Goal: Task Accomplishment & Management: Use online tool/utility

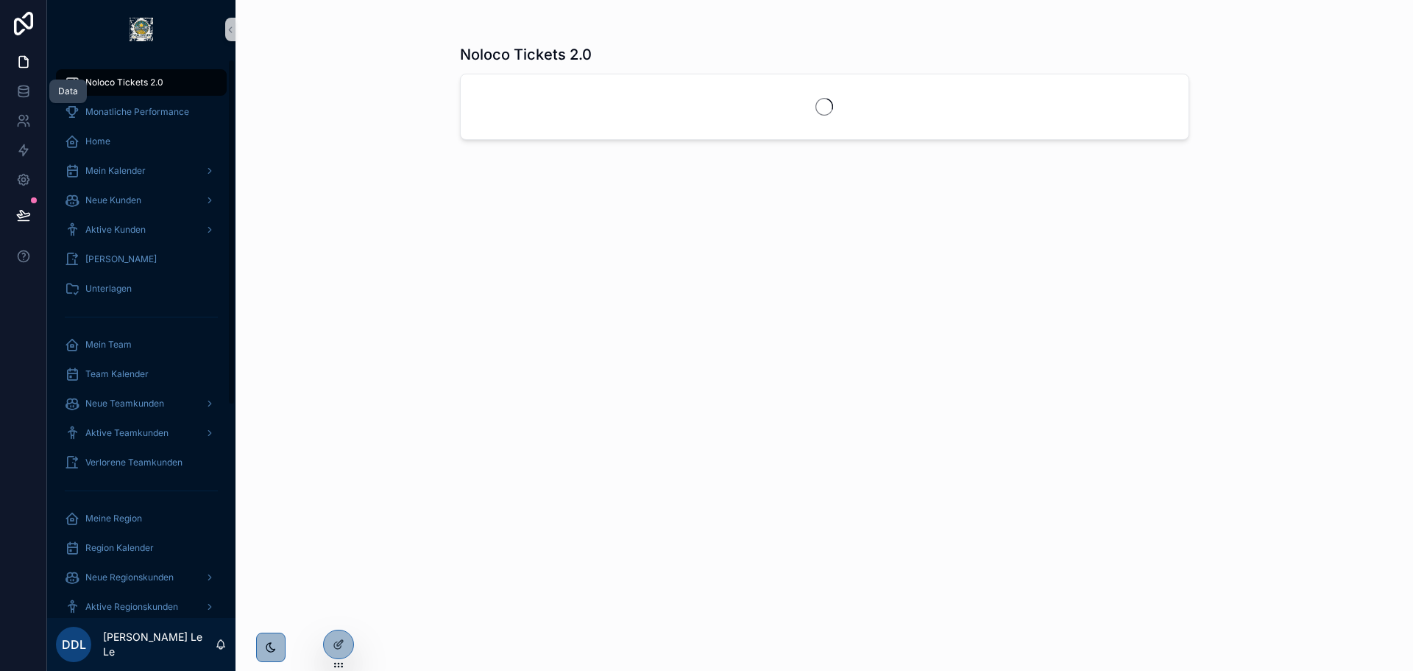
drag, startPoint x: 30, startPoint y: 89, endPoint x: 50, endPoint y: 90, distance: 19.9
click at [30, 89] on icon at bounding box center [23, 91] width 15 height 15
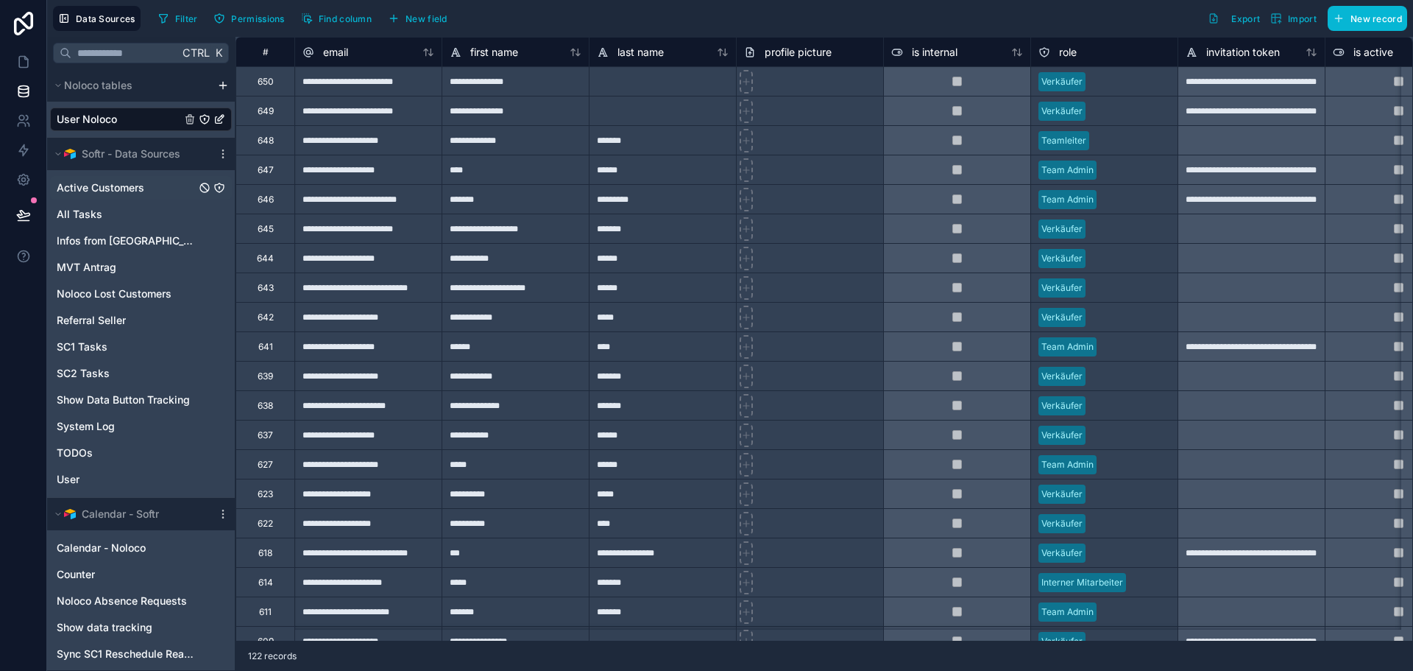
click at [152, 190] on div "Active Customers" at bounding box center [141, 188] width 182 height 24
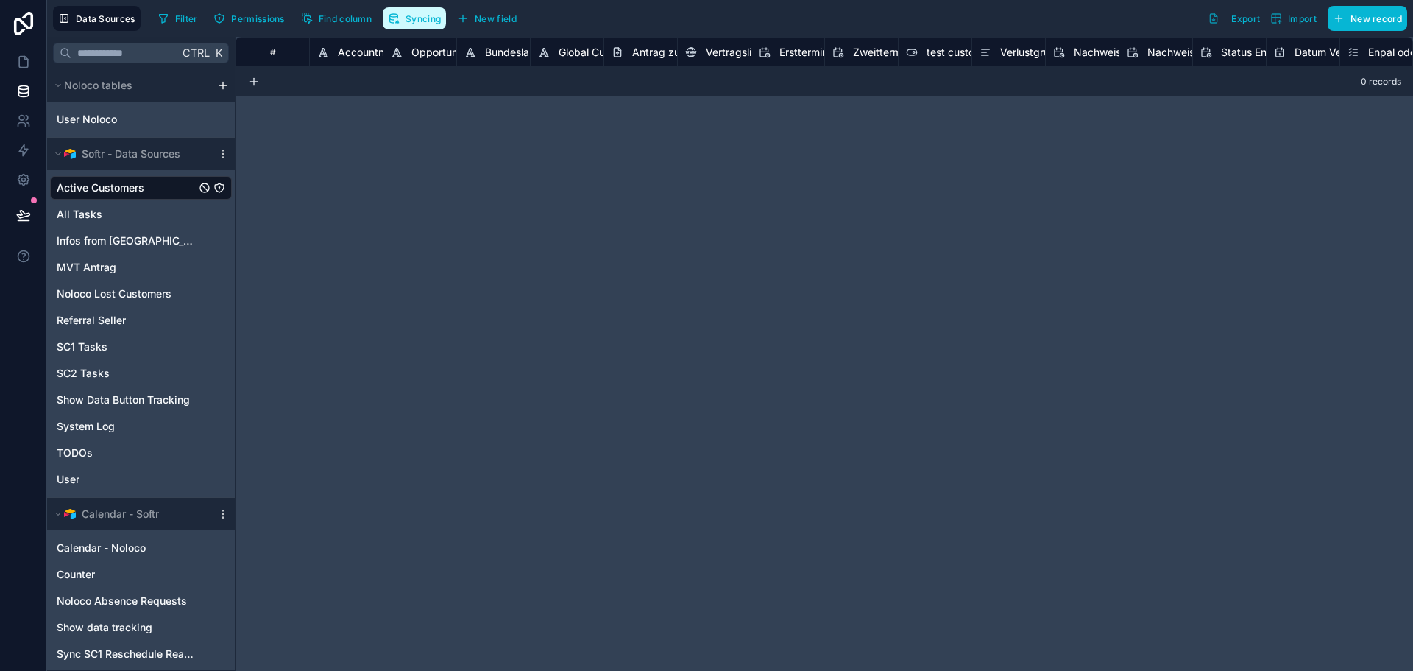
click at [417, 21] on span "Syncing" at bounding box center [423, 18] width 35 height 11
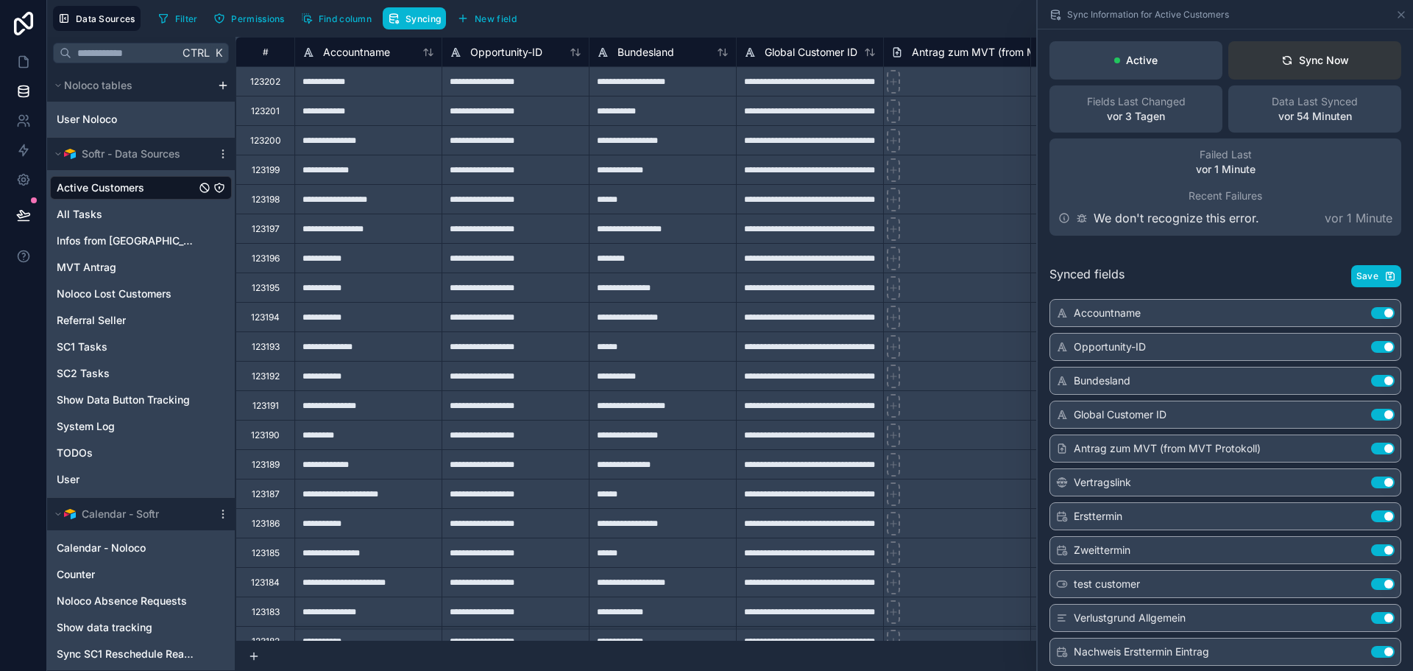
click at [1356, 66] on button "Sync Now" at bounding box center [1315, 60] width 173 height 38
click at [1209, 245] on div "Active Sync Now Fields Last Changed vor 3 Tagen Data Last Synced vor 55 Minuten…" at bounding box center [1225, 138] width 375 height 218
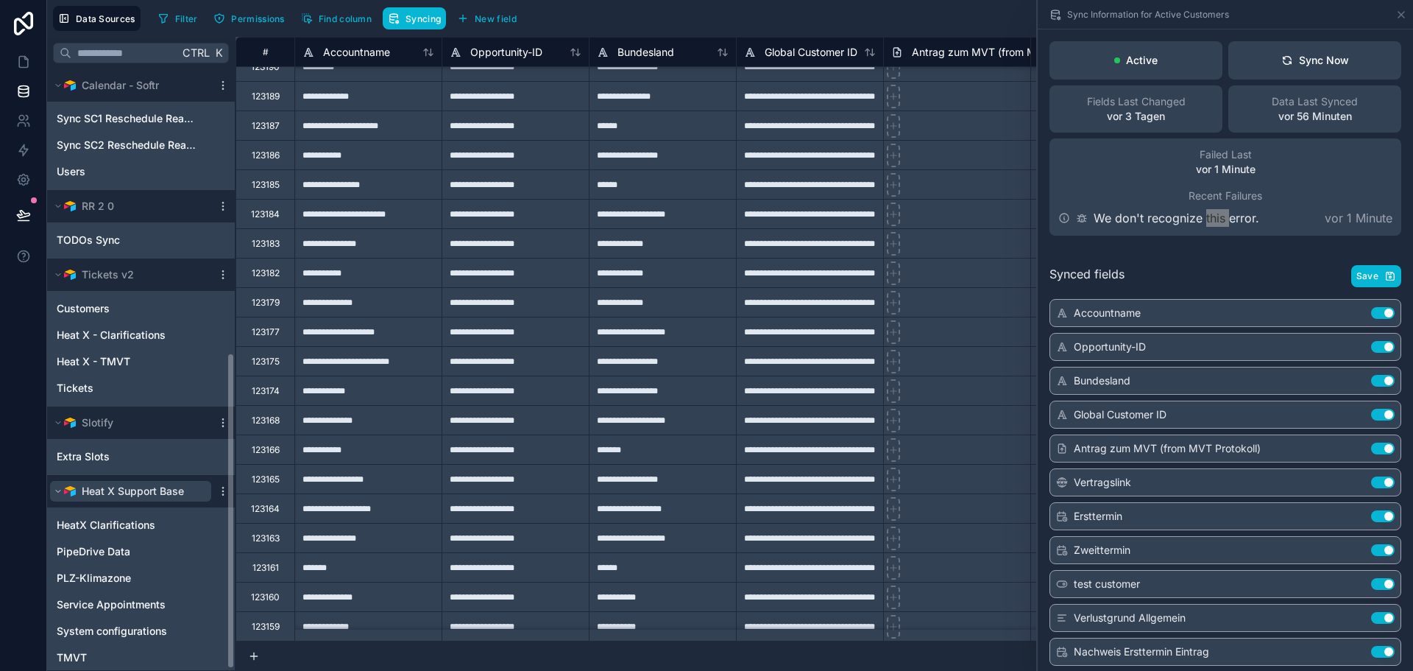
scroll to position [541, 0]
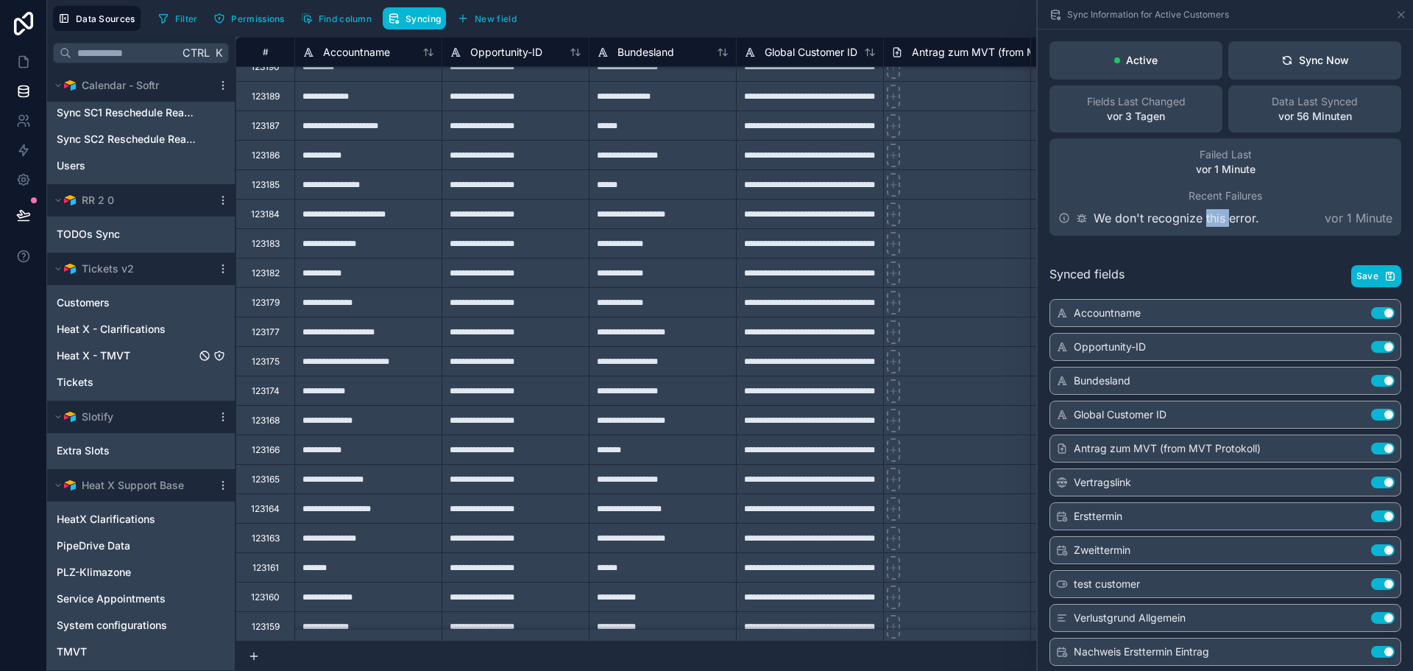
click at [110, 353] on span "Heat X - TMVT" at bounding box center [94, 355] width 74 height 15
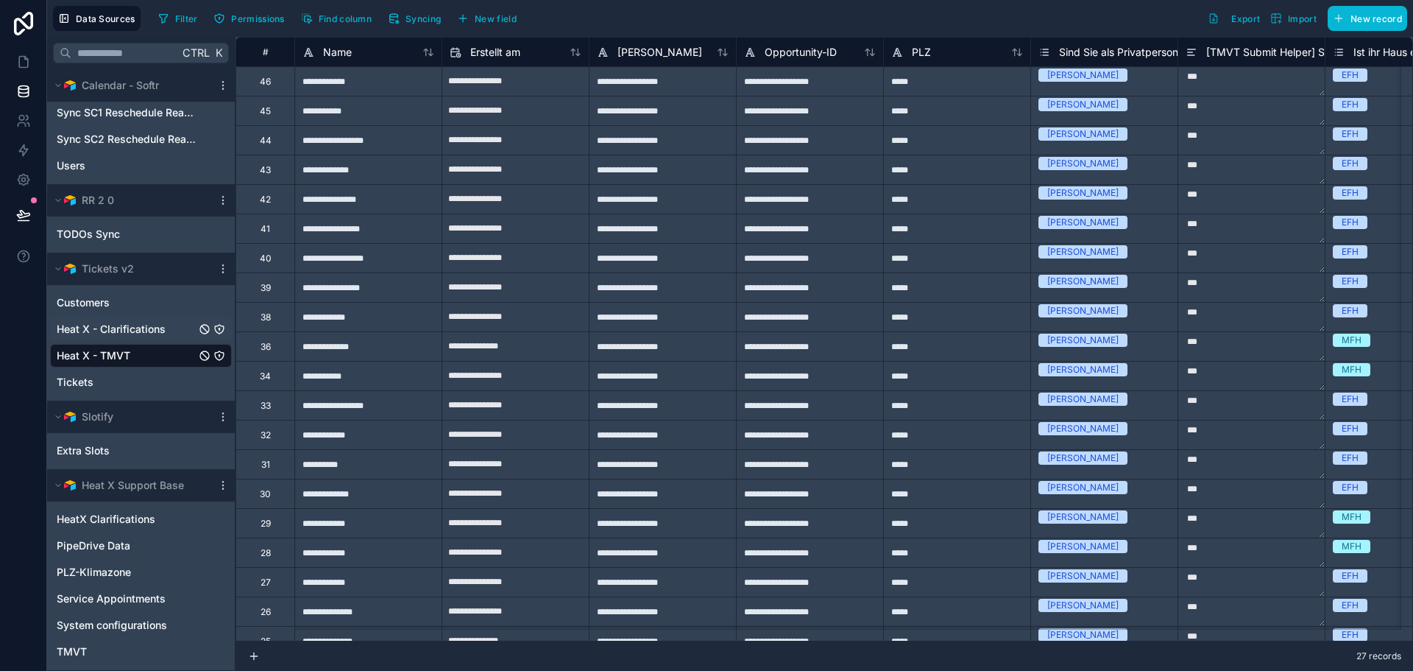
click at [133, 336] on span "Heat X - Clarifications" at bounding box center [111, 329] width 109 height 15
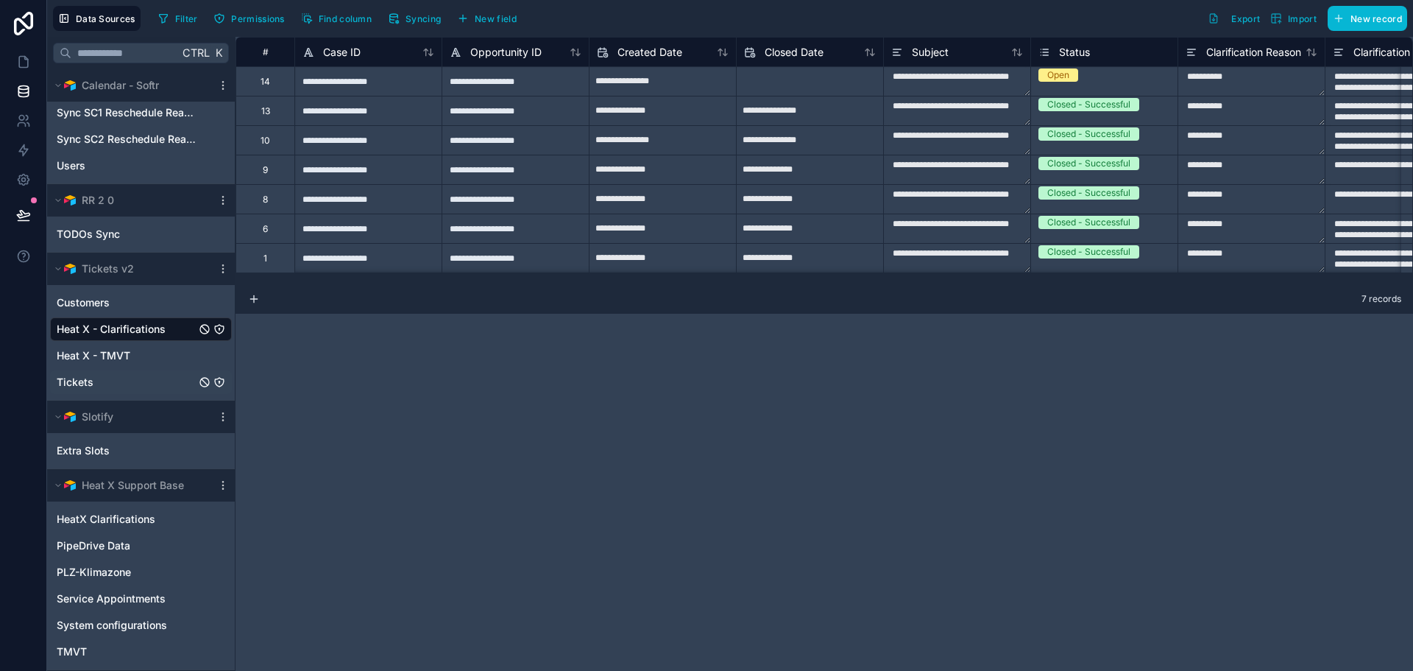
click at [104, 392] on div "Tickets" at bounding box center [141, 382] width 182 height 24
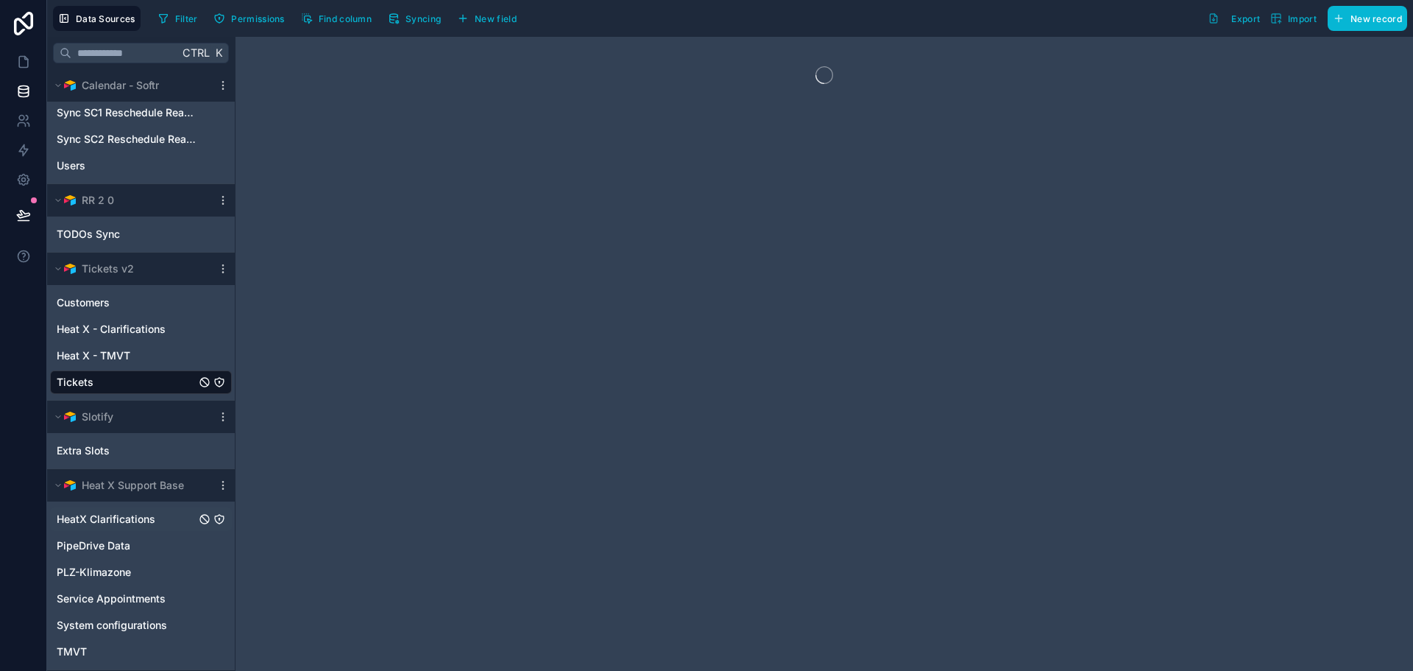
click at [127, 512] on span "HeatX Clarifications" at bounding box center [106, 519] width 99 height 15
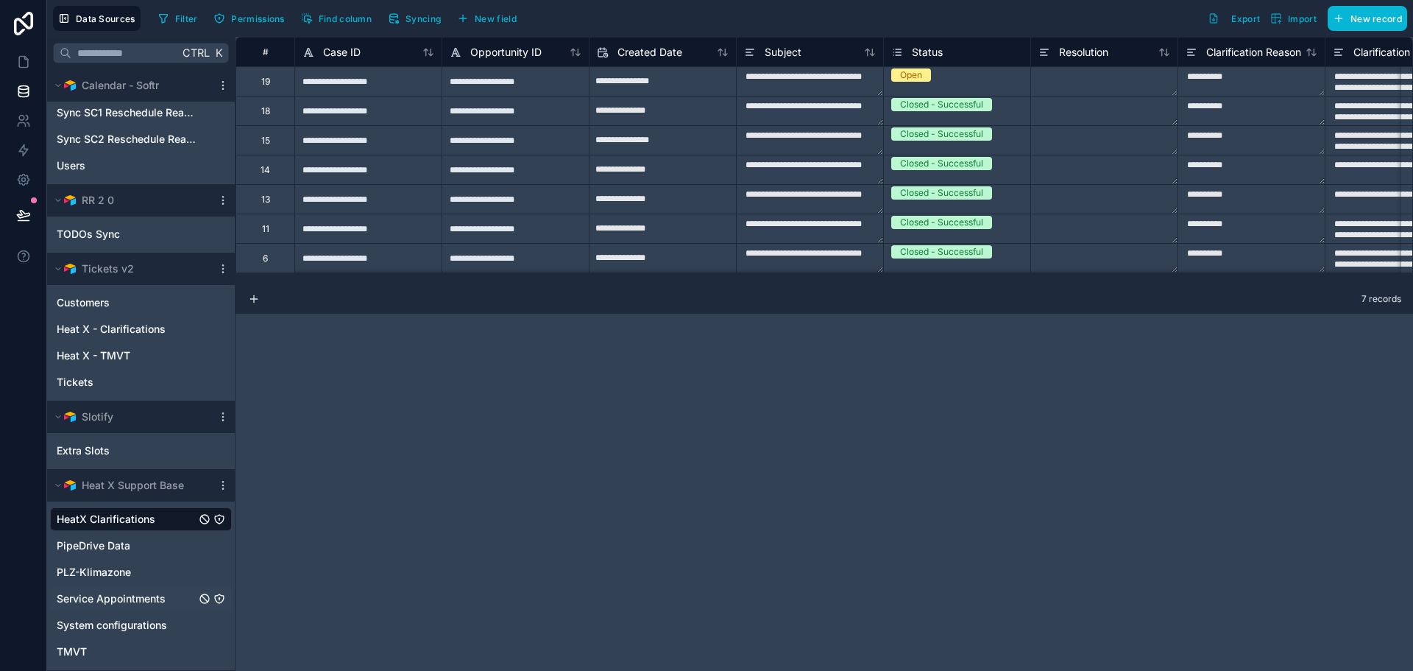
click at [142, 596] on span "Service Appointments" at bounding box center [111, 598] width 109 height 15
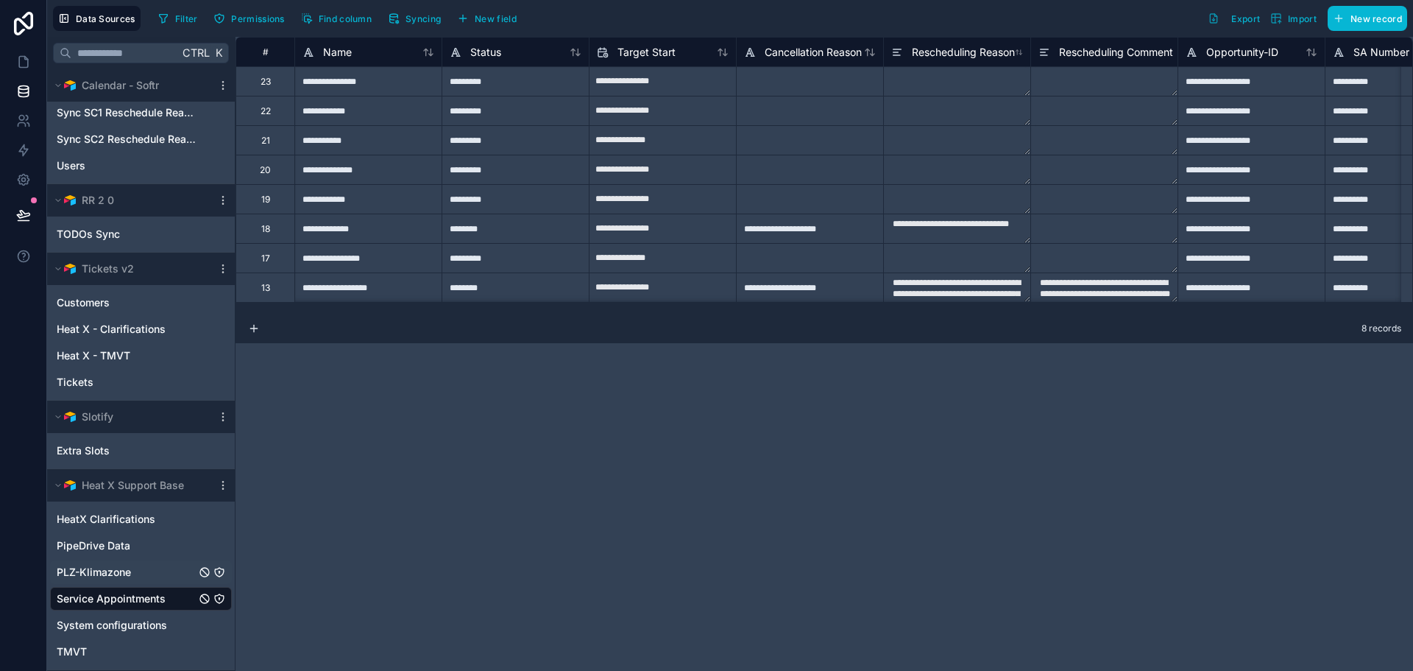
click at [149, 574] on div "PLZ-Klimazone" at bounding box center [141, 572] width 182 height 24
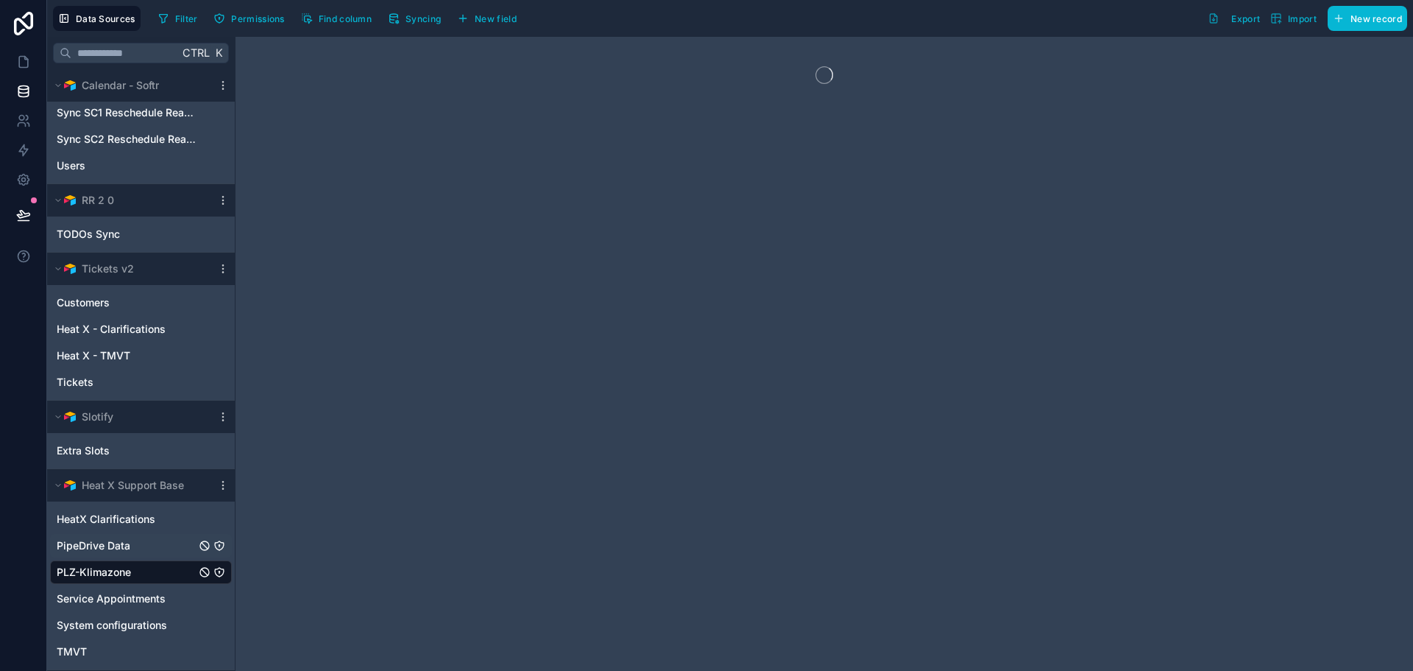
click at [149, 545] on div "PipeDrive Data" at bounding box center [141, 546] width 182 height 24
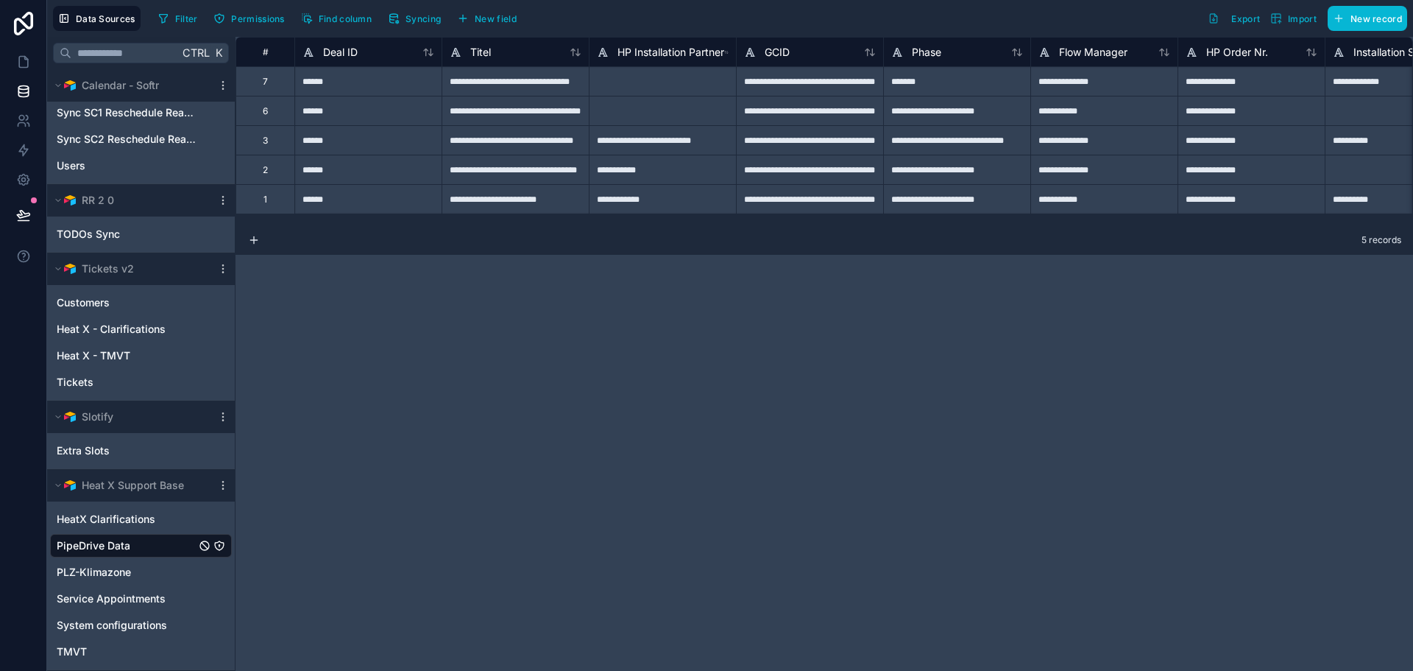
click at [141, 506] on div "HeatX Clarifications PipeDrive Data PLZ-Klimazone Service Appointments System c…" at bounding box center [141, 582] width 182 height 162
click at [141, 514] on span "HeatX Clarifications" at bounding box center [106, 519] width 99 height 15
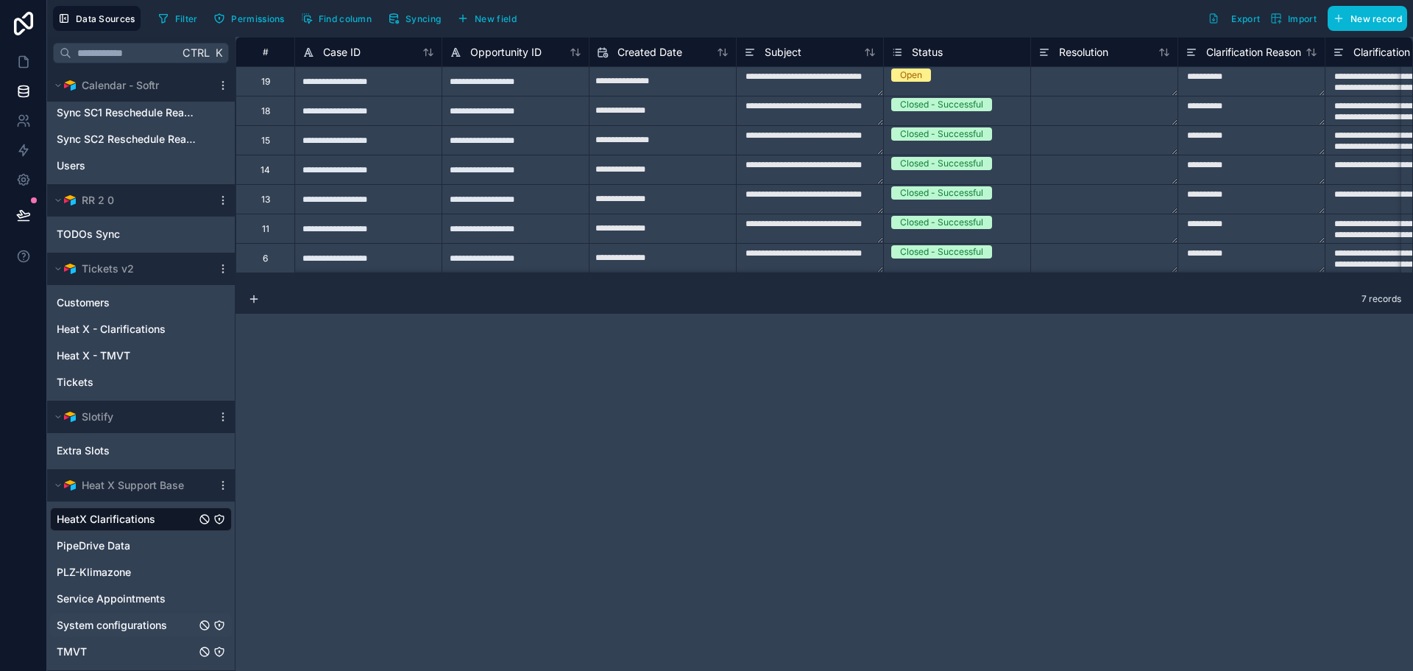
click at [124, 643] on div "TMVT" at bounding box center [141, 652] width 182 height 24
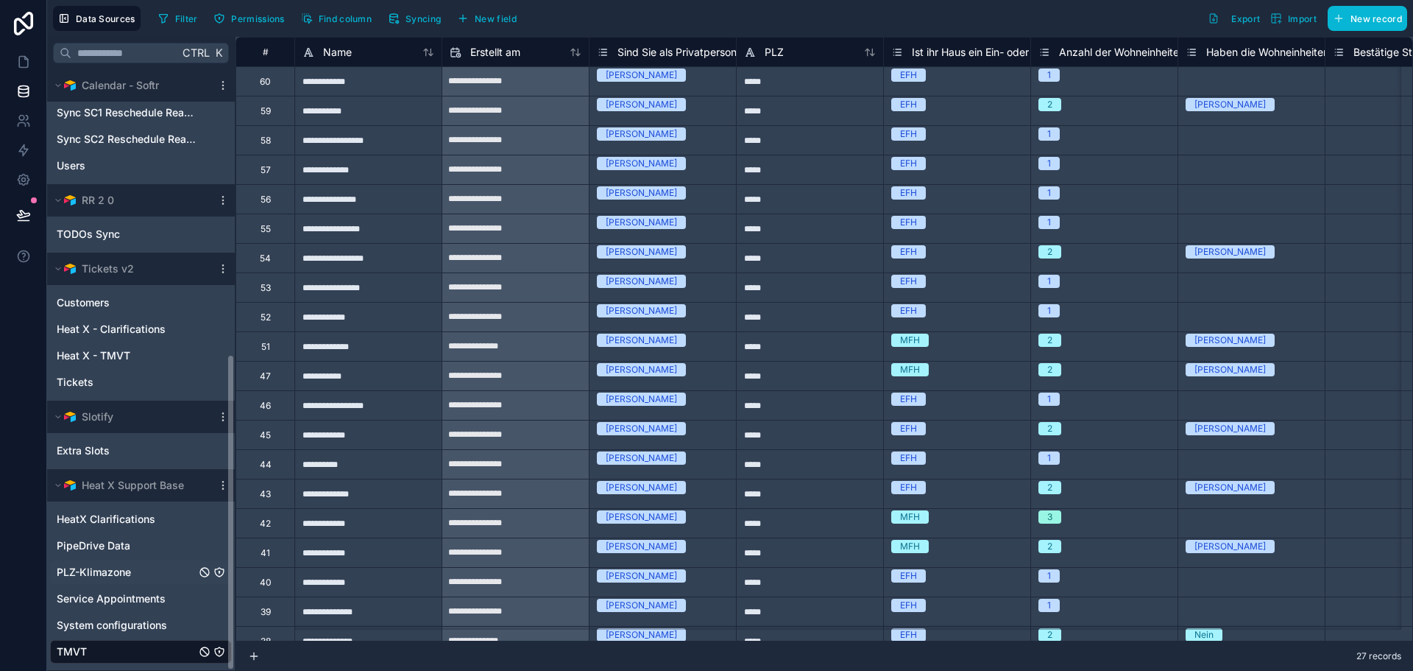
click at [117, 573] on span "PLZ-Klimazone" at bounding box center [94, 572] width 74 height 15
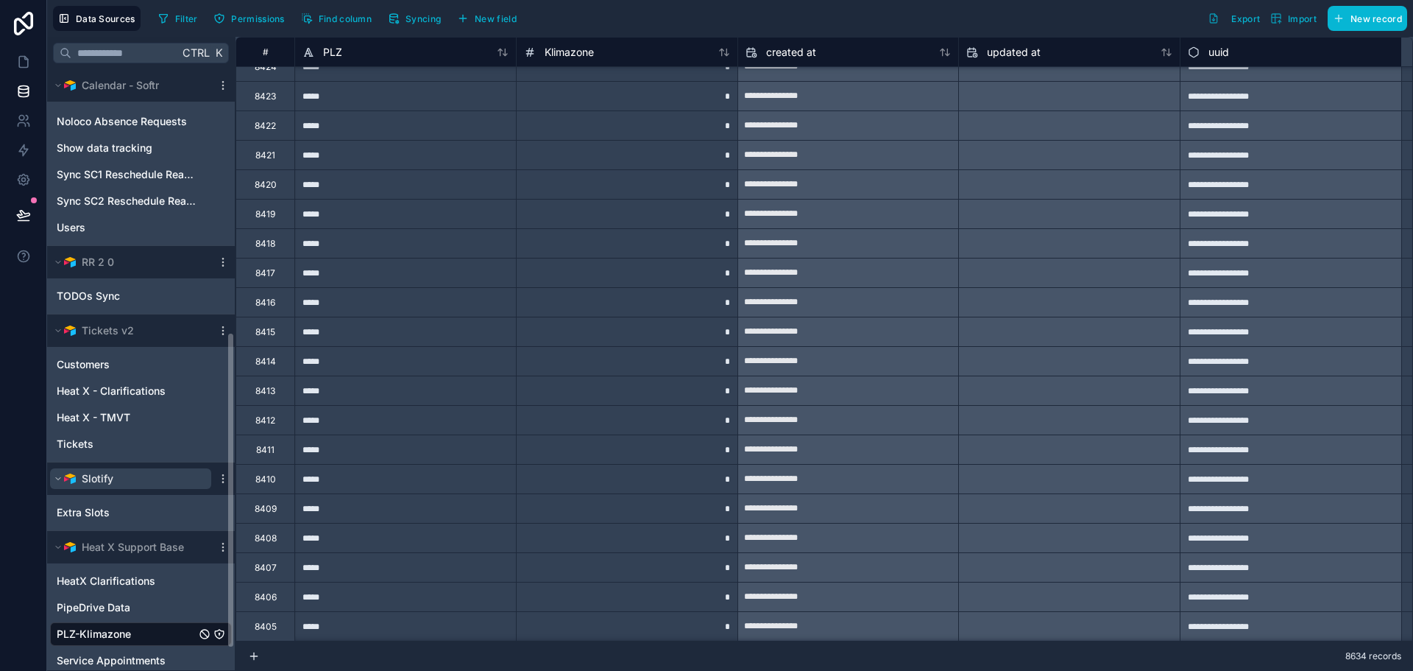
scroll to position [541, 0]
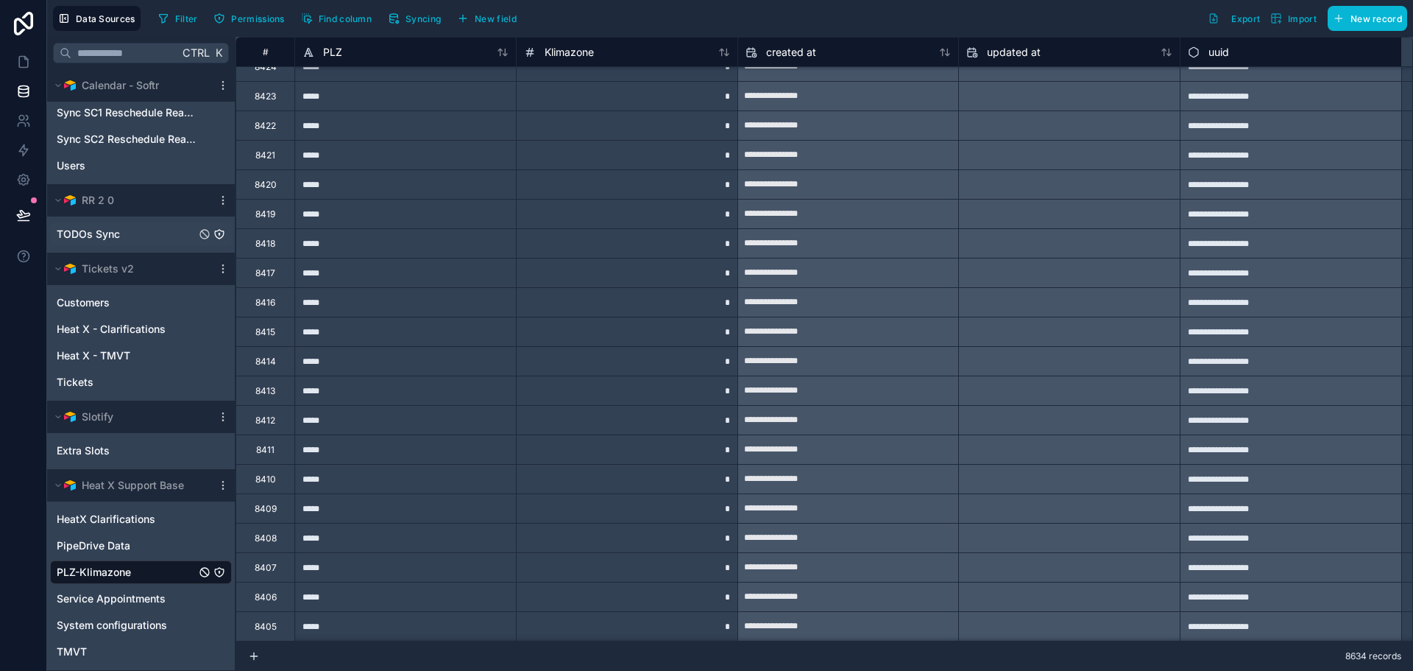
click at [138, 242] on div "TODOs Sync" at bounding box center [141, 234] width 182 height 24
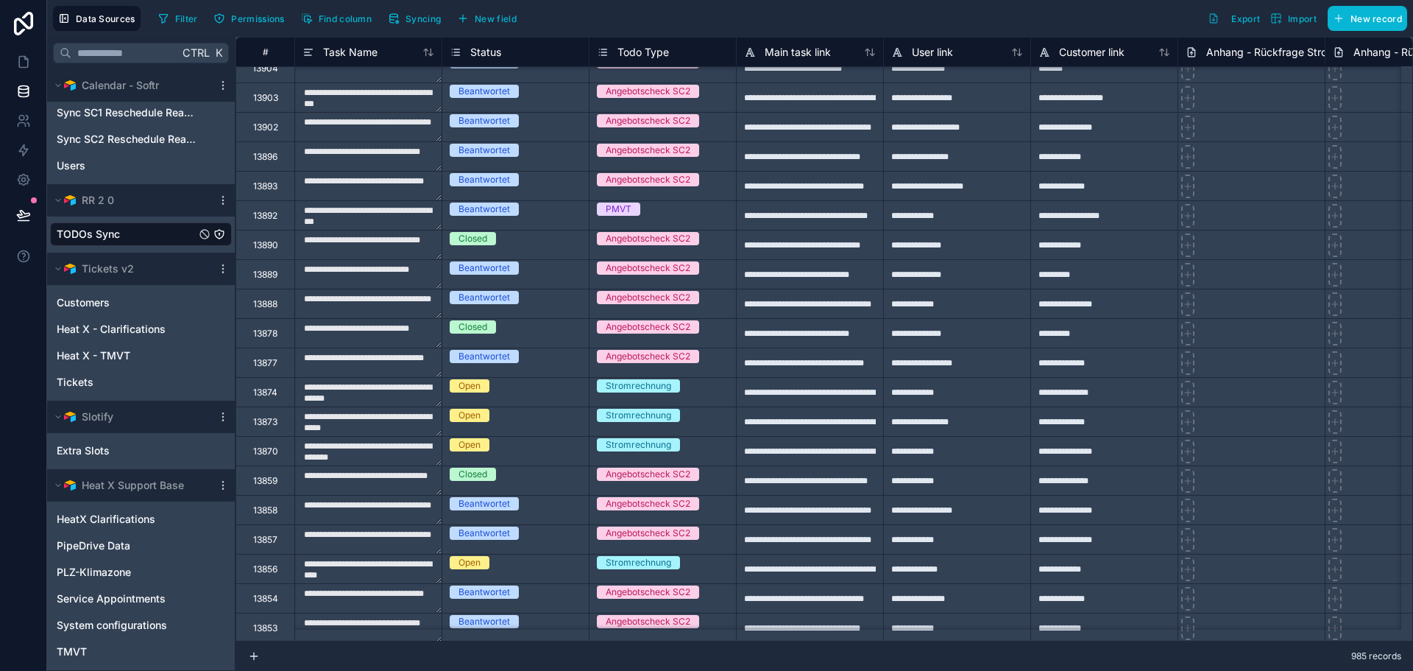
scroll to position [6580, 0]
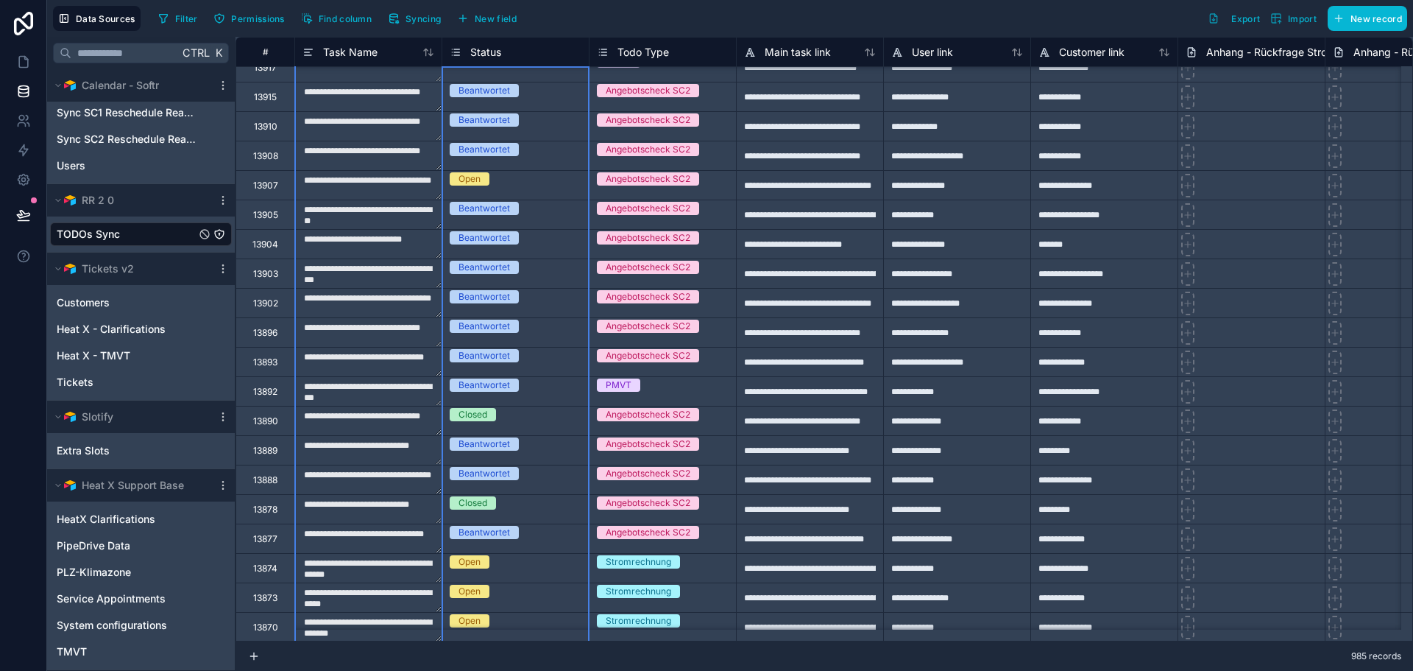
click at [573, 46] on div "Status" at bounding box center [516, 52] width 132 height 18
click at [589, 35] on div "Data Sources Filter Permissions Find column Syncing New field Export Import New…" at bounding box center [730, 18] width 1366 height 37
click at [382, 53] on div "Task Name" at bounding box center [369, 52] width 132 height 18
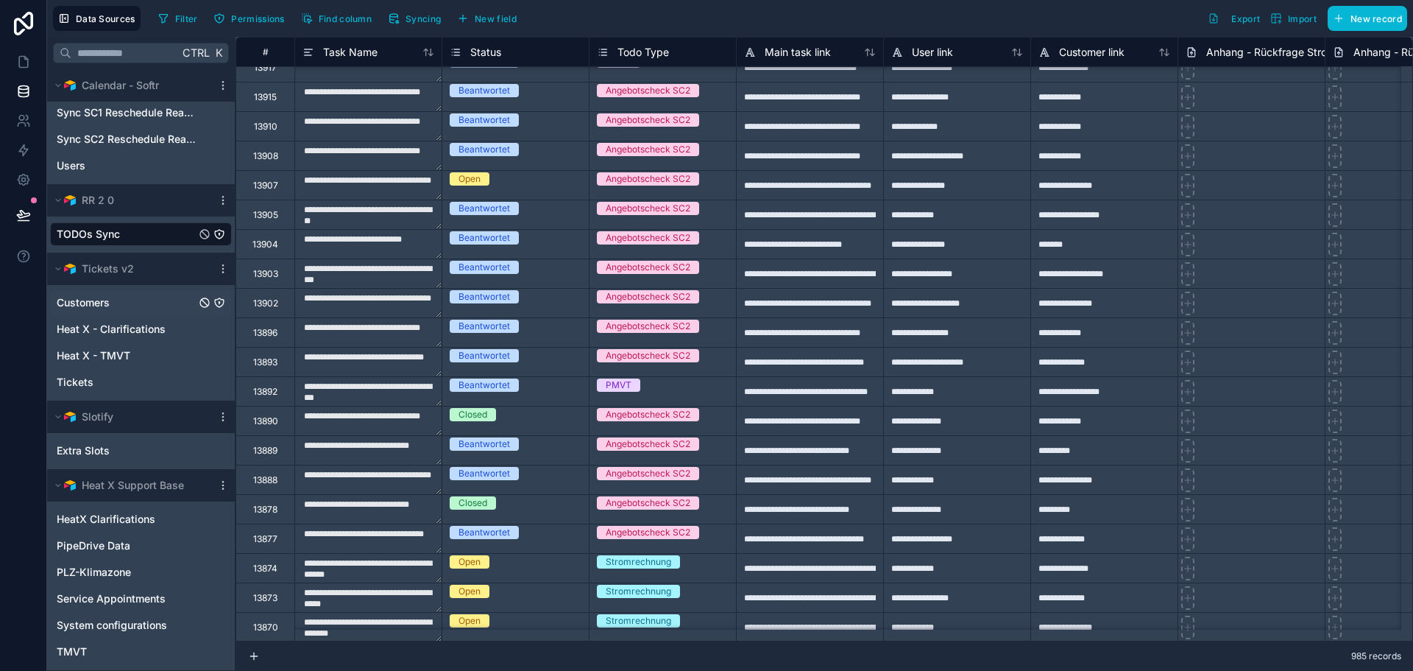
click at [149, 300] on div "Customers" at bounding box center [141, 303] width 182 height 24
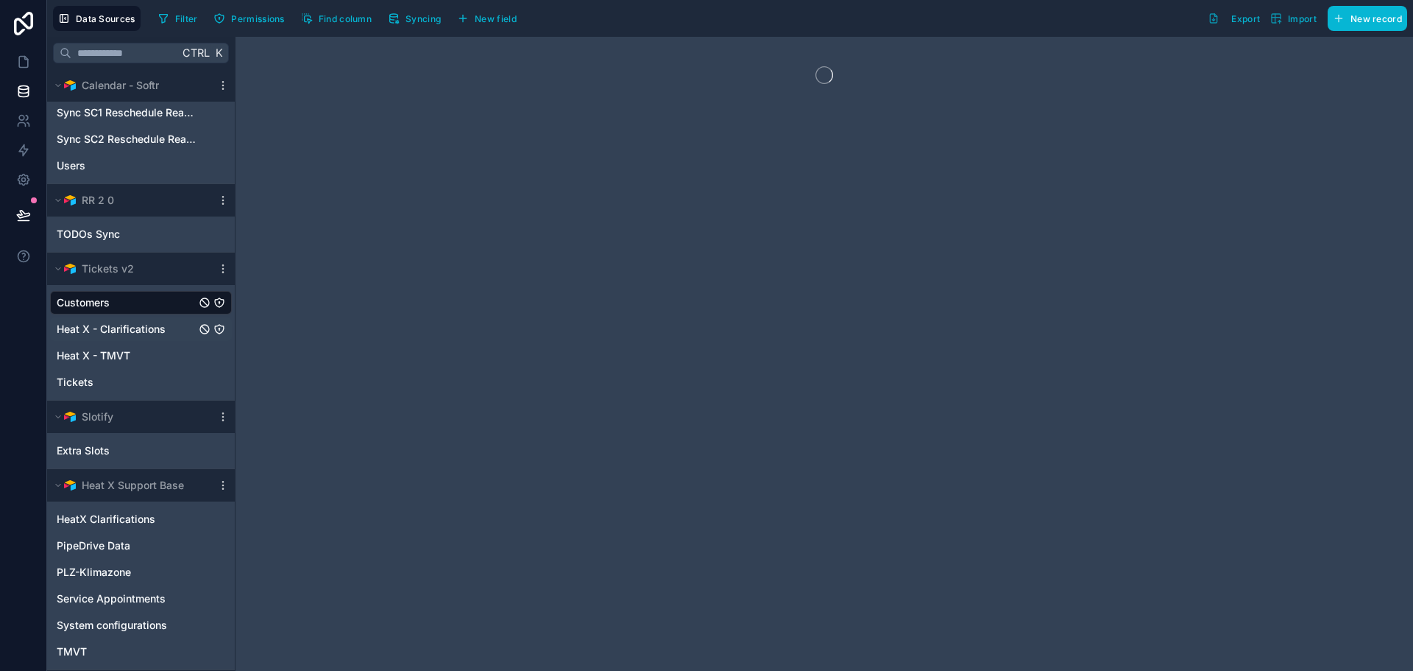
click at [149, 328] on span "Heat X - Clarifications" at bounding box center [111, 329] width 109 height 15
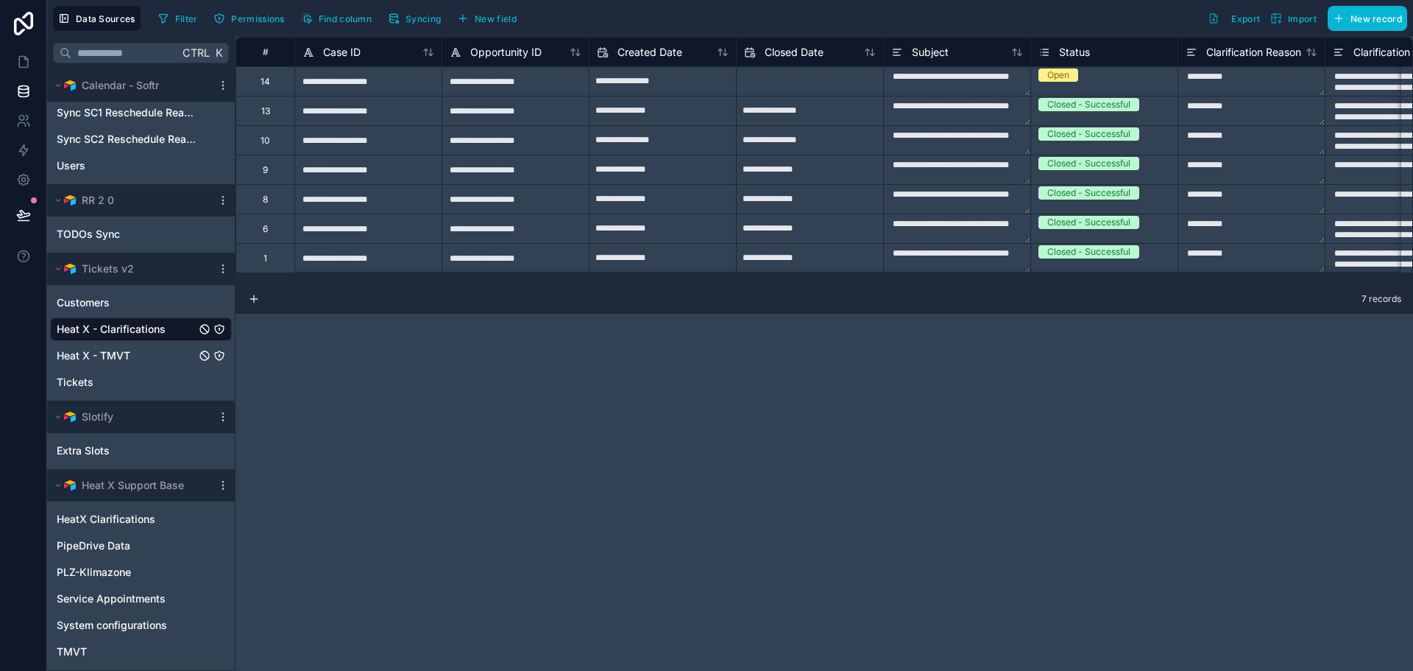
click at [146, 353] on div "Heat X - TMVT" at bounding box center [141, 356] width 182 height 24
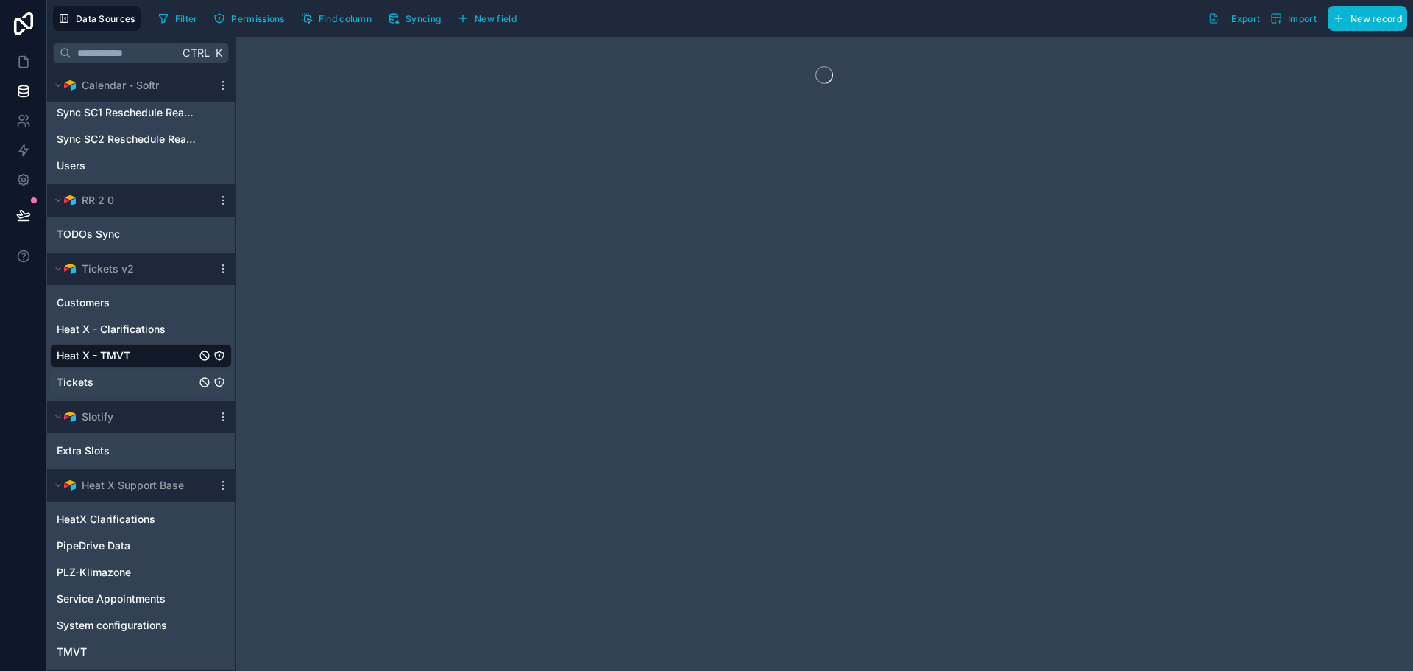
click at [143, 374] on div "Tickets" at bounding box center [141, 382] width 182 height 24
click at [144, 308] on div "Customers" at bounding box center [141, 303] width 182 height 24
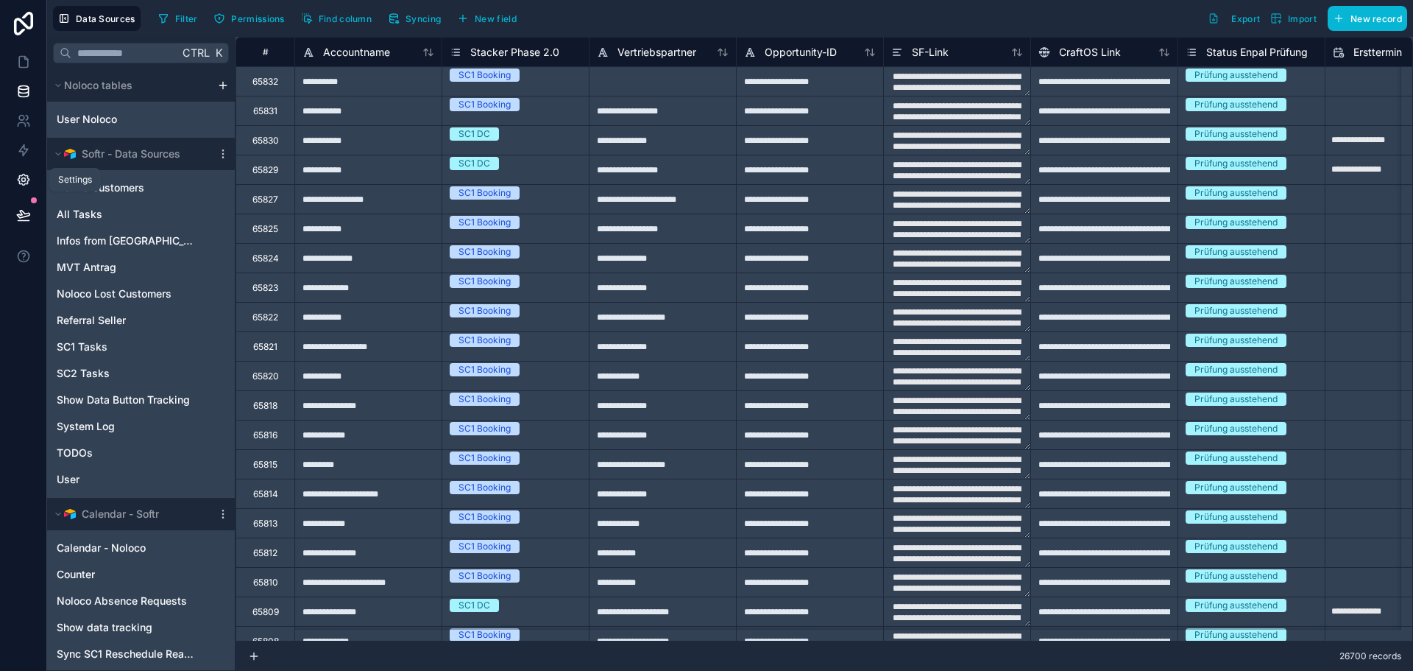
click at [24, 185] on icon at bounding box center [23, 179] width 11 height 11
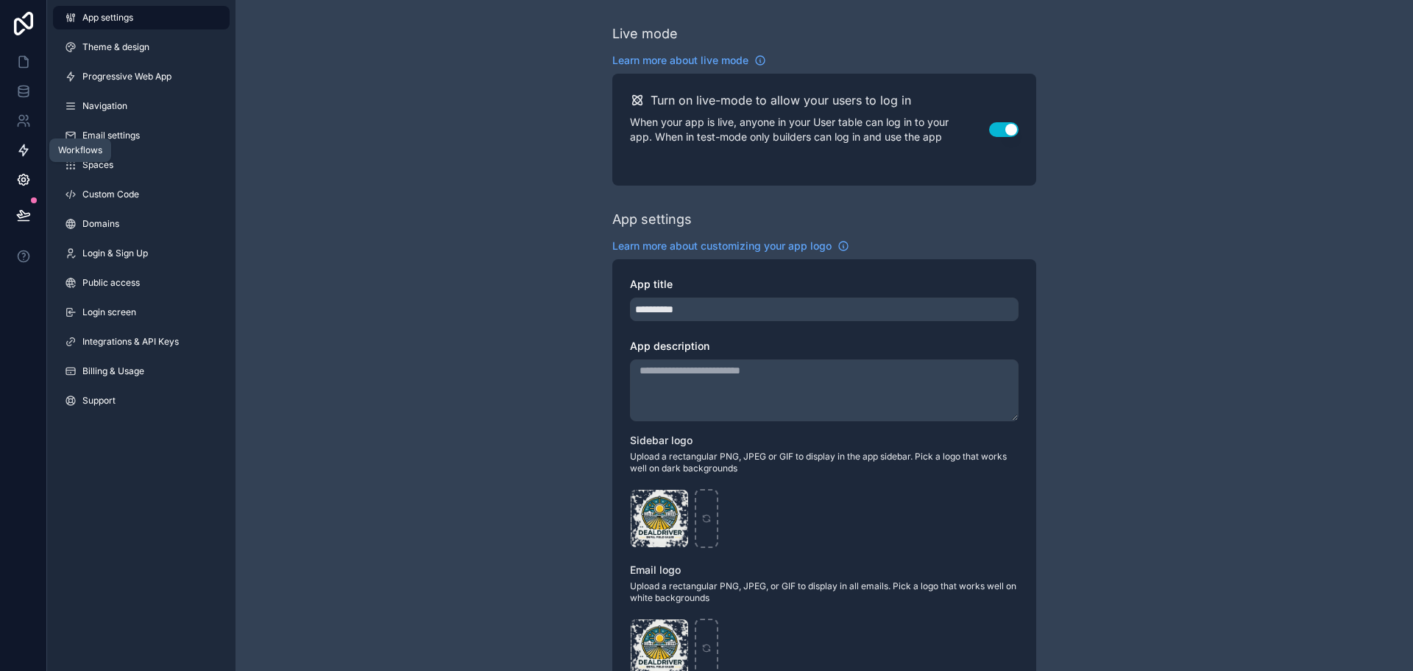
click at [27, 159] on link at bounding box center [23, 149] width 46 height 29
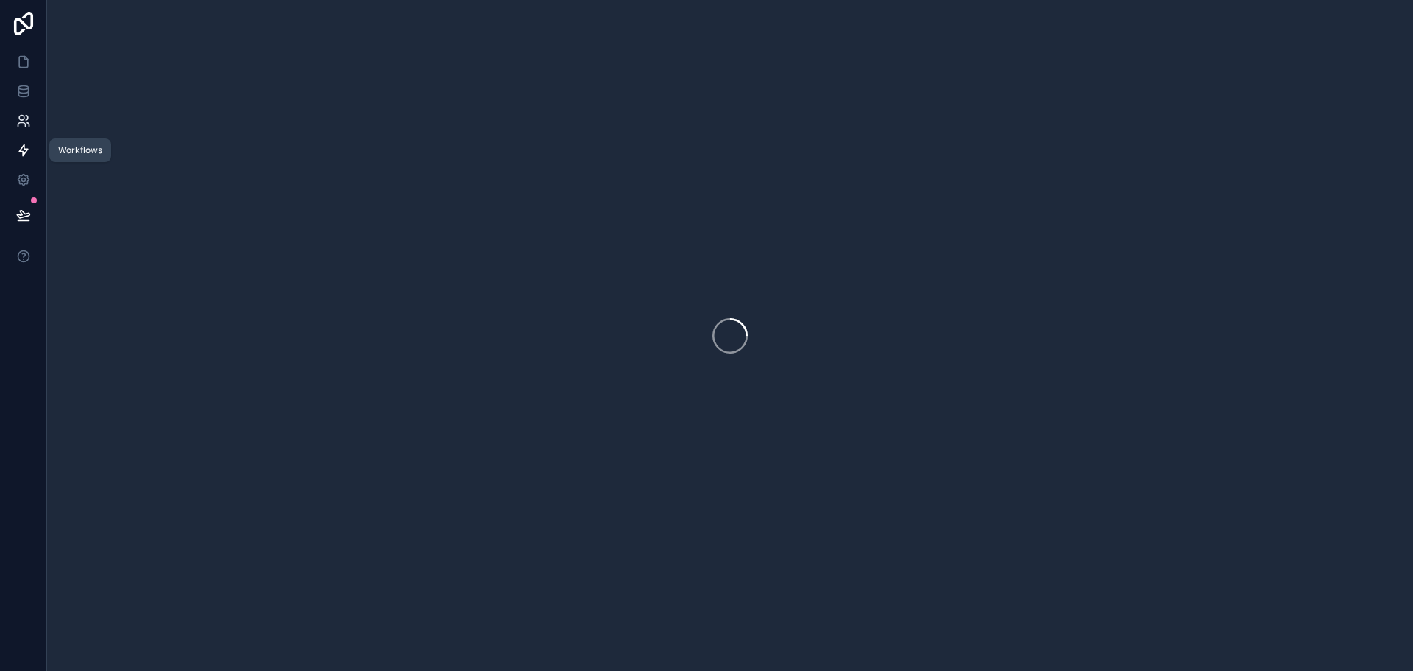
click at [31, 116] on link at bounding box center [23, 120] width 46 height 29
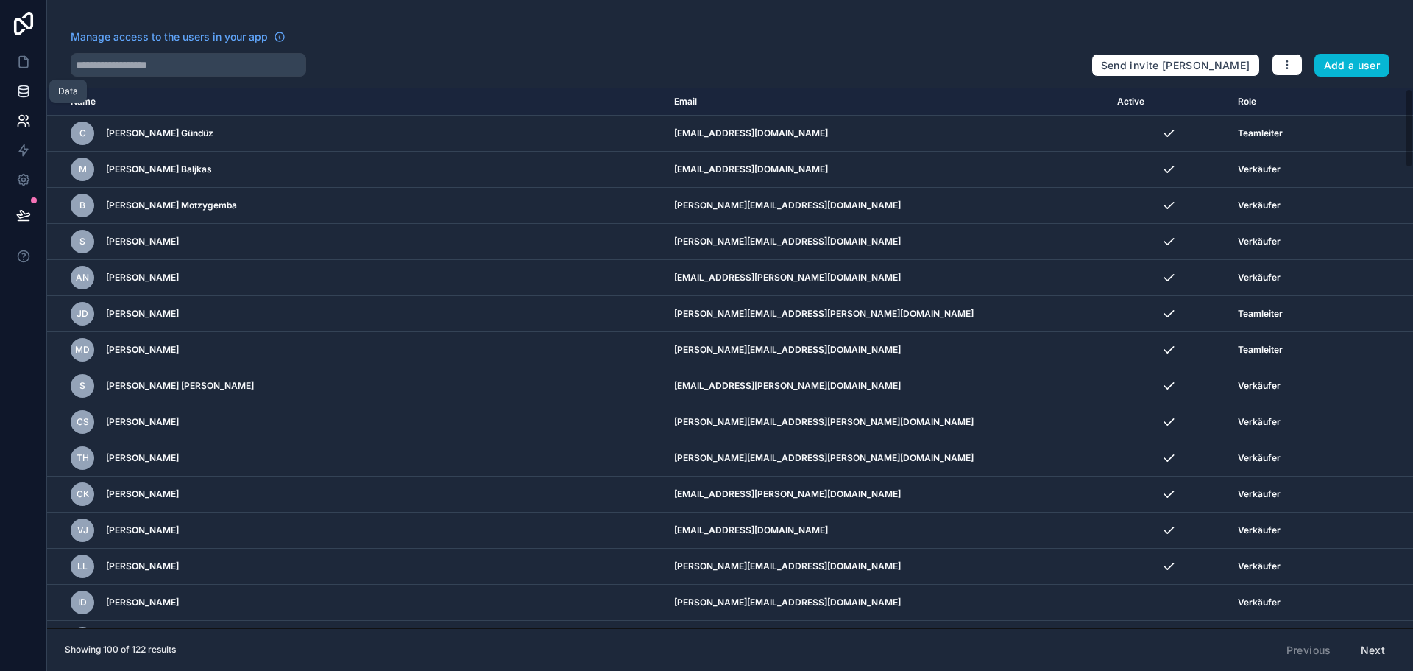
click at [26, 97] on icon at bounding box center [23, 94] width 10 height 6
click at [28, 75] on link at bounding box center [23, 61] width 46 height 29
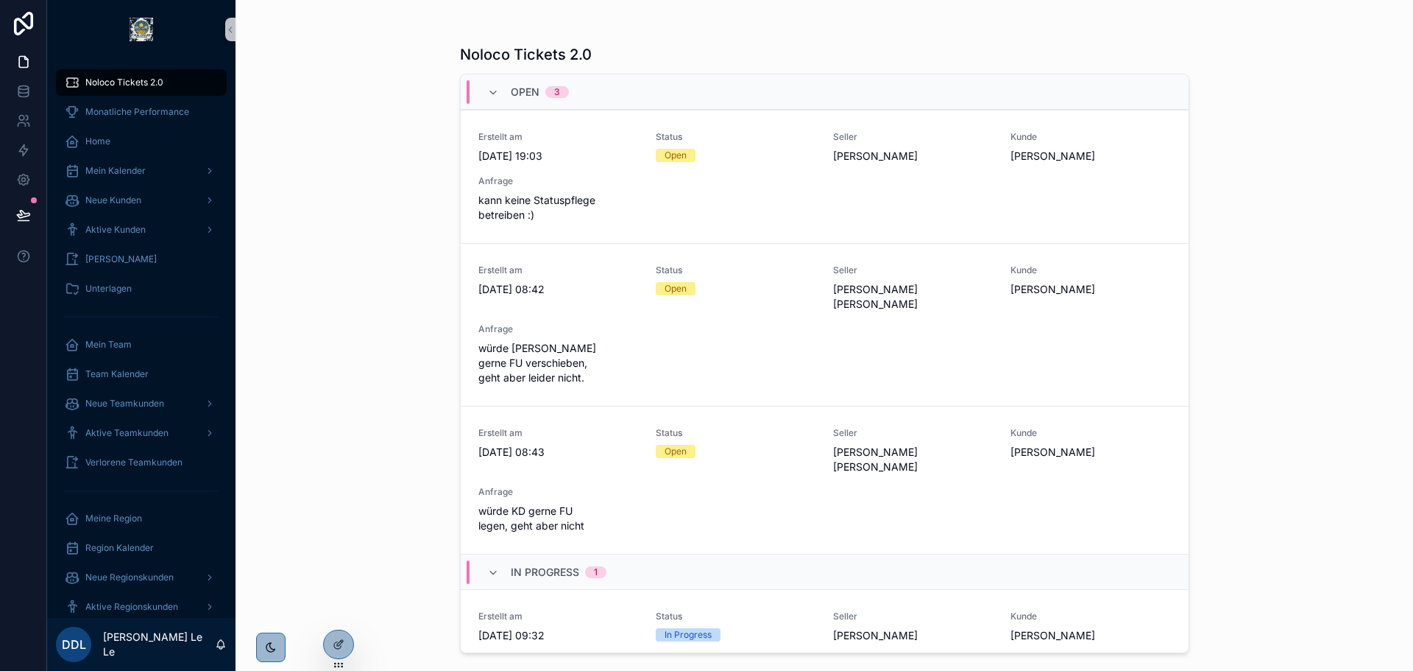
scroll to position [91, 0]
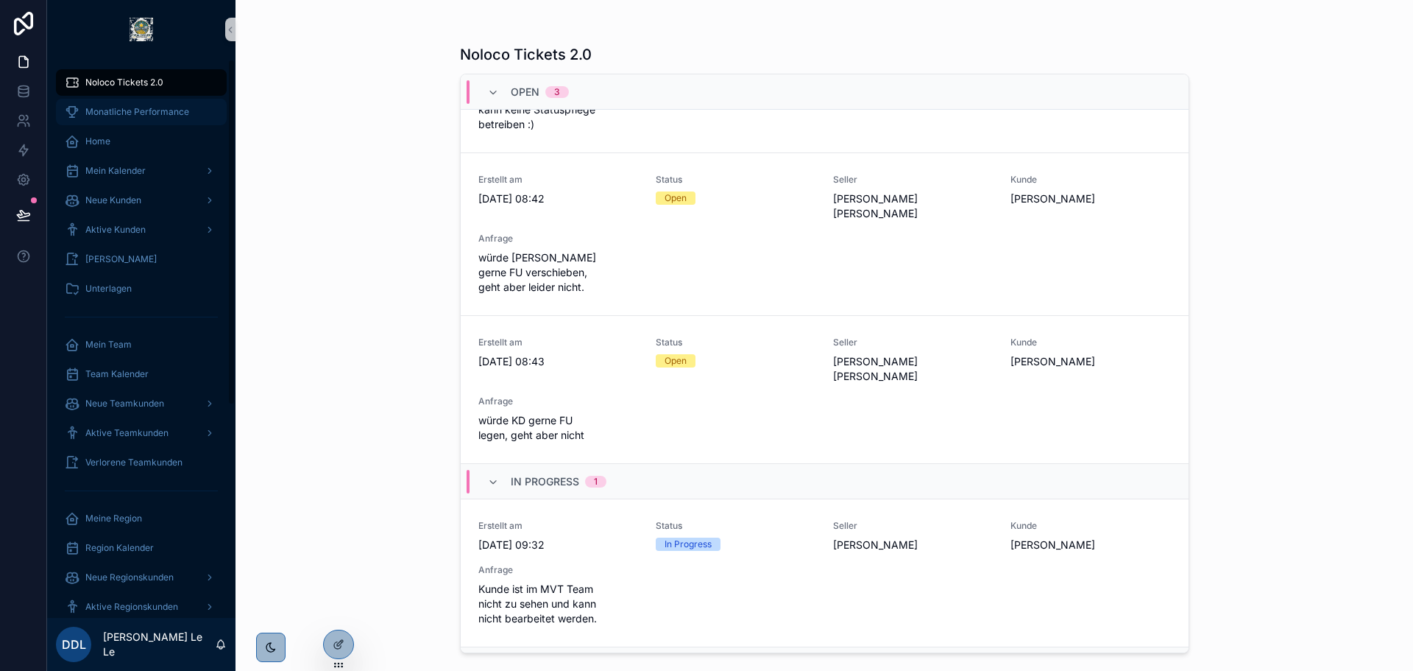
drag, startPoint x: 180, startPoint y: 110, endPoint x: 231, endPoint y: 117, distance: 51.2
click at [180, 110] on span "Monatliche Performance" at bounding box center [137, 112] width 104 height 12
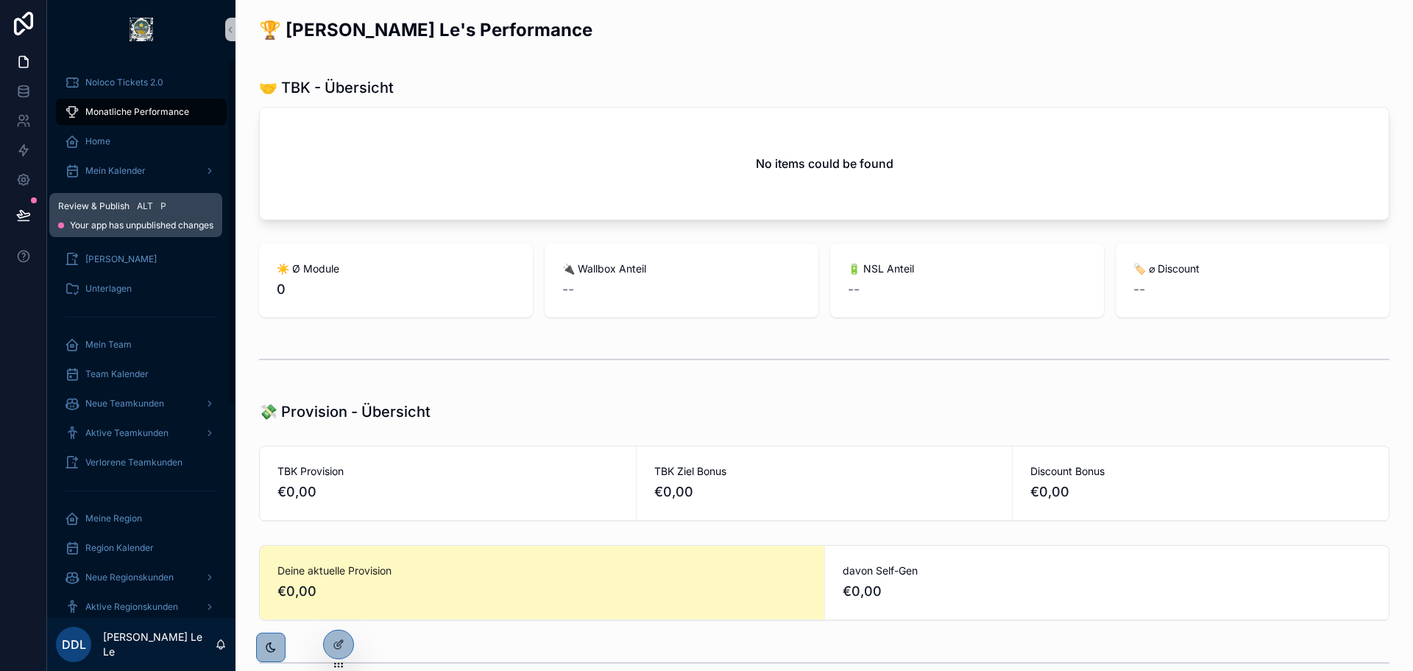
click at [39, 212] on button at bounding box center [23, 214] width 32 height 41
click at [22, 62] on icon at bounding box center [23, 61] width 15 height 15
click at [23, 96] on icon at bounding box center [23, 91] width 15 height 15
click at [24, 126] on icon at bounding box center [23, 120] width 15 height 15
click at [24, 170] on link at bounding box center [23, 179] width 46 height 29
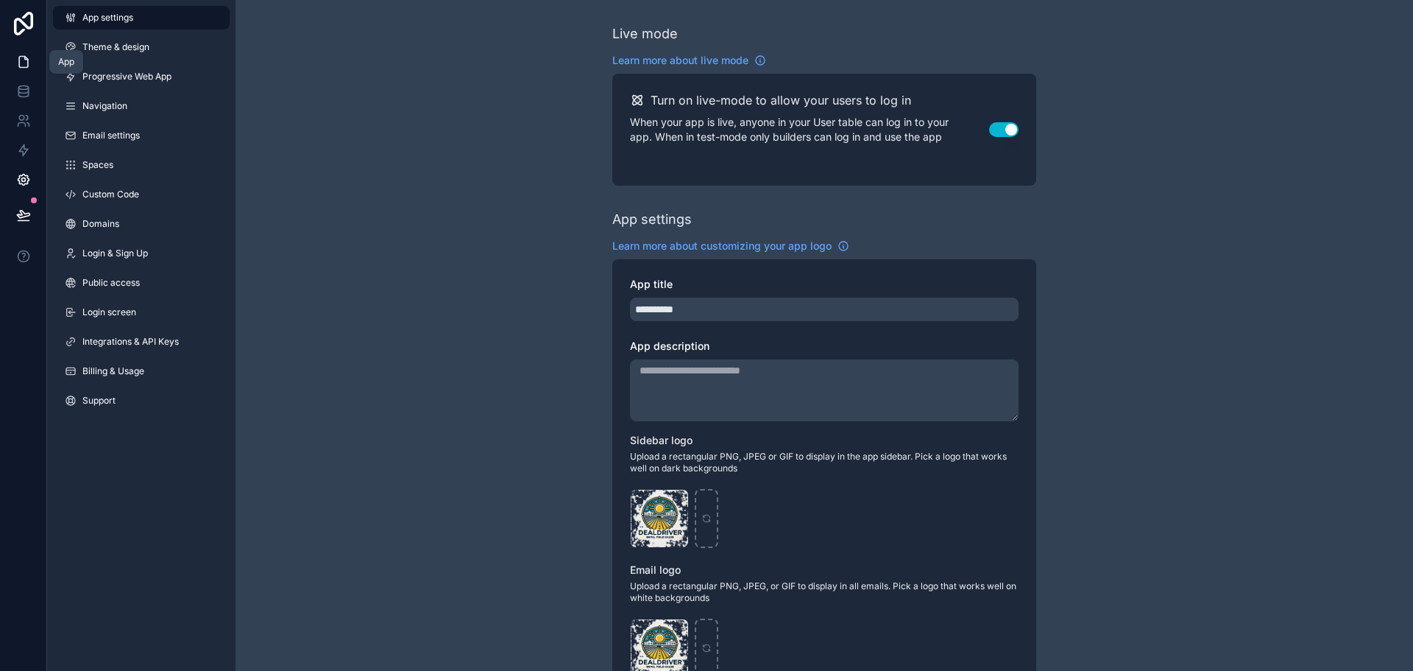
click at [17, 61] on icon at bounding box center [23, 61] width 15 height 15
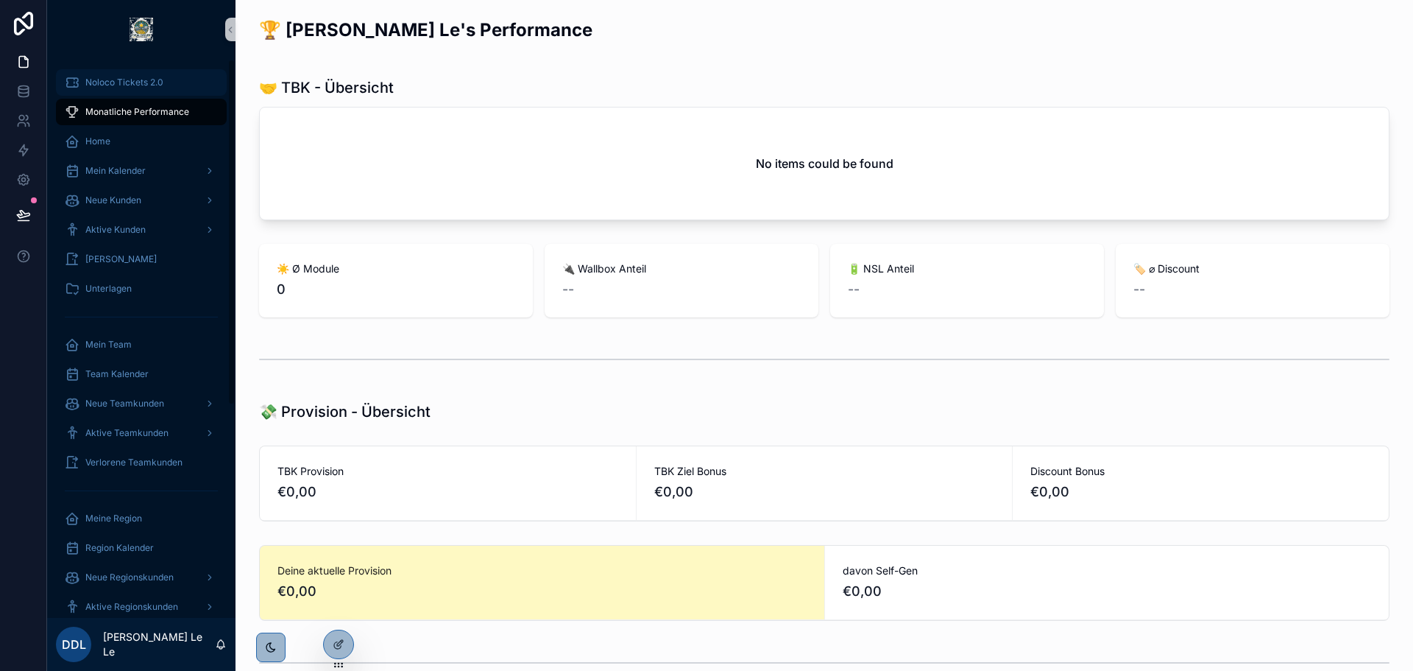
click at [74, 85] on icon "scrollable content" at bounding box center [72, 82] width 15 height 15
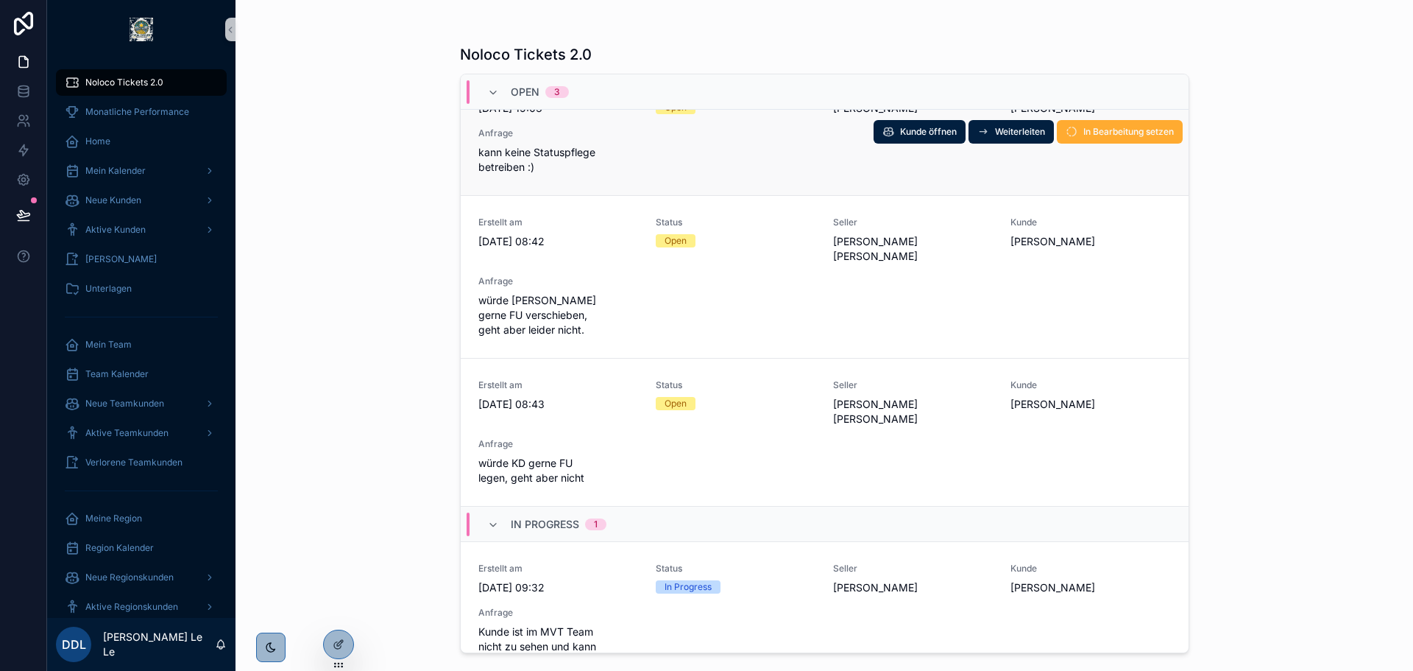
scroll to position [91, 0]
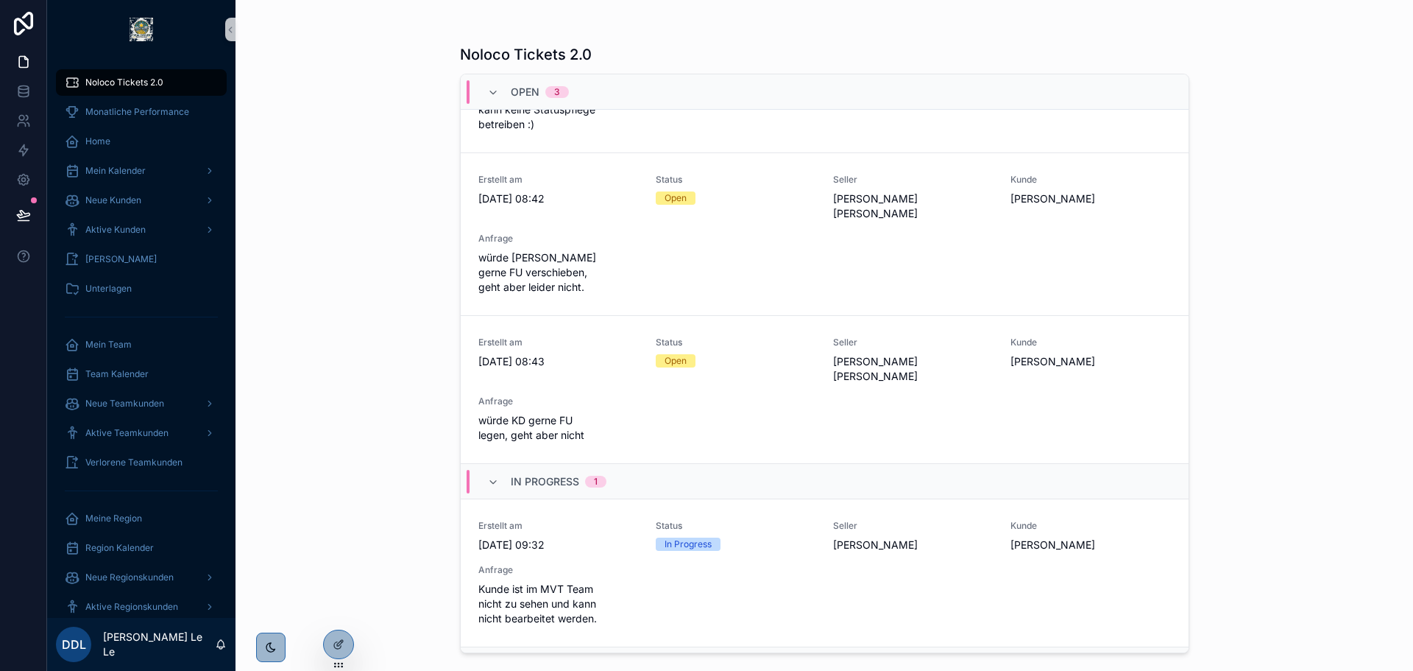
click at [532, 470] on div "In Progress 1" at bounding box center [559, 482] width 96 height 24
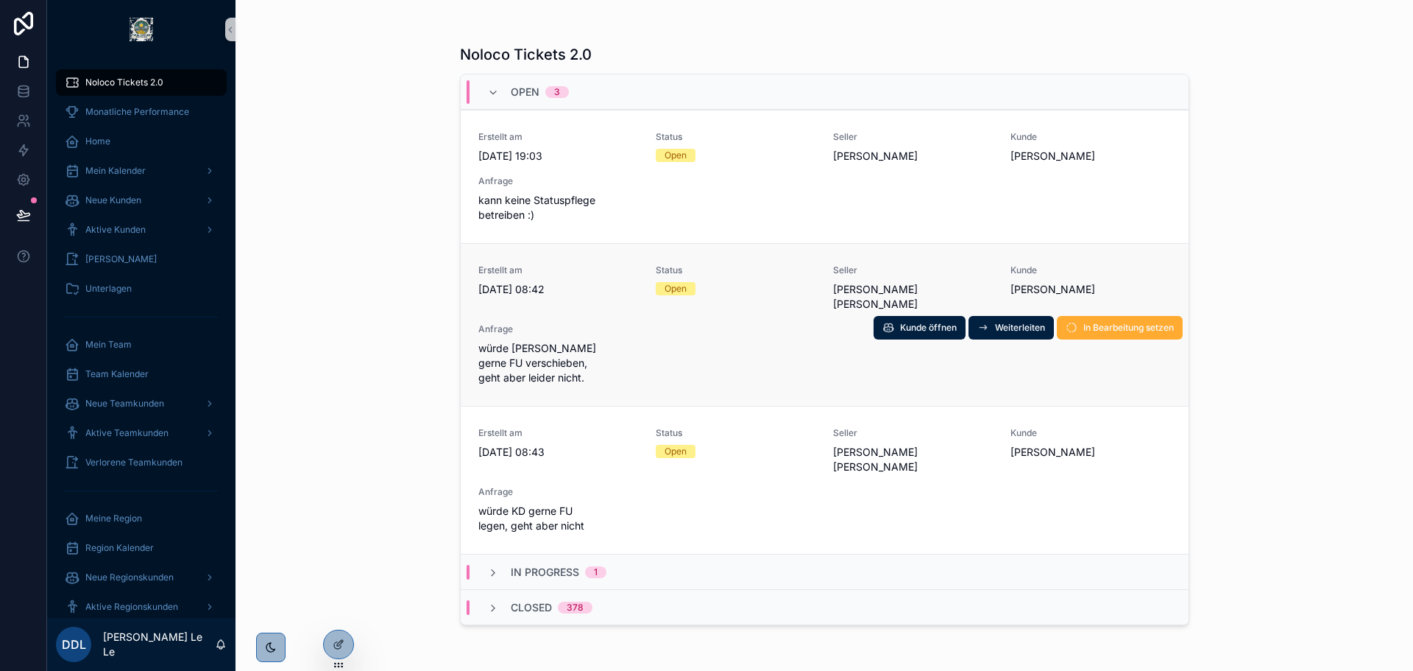
scroll to position [0, 0]
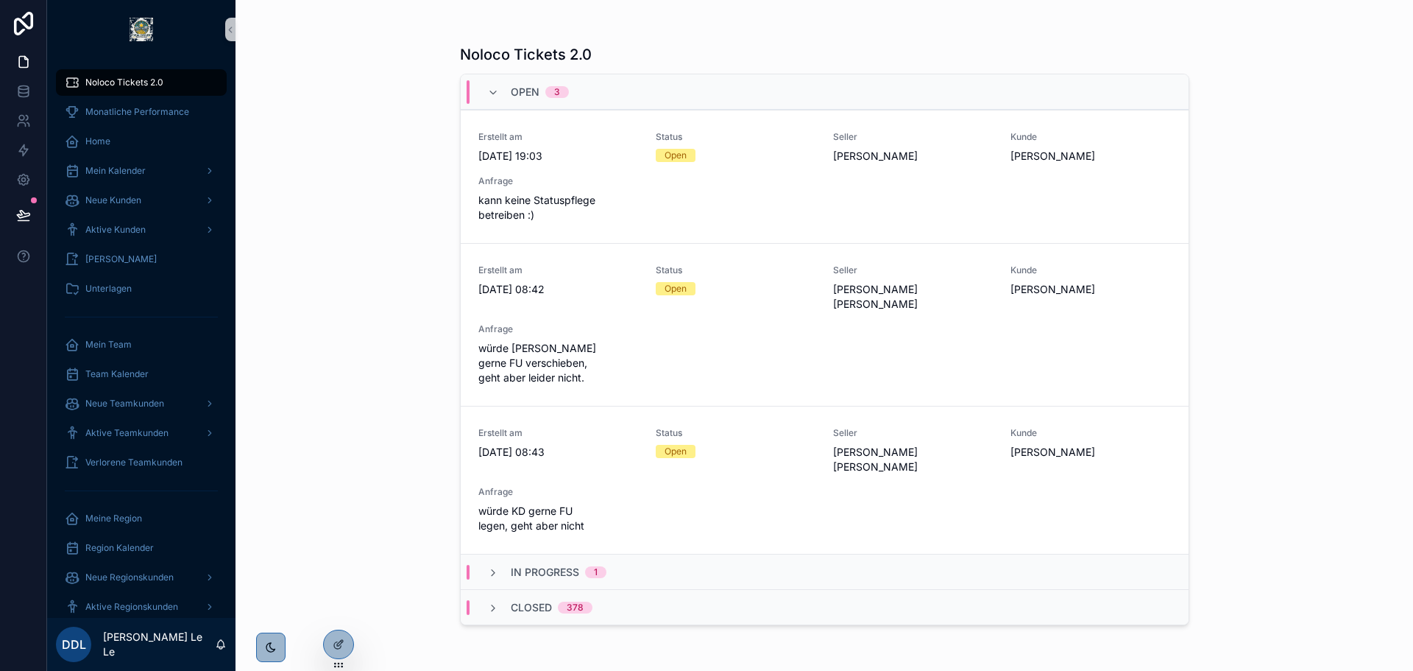
click at [563, 85] on div "Open 3" at bounding box center [540, 92] width 58 height 24
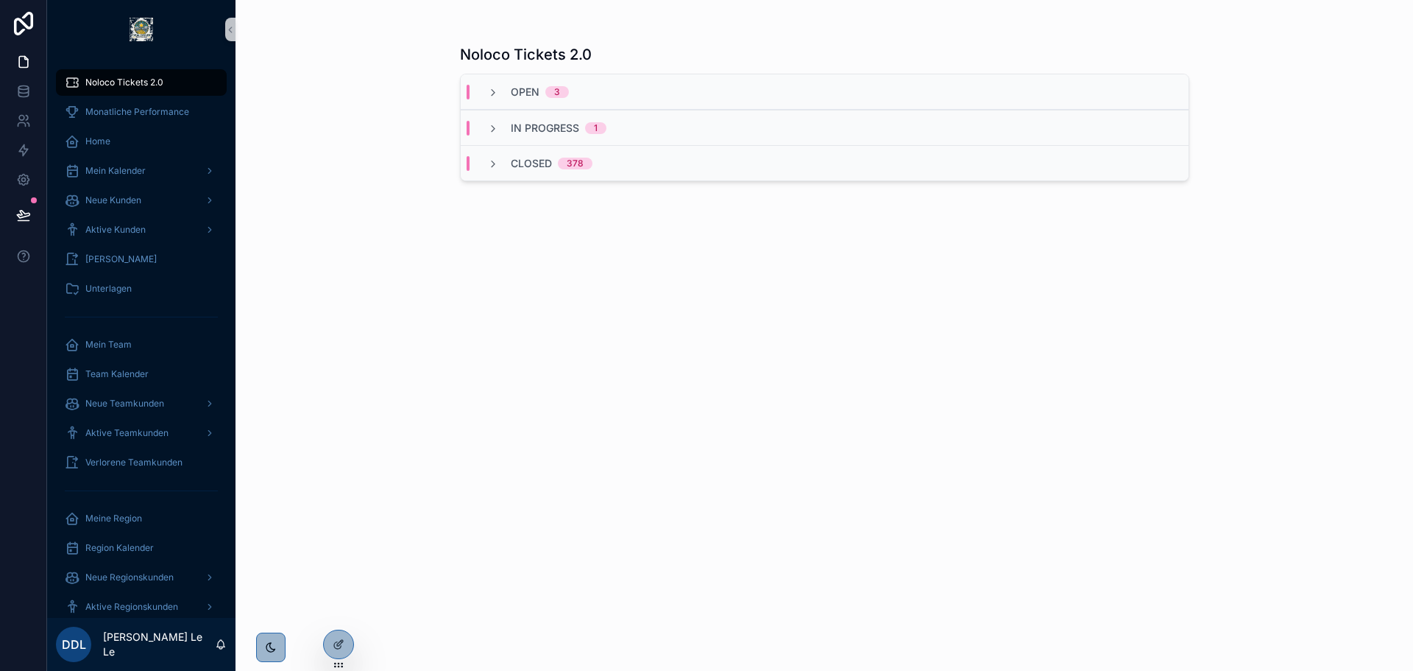
click at [568, 88] on div "3" at bounding box center [557, 92] width 24 height 12
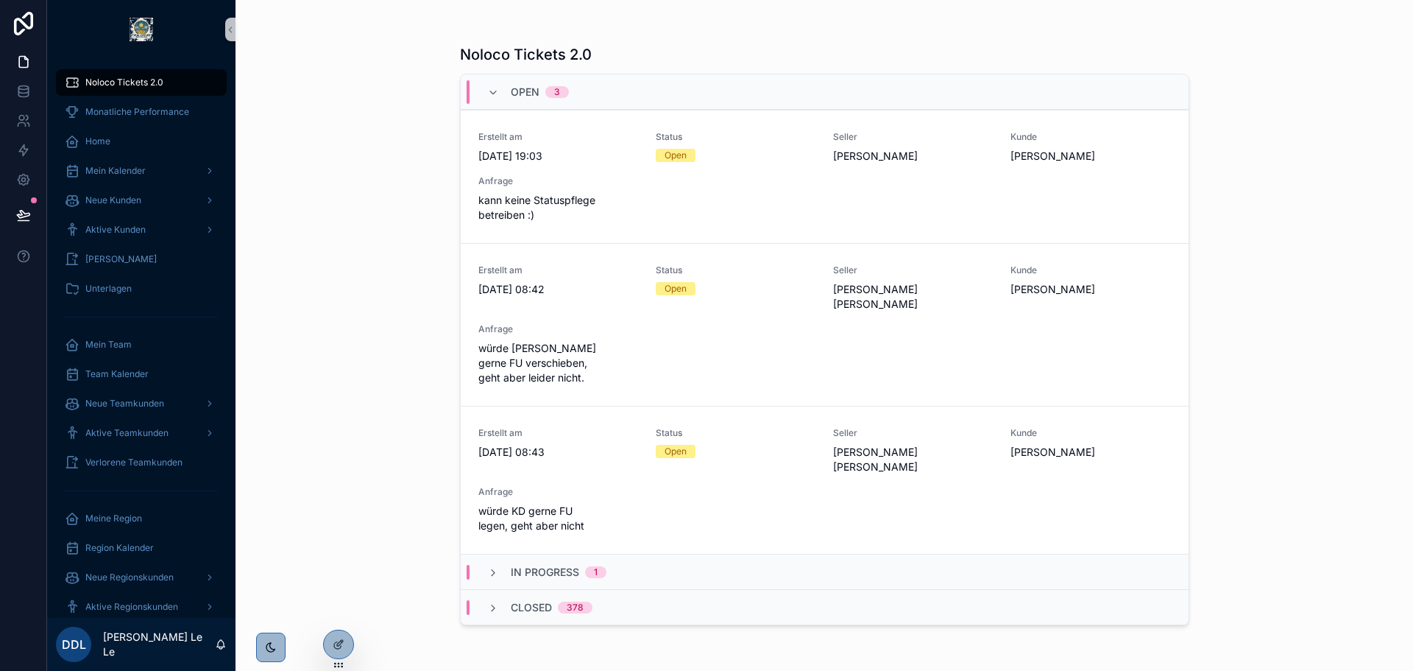
click at [573, 554] on div "In Progress 1" at bounding box center [825, 571] width 728 height 35
click at [529, 95] on span "Open" at bounding box center [525, 92] width 29 height 15
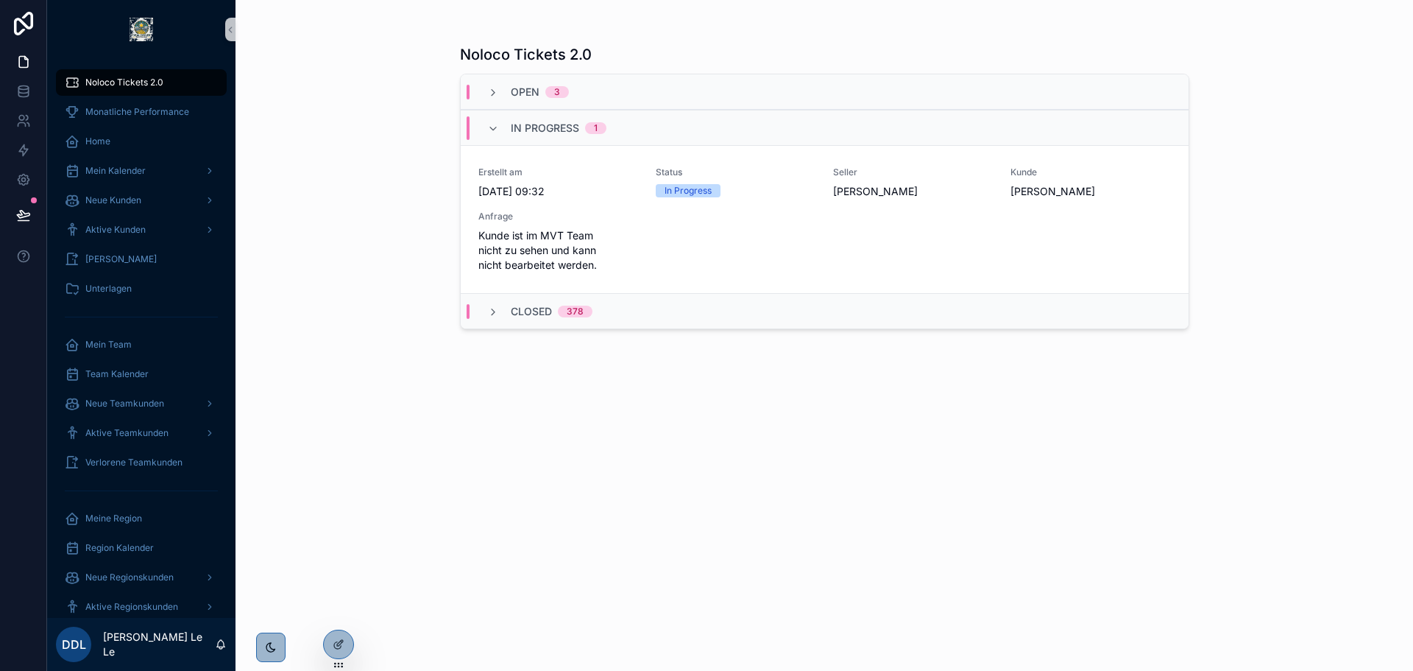
click at [538, 126] on span "In Progress" at bounding box center [545, 128] width 68 height 15
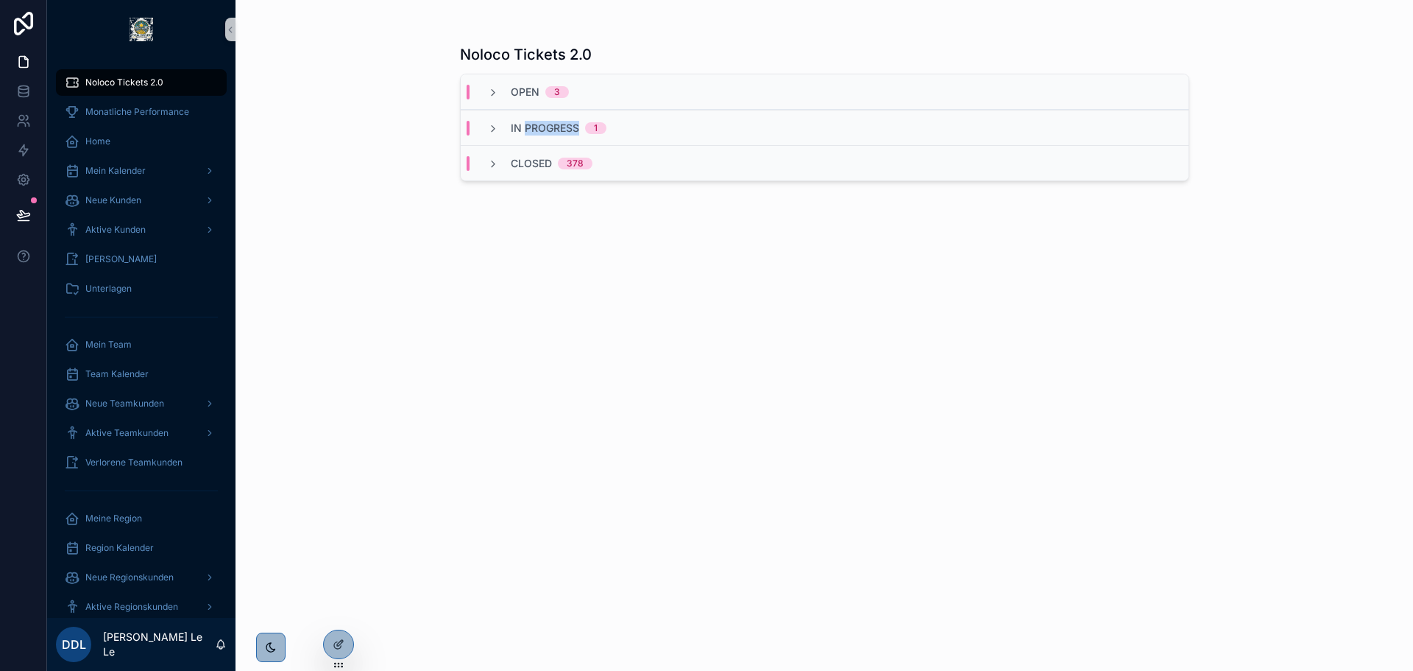
click at [539, 126] on span "In Progress" at bounding box center [545, 128] width 68 height 15
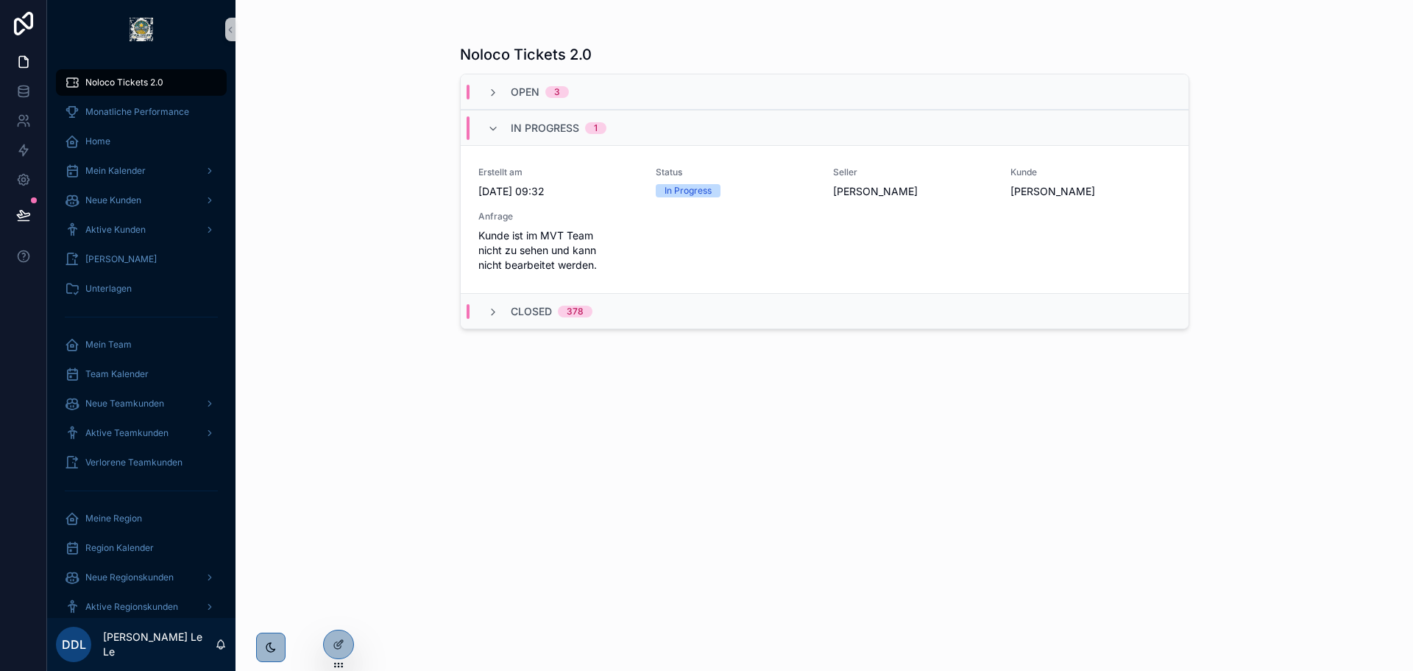
click at [533, 99] on span "Open" at bounding box center [525, 92] width 29 height 15
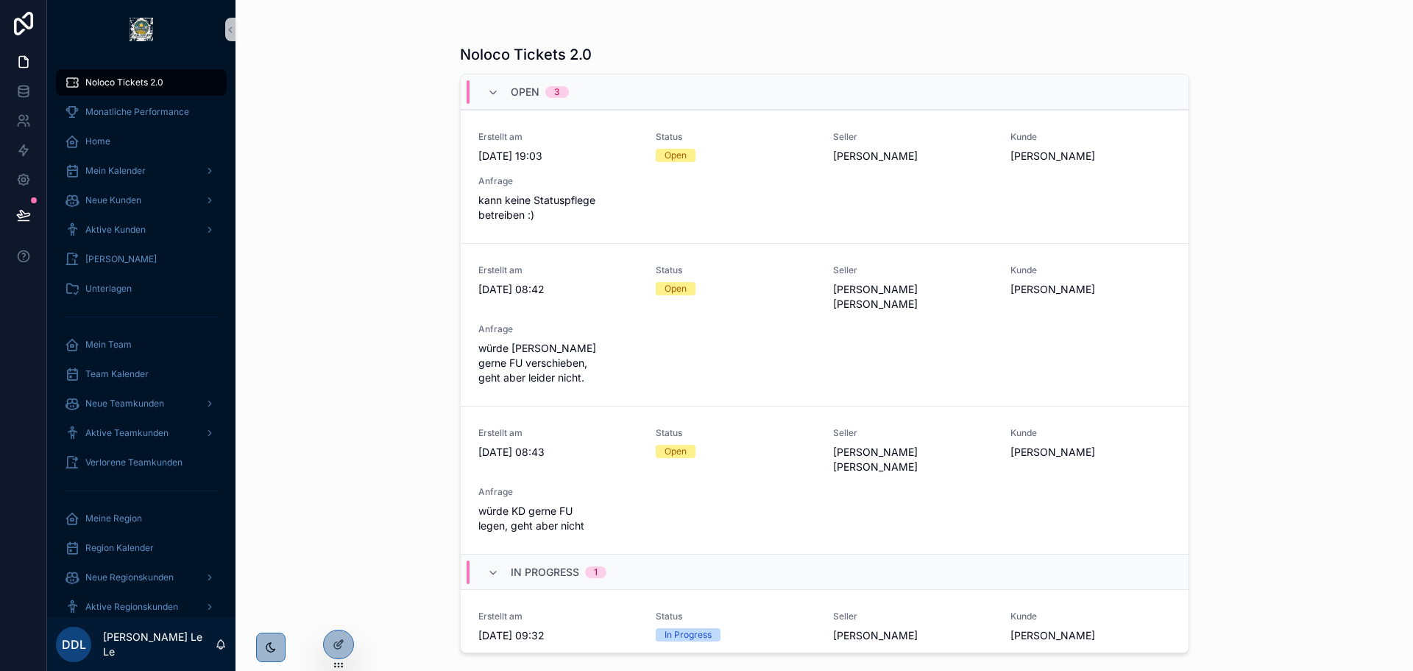
click at [545, 94] on span "3" at bounding box center [557, 92] width 24 height 12
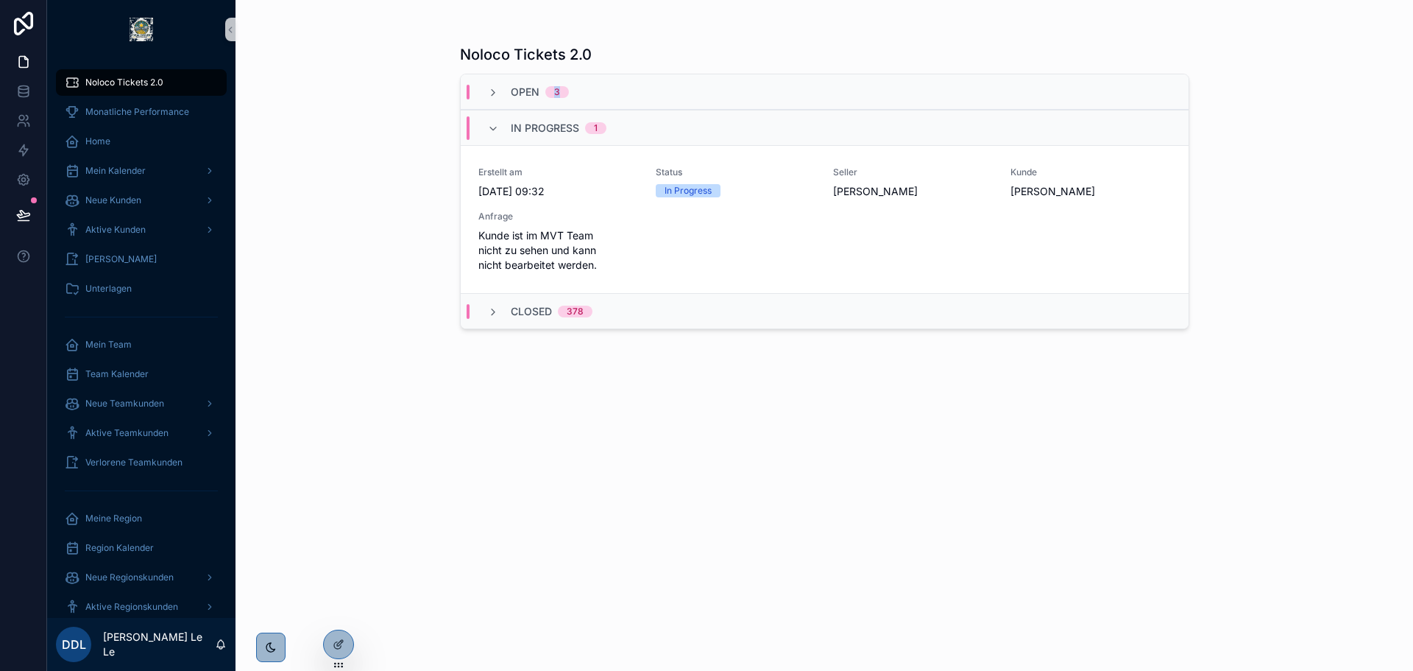
click at [545, 94] on span "3" at bounding box center [557, 92] width 24 height 12
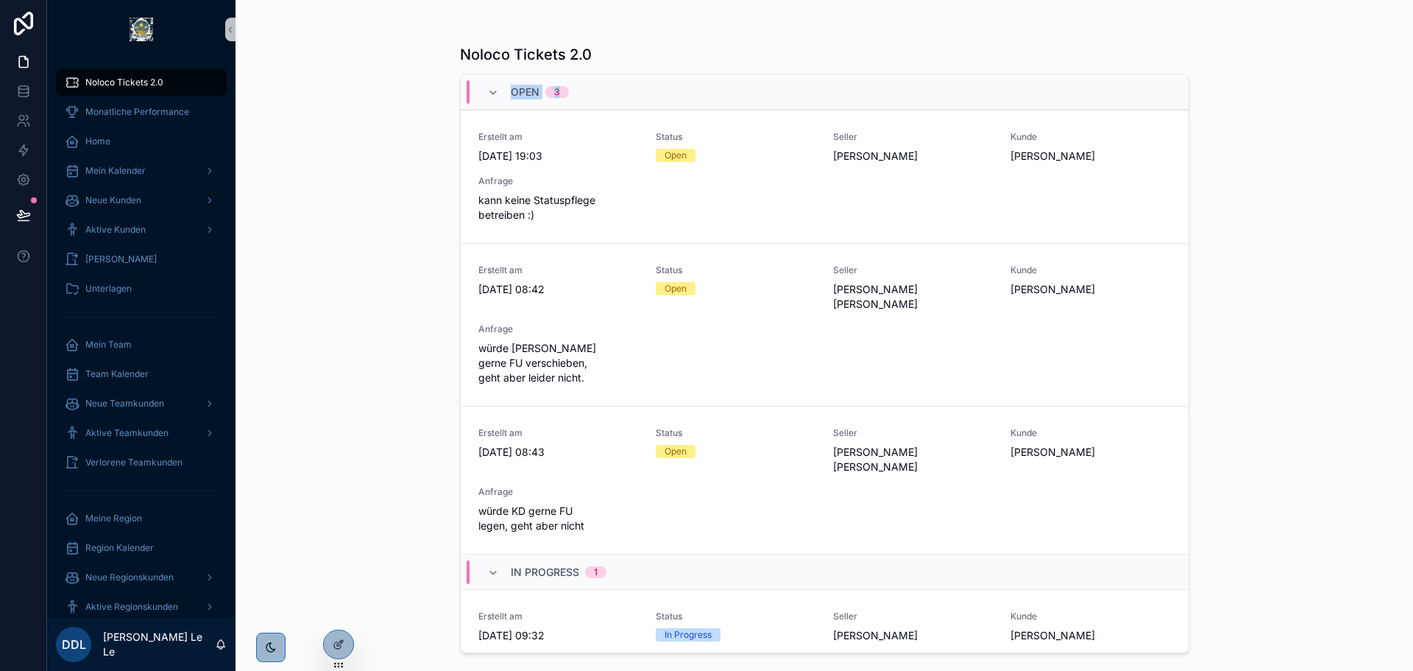
drag, startPoint x: 514, startPoint y: 92, endPoint x: 558, endPoint y: 88, distance: 44.4
click at [558, 88] on div "Open 3" at bounding box center [540, 92] width 58 height 24
click at [554, 91] on div "3" at bounding box center [557, 92] width 6 height 12
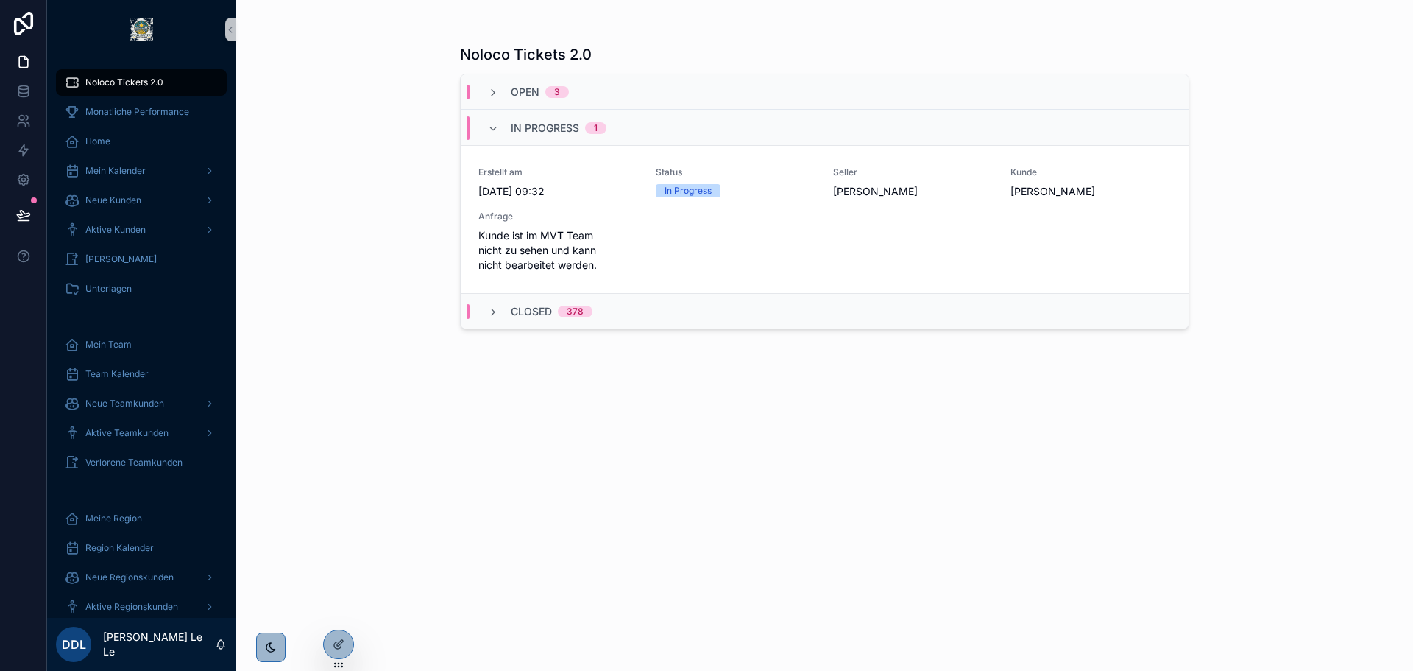
click at [554, 91] on div "3" at bounding box center [557, 92] width 6 height 12
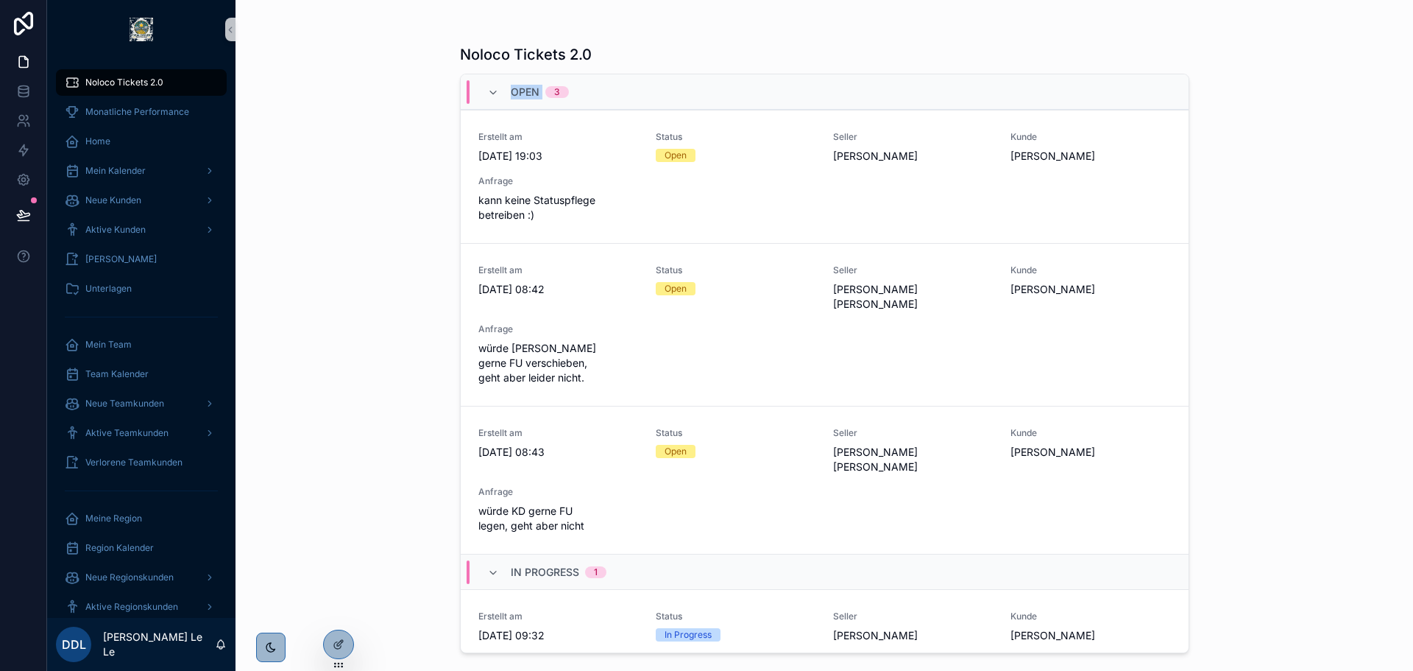
drag, startPoint x: 510, startPoint y: 92, endPoint x: 555, endPoint y: 88, distance: 45.1
click at [555, 88] on div "Open 3" at bounding box center [540, 92] width 58 height 24
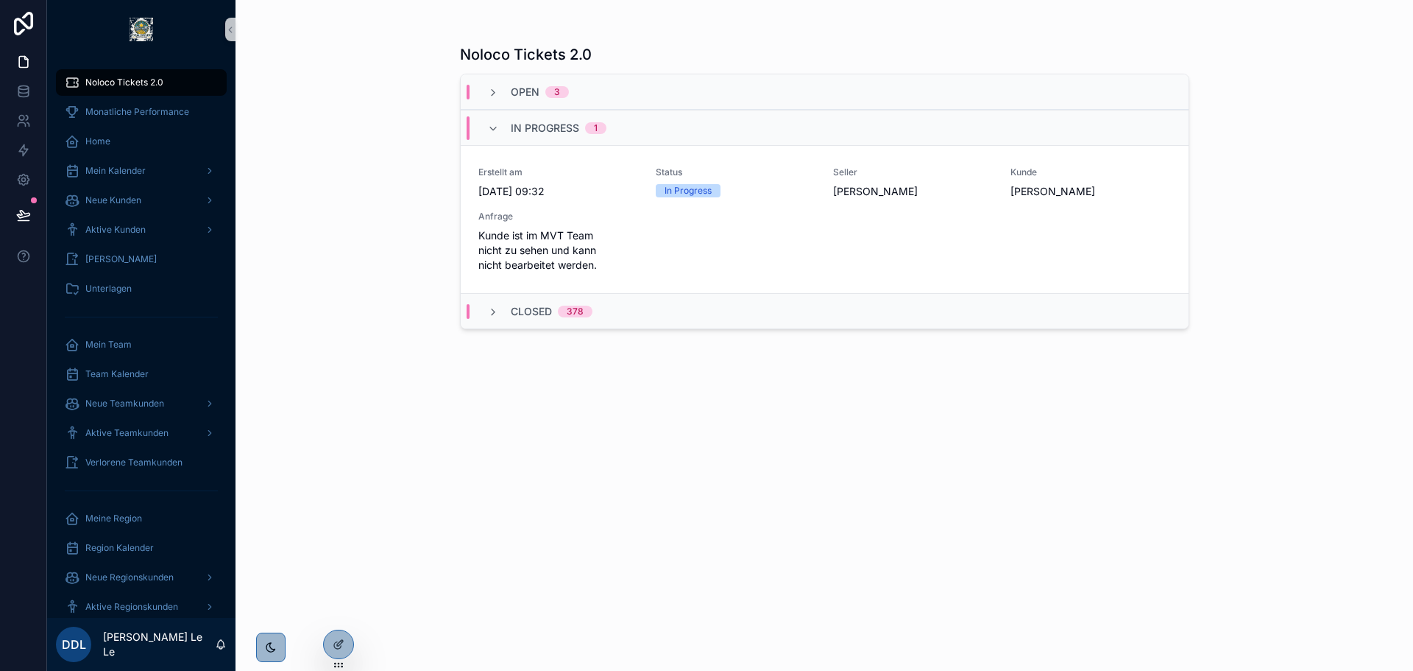
click at [546, 90] on span "3" at bounding box center [557, 92] width 24 height 12
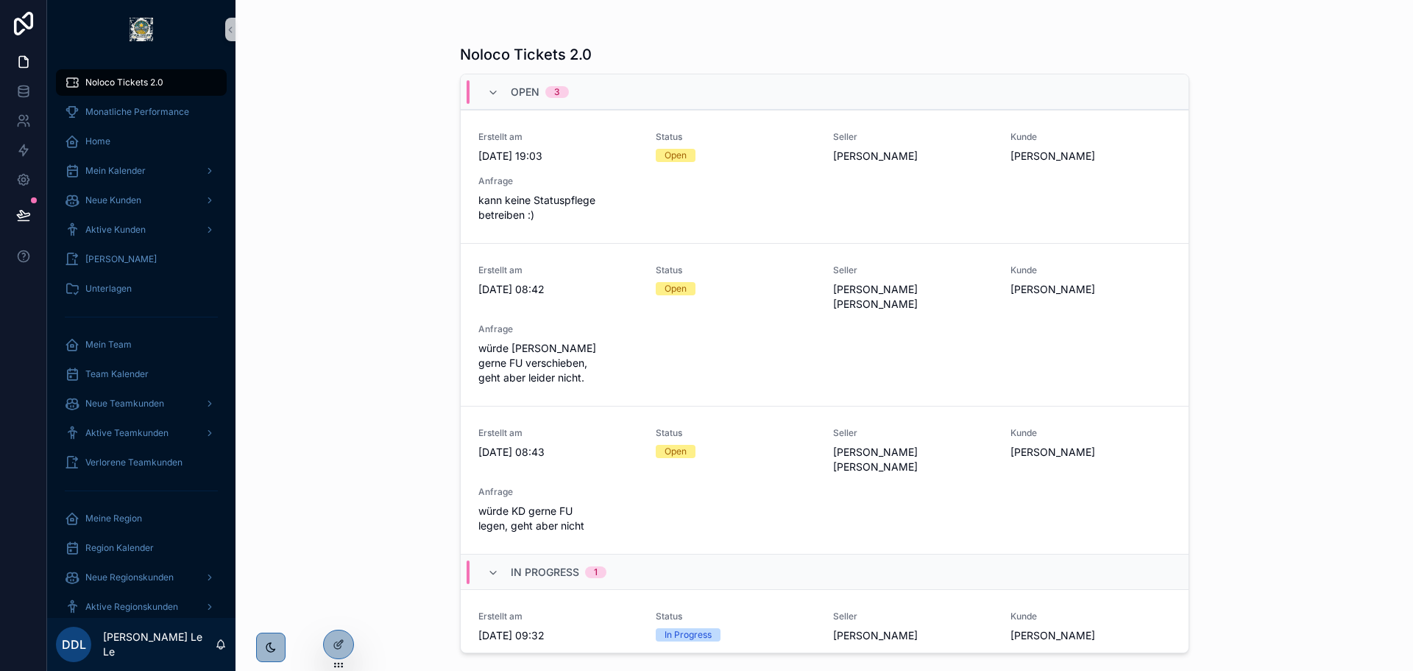
click at [363, 93] on div "Noloco Tickets 2.0 Open 3 Erstellt am 29.8.2025 19:03 Status Open Seller David …" at bounding box center [825, 335] width 1178 height 671
click at [230, 33] on icon "scrollable content" at bounding box center [230, 29] width 10 height 11
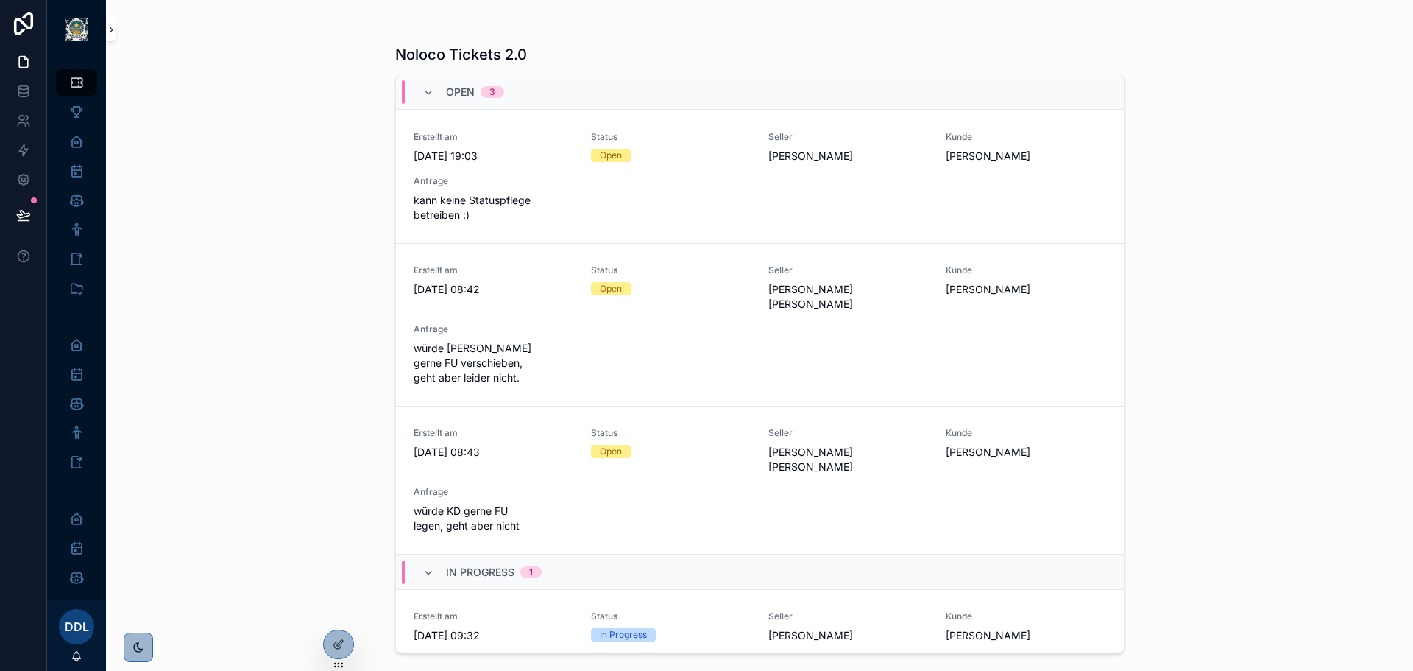
click at [110, 30] on icon "scrollable content" at bounding box center [111, 29] width 10 height 11
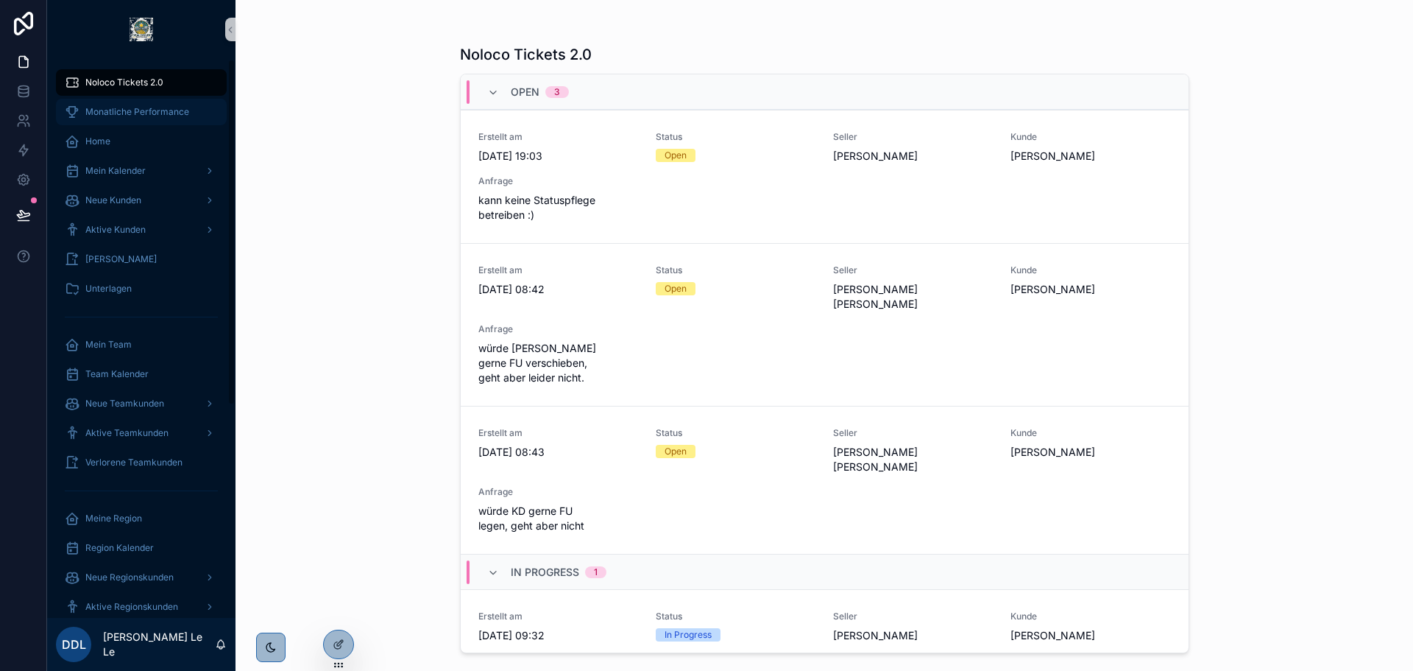
click at [152, 112] on span "Monatliche Performance" at bounding box center [137, 112] width 104 height 12
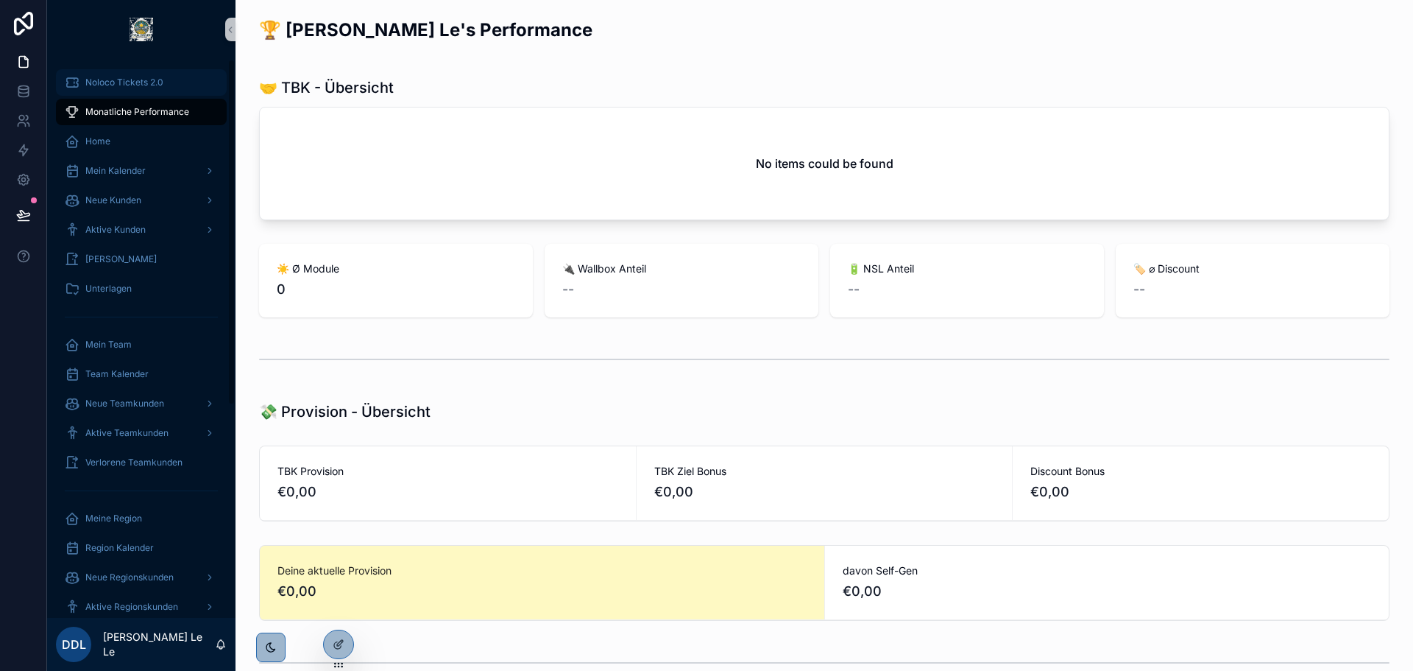
click at [158, 88] on span "Noloco Tickets 2.0" at bounding box center [124, 83] width 78 height 12
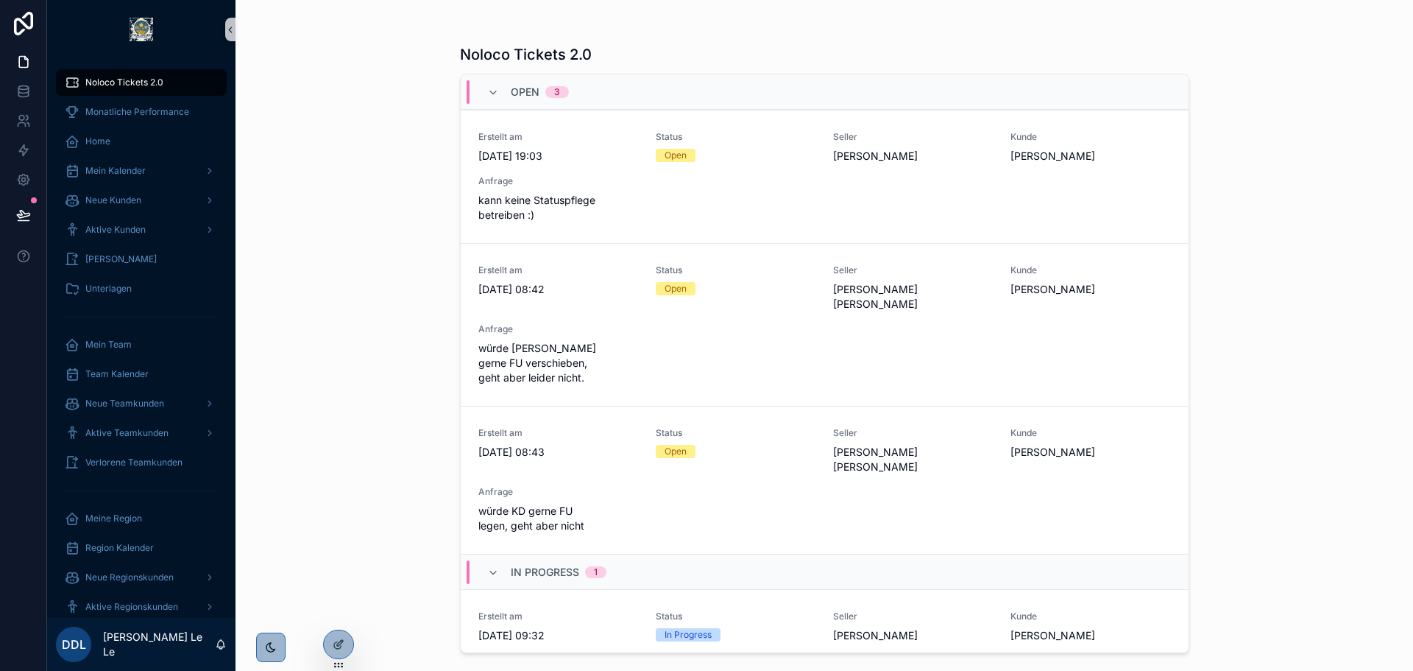
click at [230, 35] on icon "scrollable content" at bounding box center [230, 29] width 10 height 11
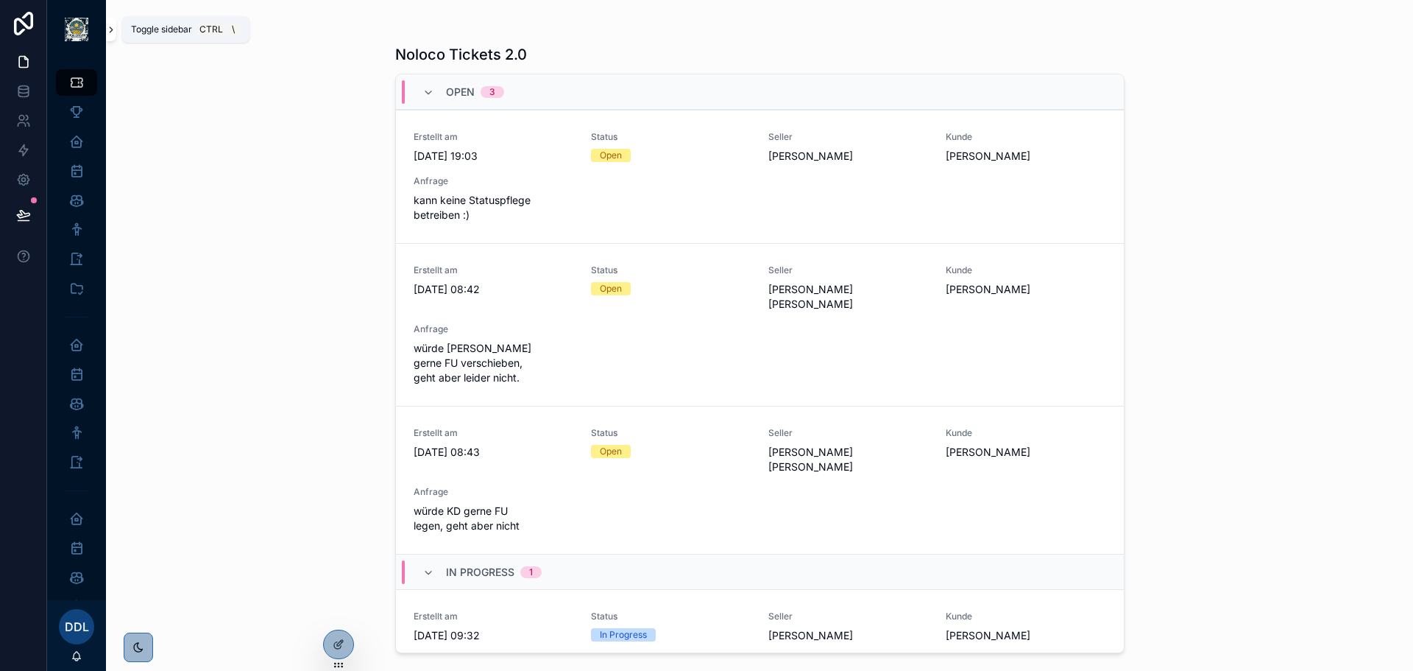
click at [112, 36] on button "scrollable content" at bounding box center [111, 30] width 10 height 24
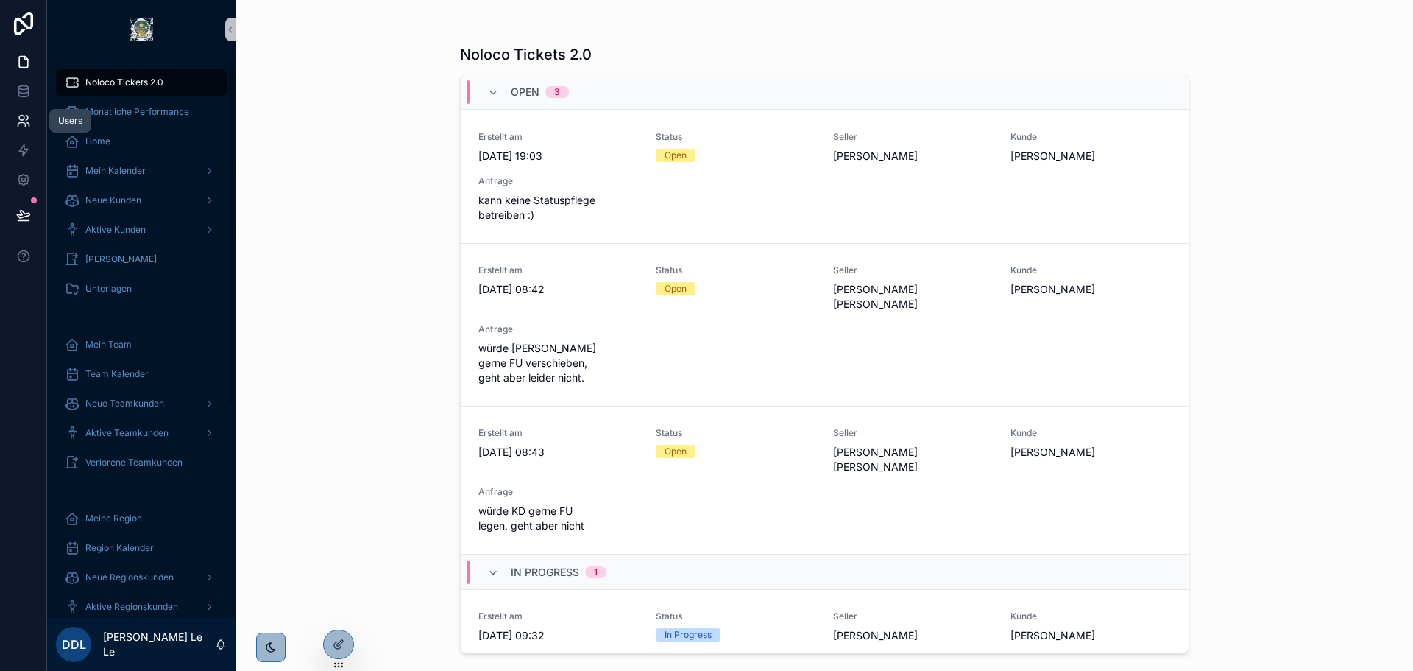
click at [15, 126] on link at bounding box center [23, 120] width 46 height 29
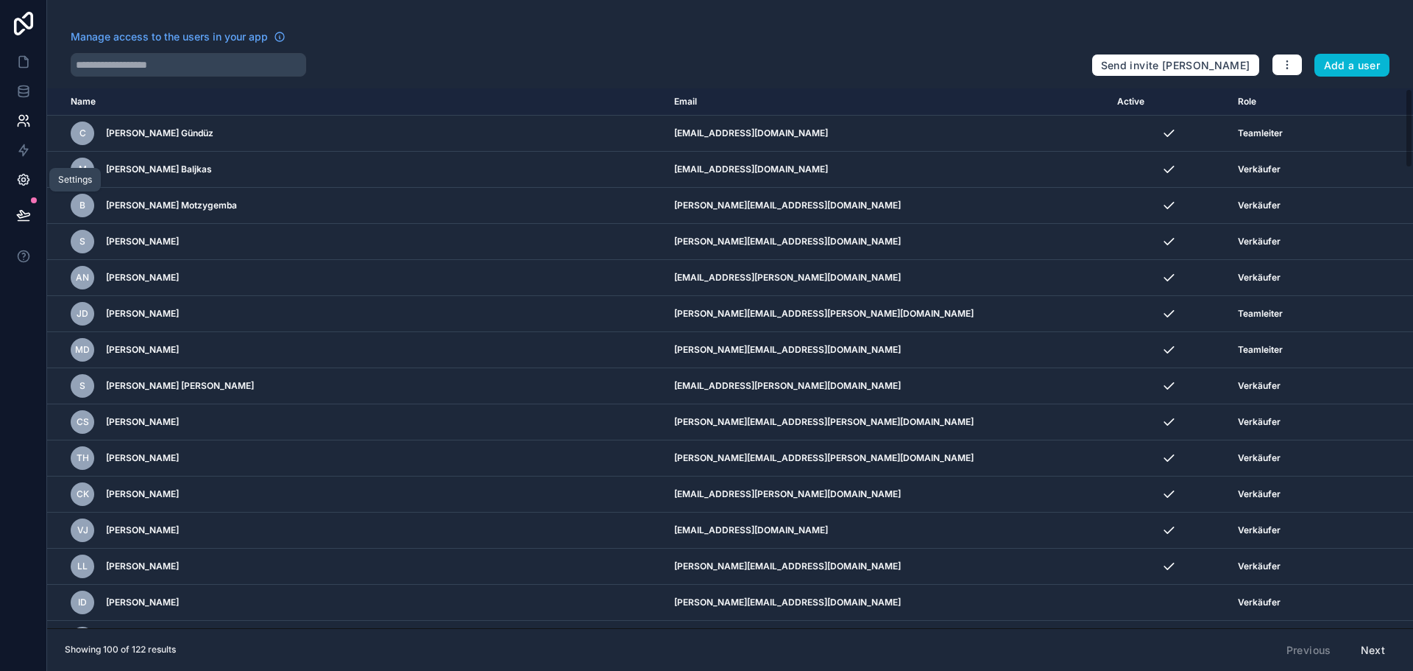
click at [16, 183] on icon at bounding box center [23, 179] width 15 height 15
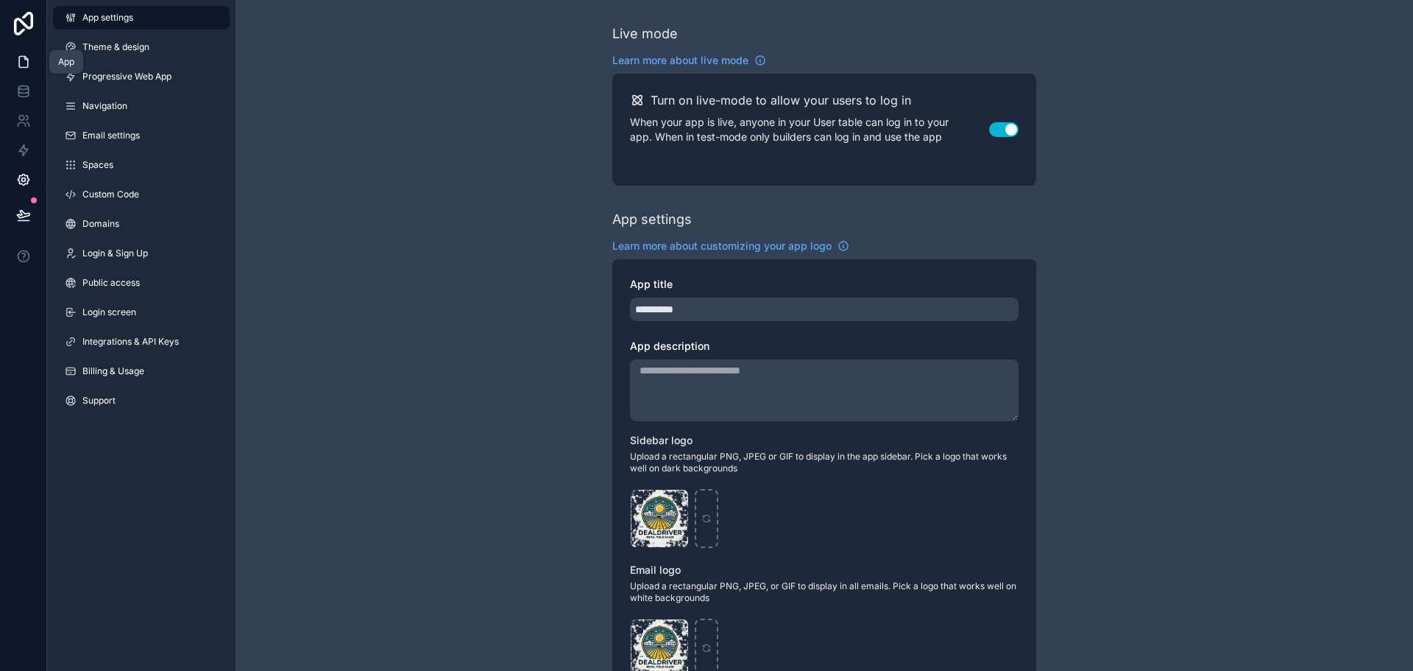
click at [21, 64] on icon at bounding box center [23, 61] width 15 height 15
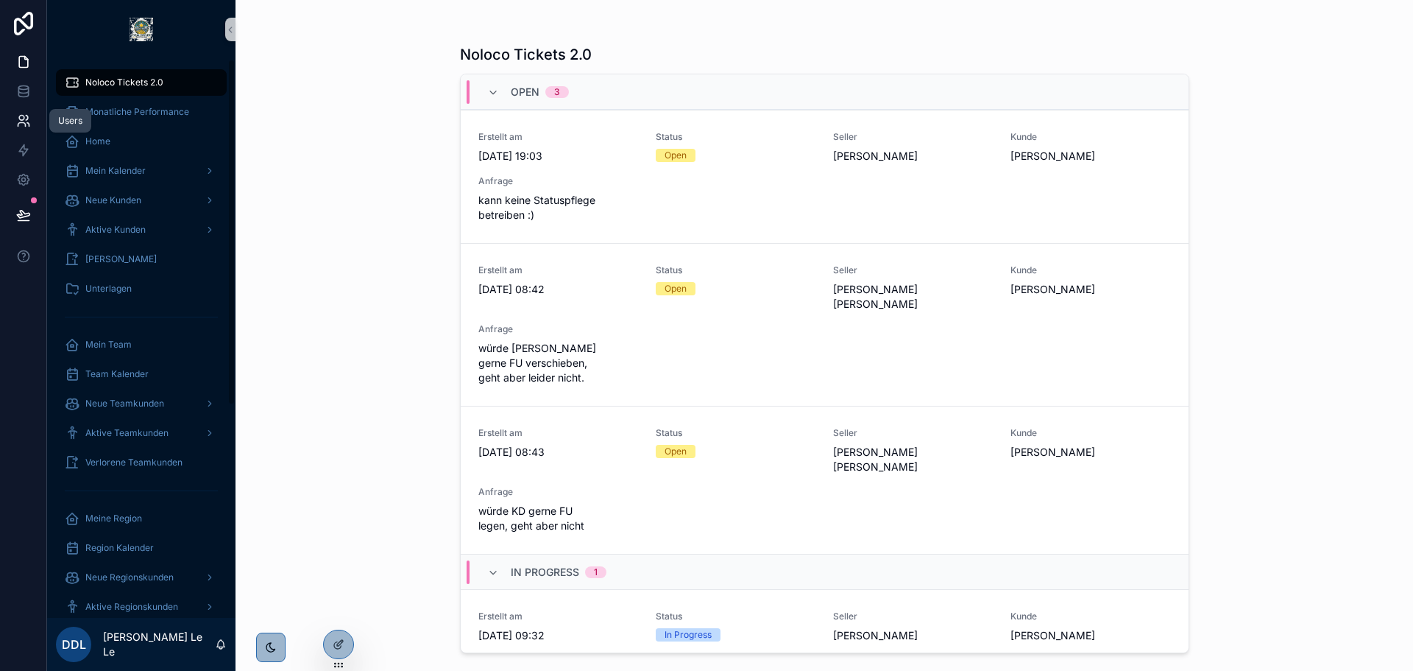
click at [27, 118] on icon at bounding box center [27, 118] width 2 height 4
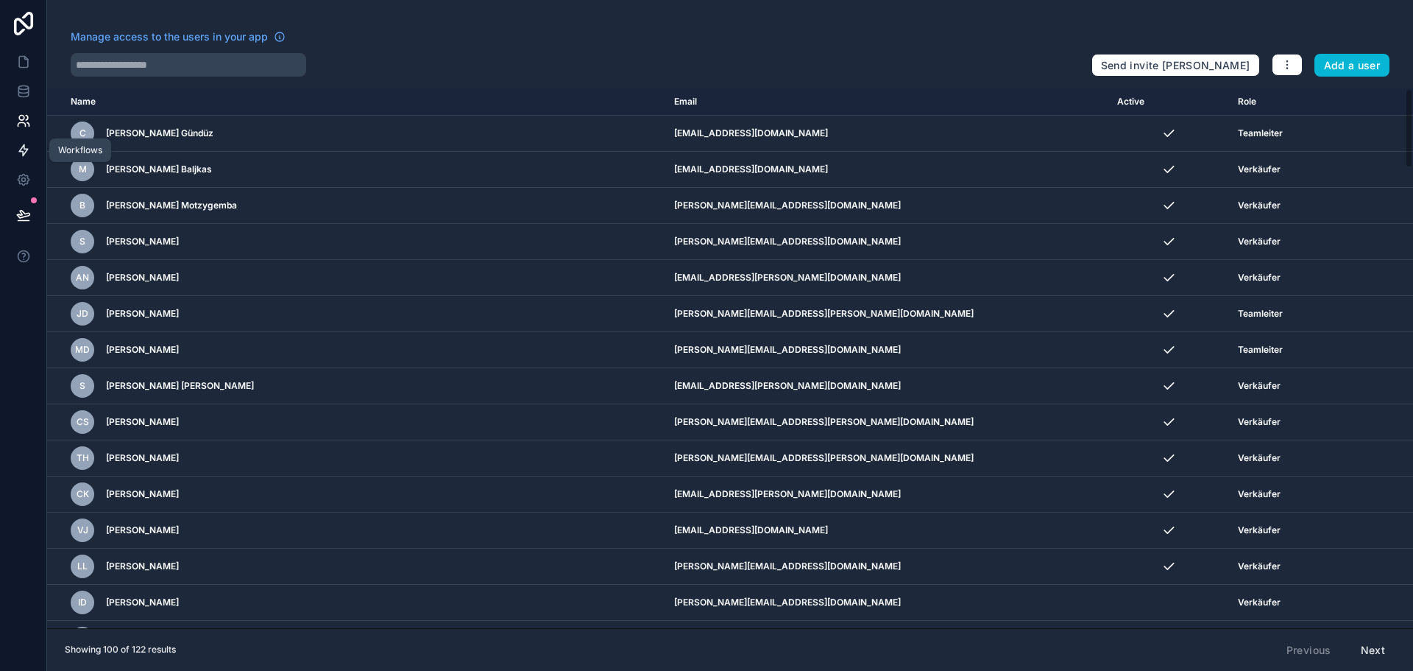
click at [12, 155] on link at bounding box center [23, 149] width 46 height 29
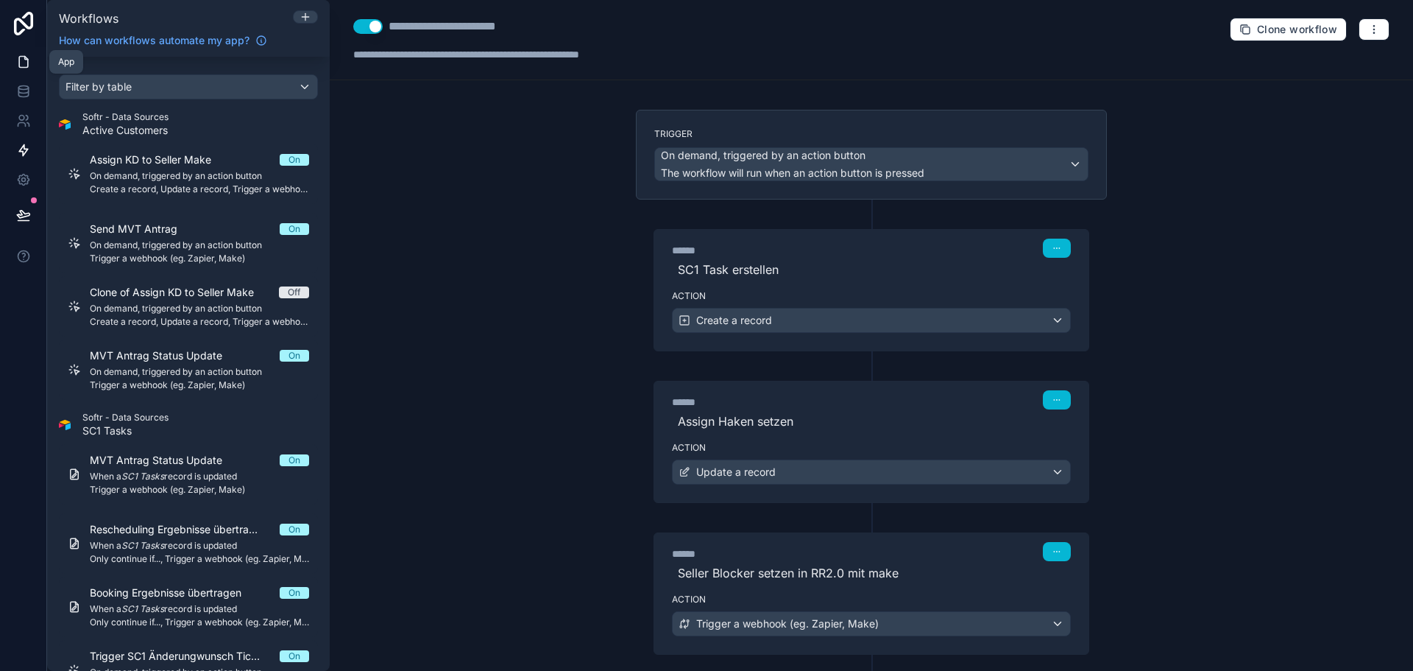
click at [32, 74] on link at bounding box center [23, 61] width 46 height 29
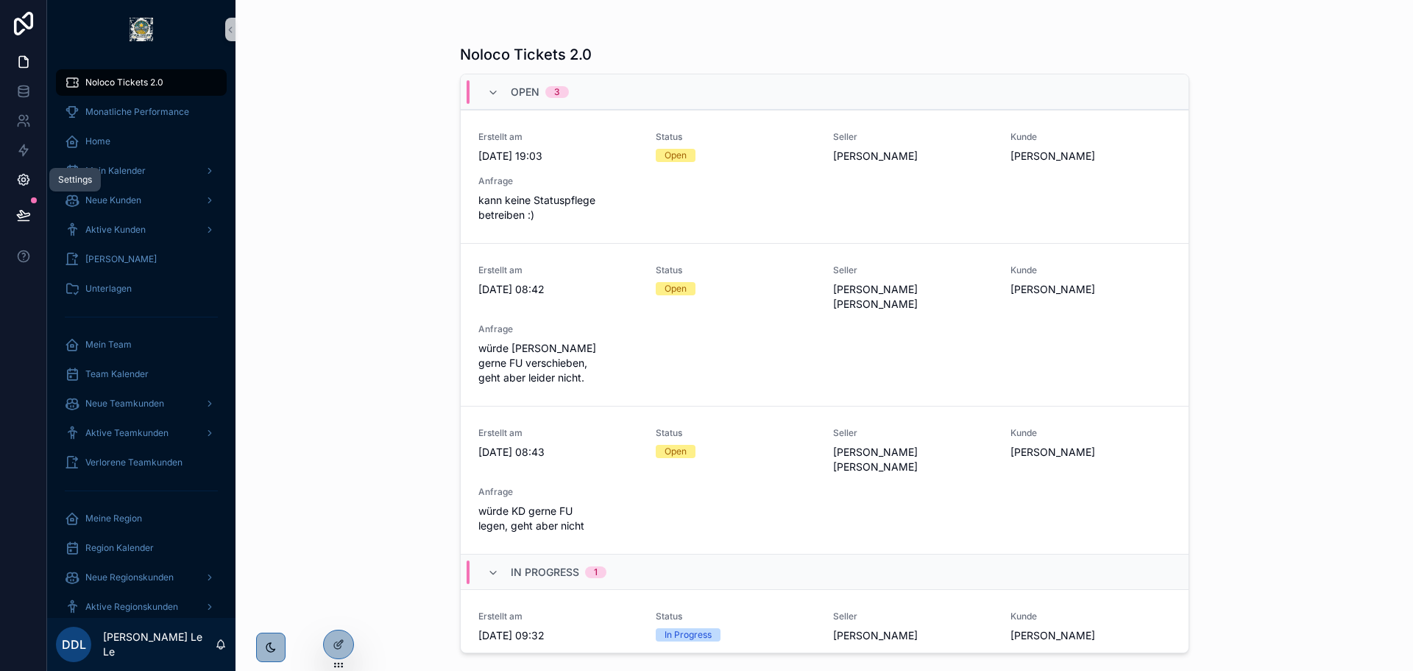
click at [17, 177] on icon at bounding box center [23, 179] width 15 height 15
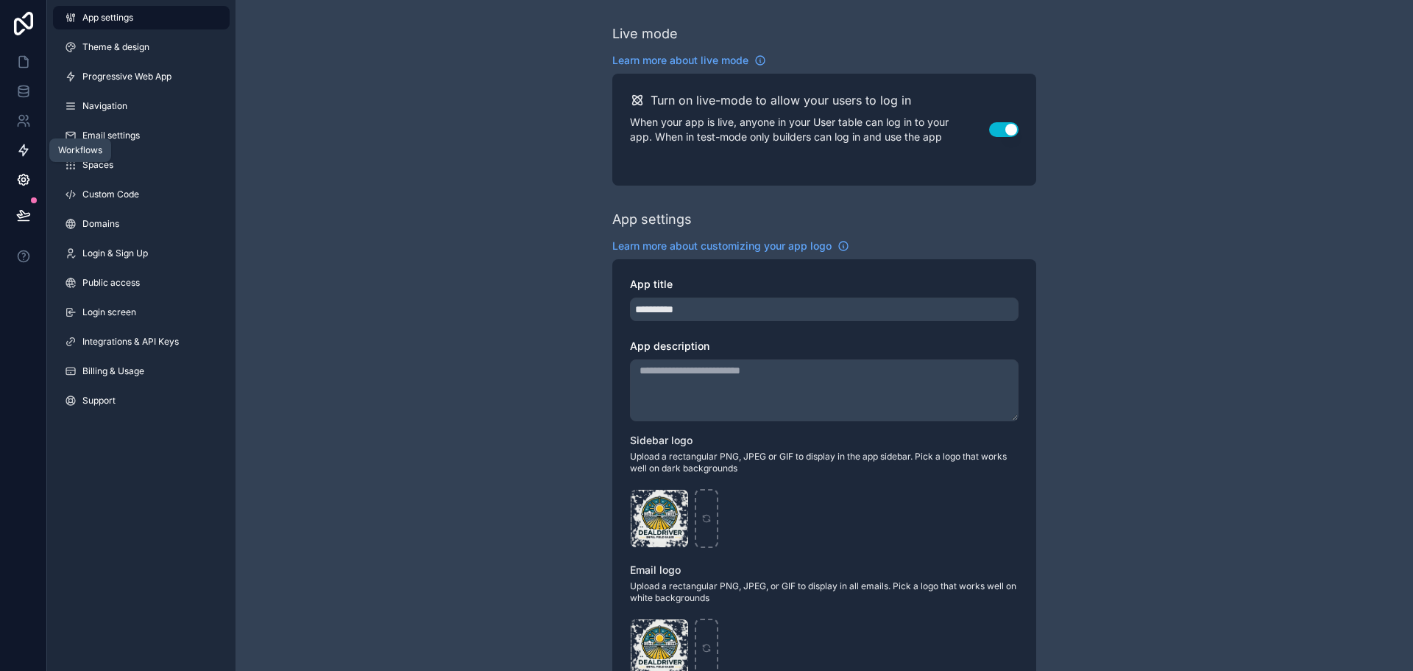
click at [27, 145] on icon at bounding box center [23, 150] width 15 height 15
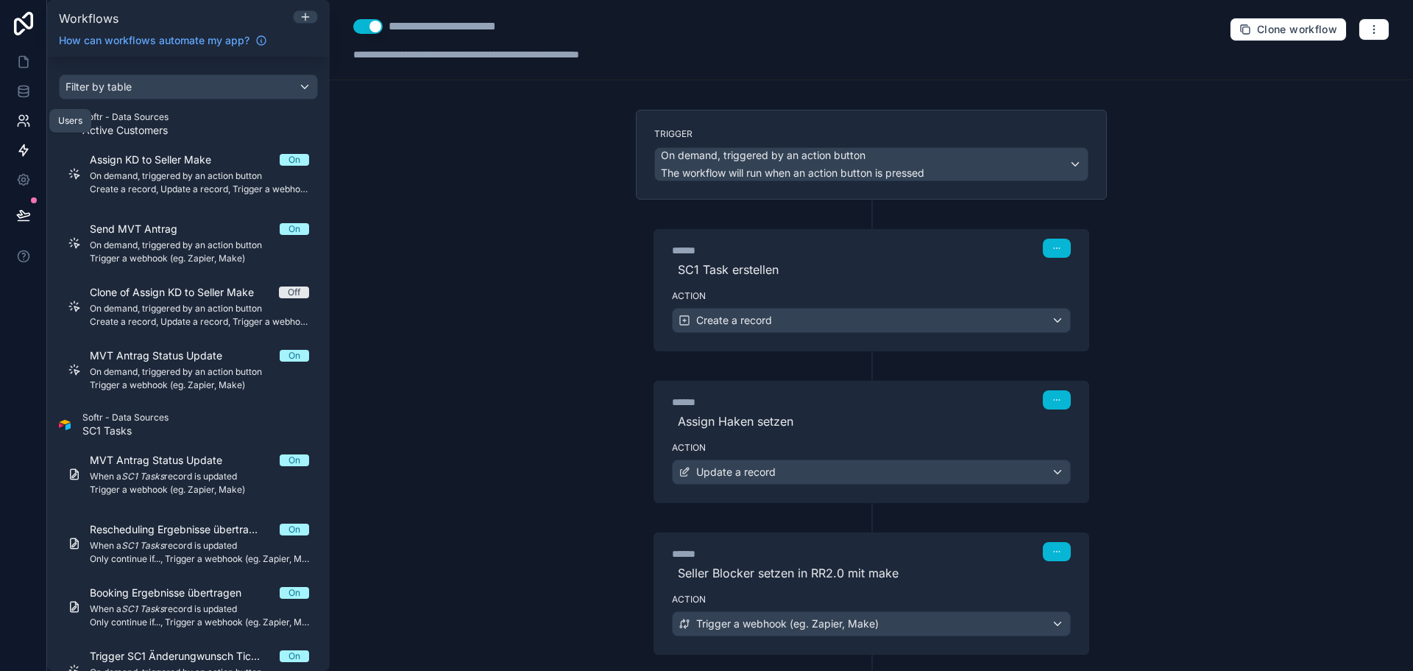
click at [29, 127] on icon at bounding box center [23, 120] width 15 height 15
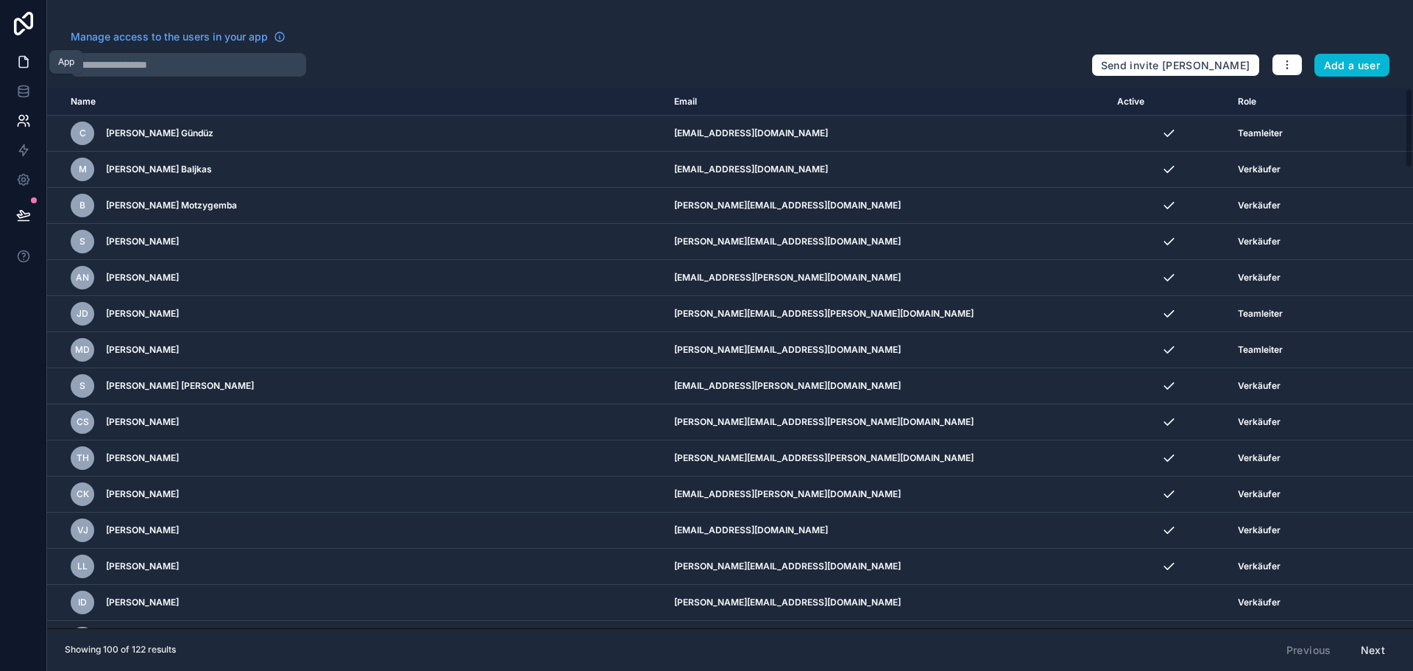
click at [30, 57] on icon at bounding box center [23, 61] width 15 height 15
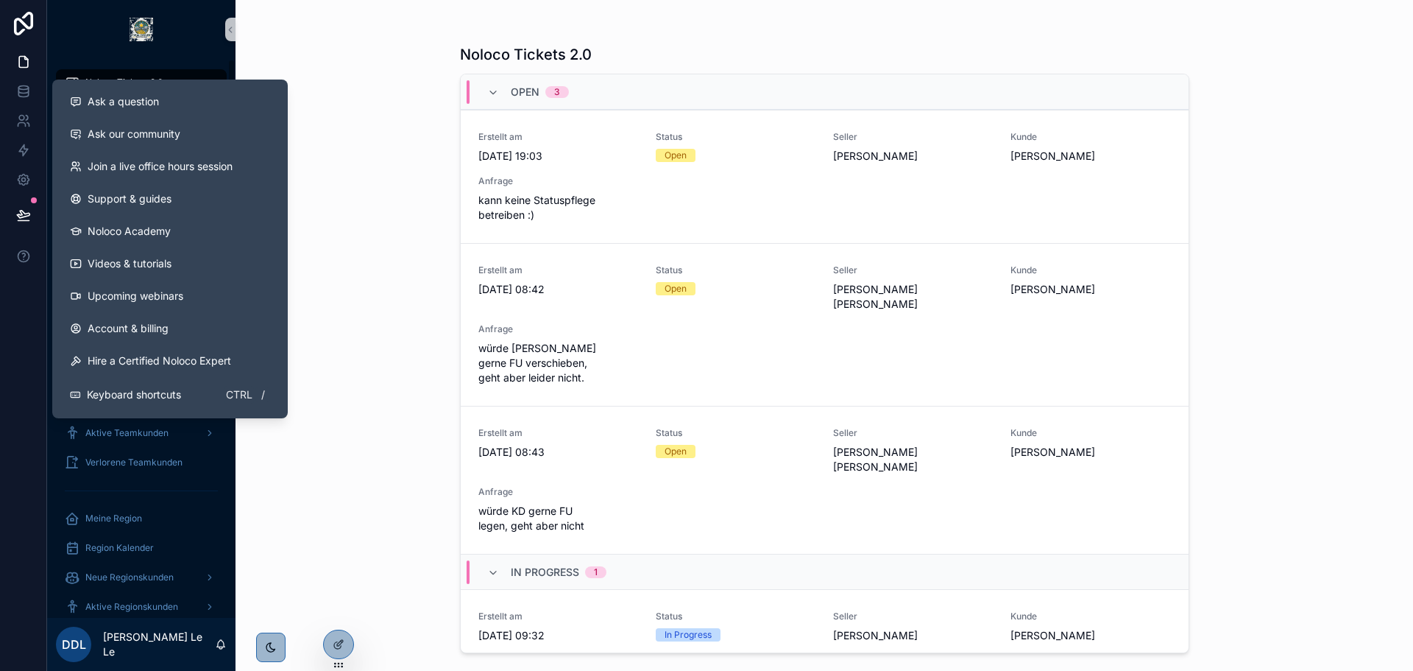
click at [361, 468] on div "Noloco Tickets 2.0 Open 3 Erstellt am 29.8.2025 19:03 Status Open Seller David …" at bounding box center [825, 335] width 1178 height 671
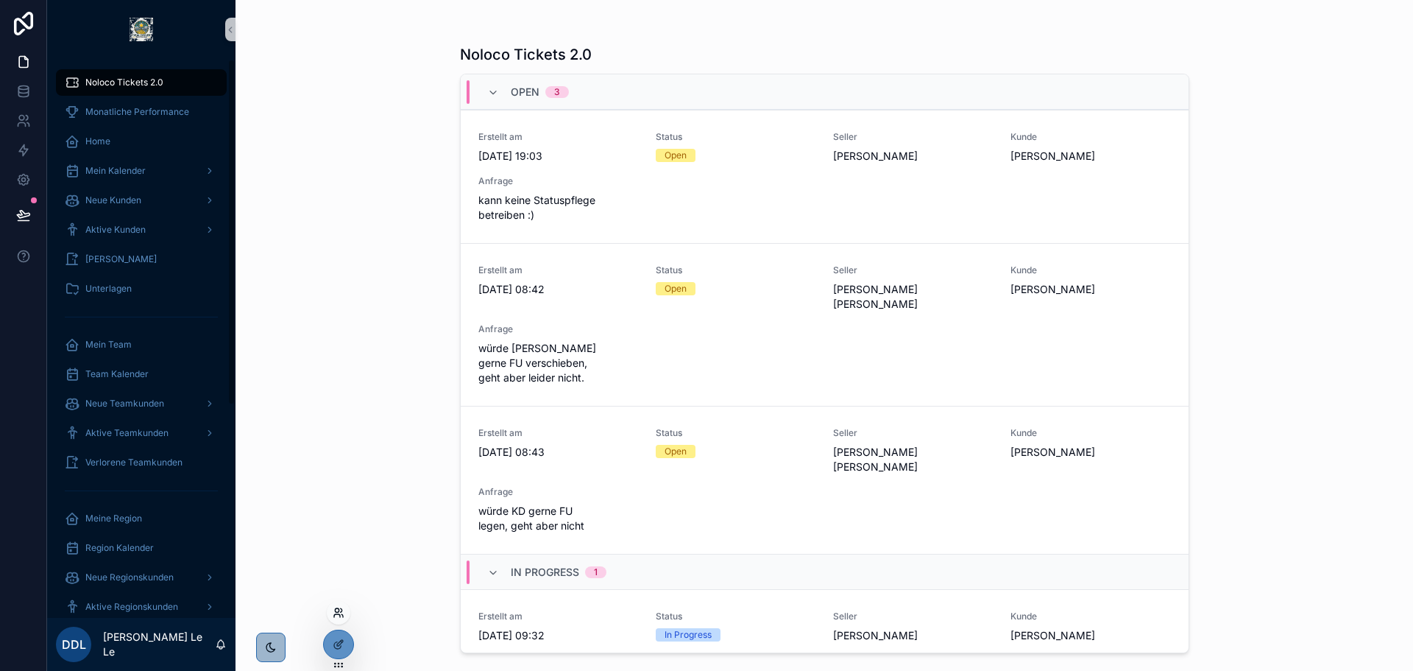
click at [337, 615] on icon at bounding box center [339, 613] width 12 height 12
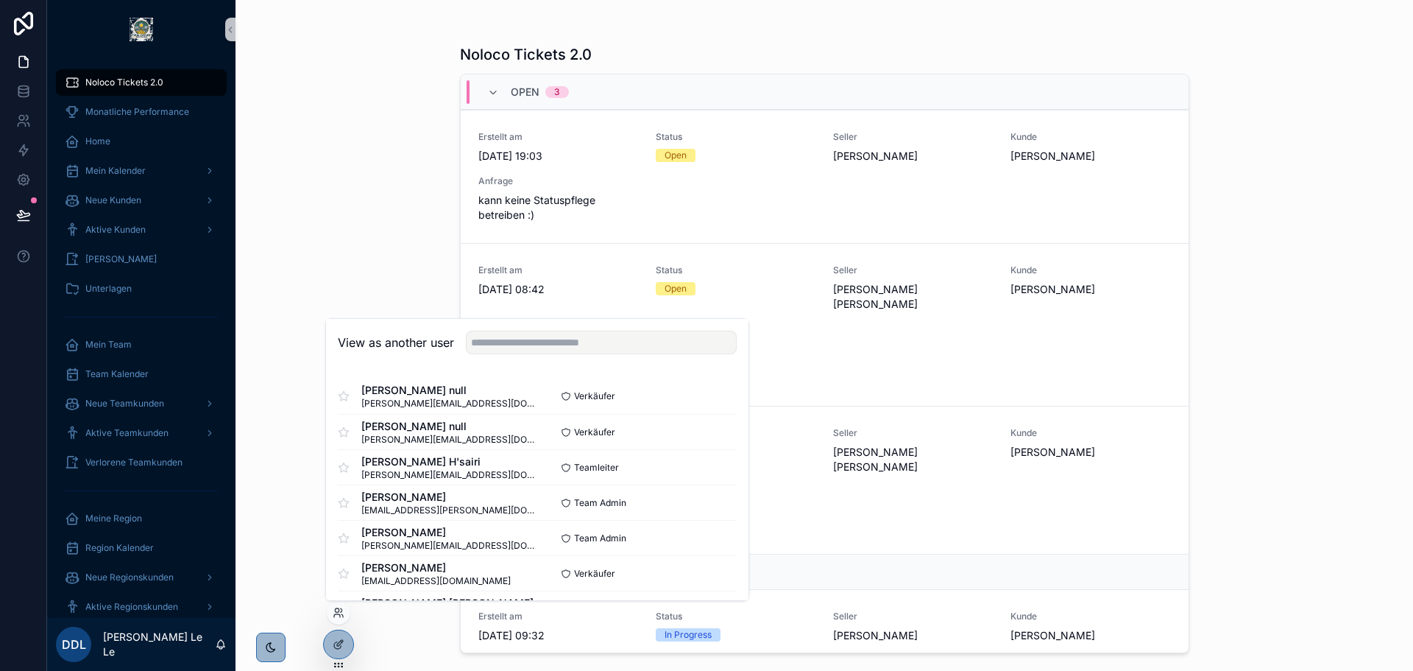
click at [607, 356] on div "View as another user" at bounding box center [537, 343] width 423 height 48
click at [608, 350] on input "text" at bounding box center [601, 343] width 271 height 24
type input "**********"
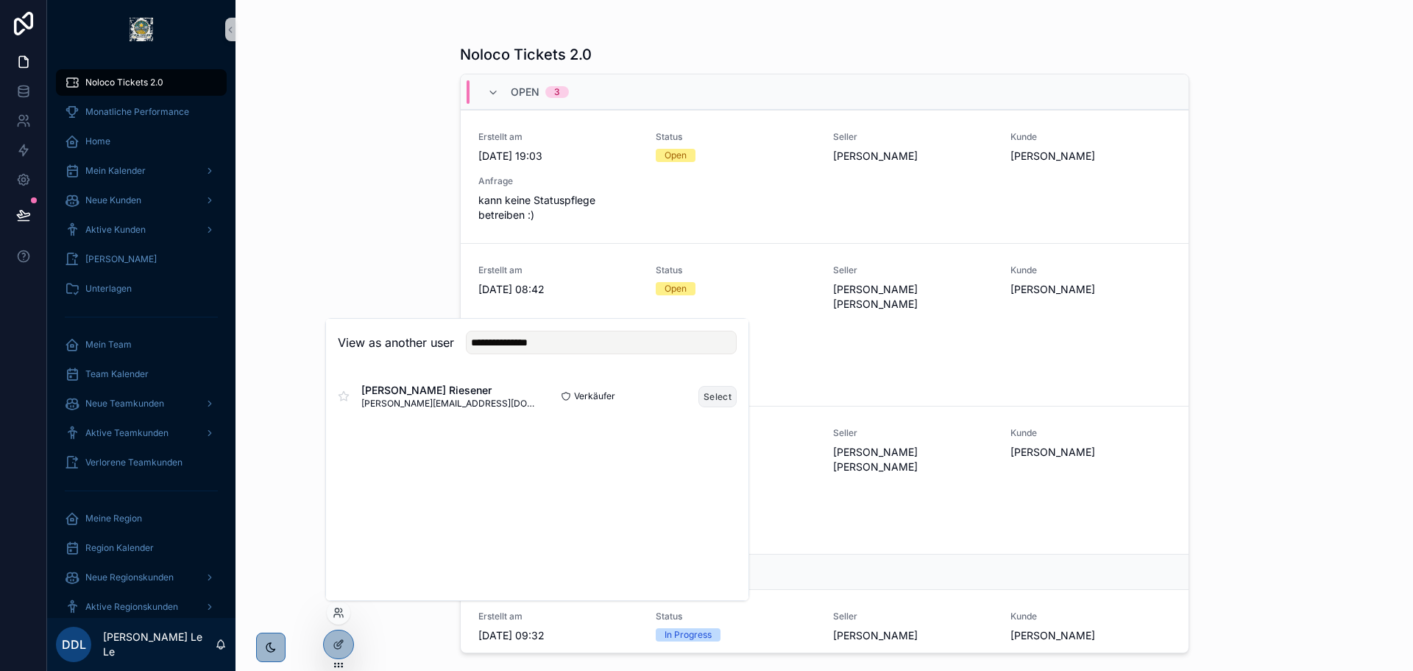
click at [706, 398] on button "Select" at bounding box center [718, 396] width 38 height 21
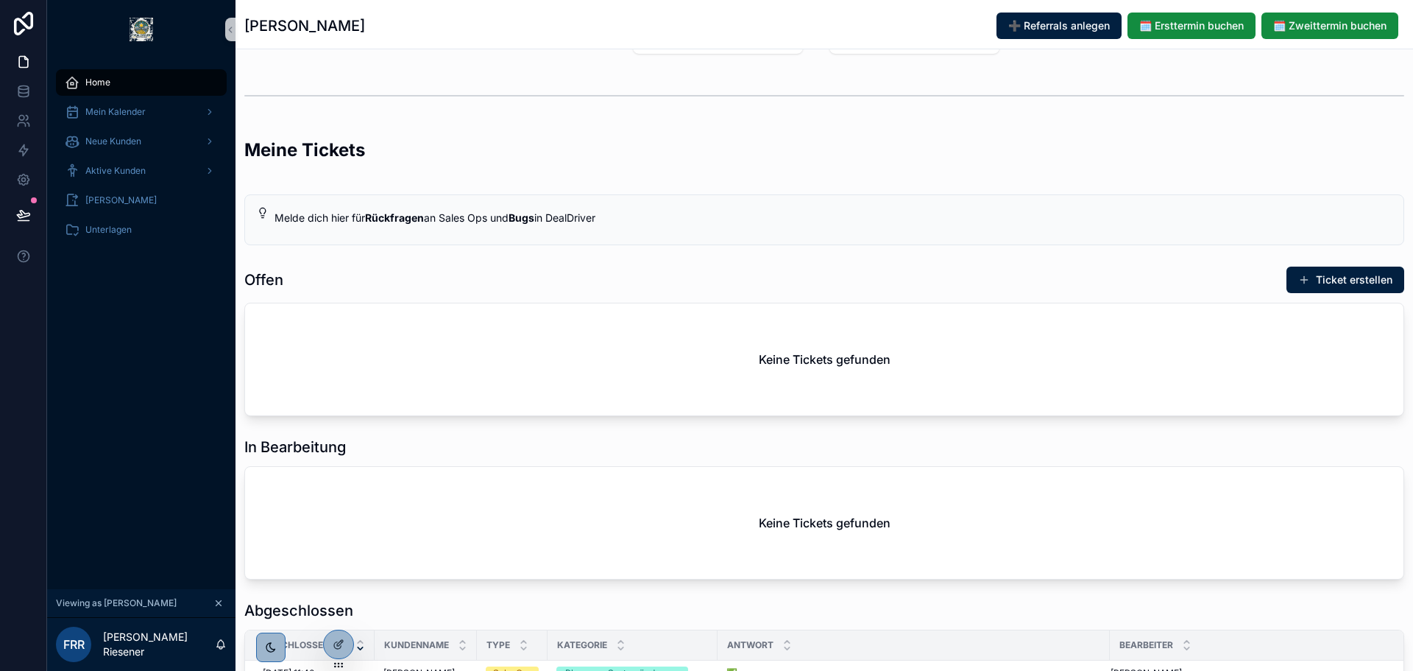
scroll to position [221, 0]
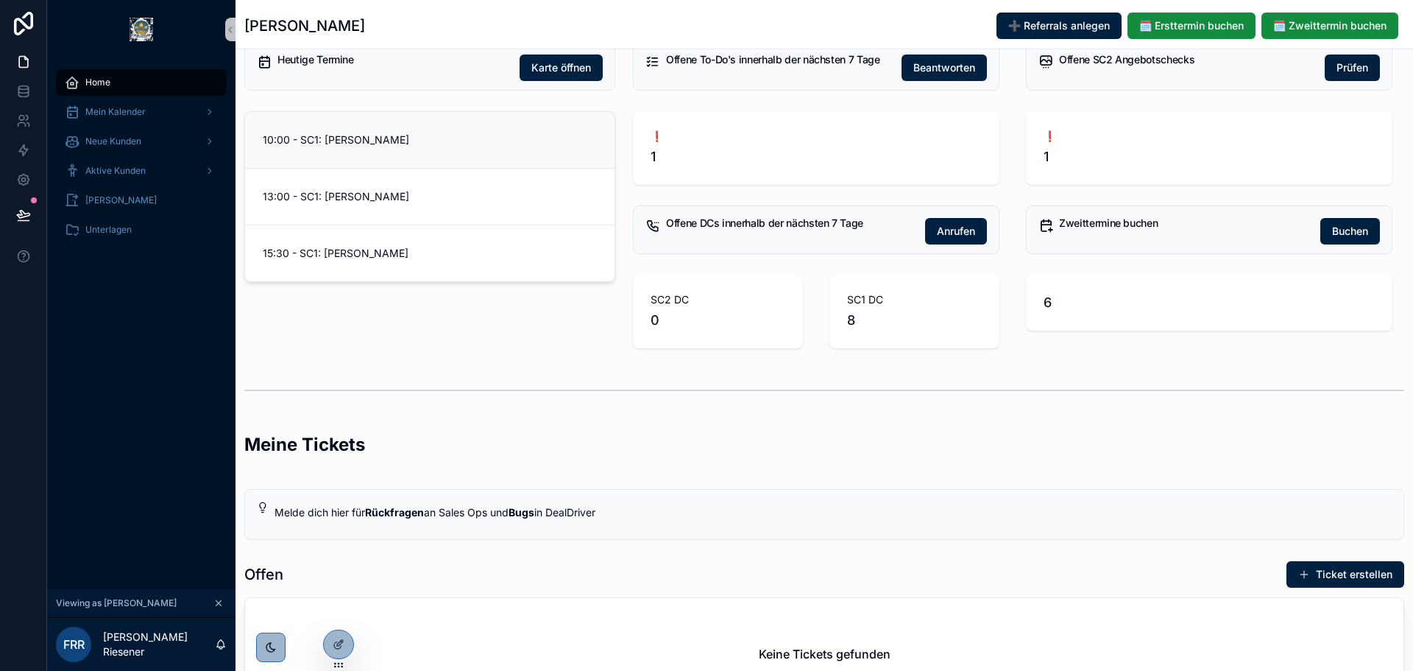
click at [375, 141] on span "10:00 - SC1: Silke Weyh" at bounding box center [430, 139] width 334 height 15
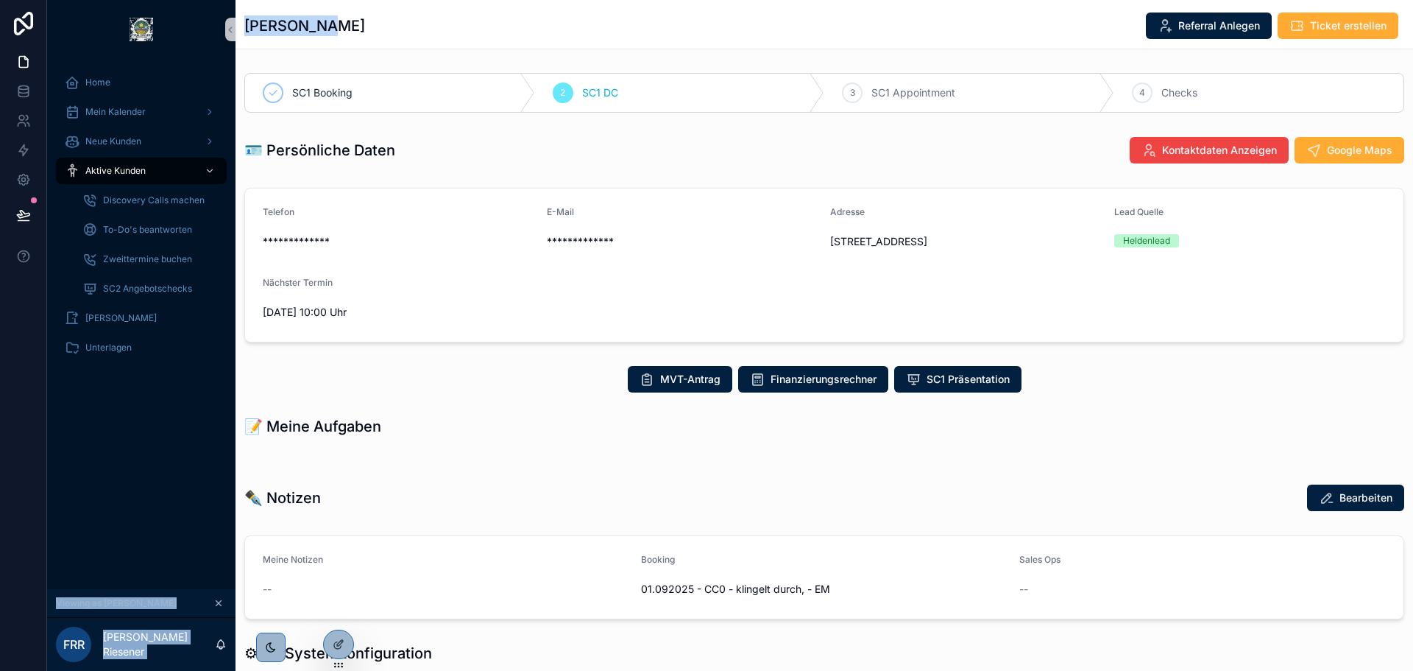
drag, startPoint x: 334, startPoint y: 23, endPoint x: 219, endPoint y: 22, distance: 114.8
click at [219, 22] on div "**********" at bounding box center [730, 335] width 1366 height 671
click at [379, 35] on div "Silke Weyh Referral Anlegen Ticket erstellen" at bounding box center [824, 26] width 1160 height 28
drag, startPoint x: 363, startPoint y: 31, endPoint x: 250, endPoint y: 30, distance: 113.4
click at [250, 30] on div "Silke Weyh Referral Anlegen Ticket erstellen" at bounding box center [824, 26] width 1160 height 28
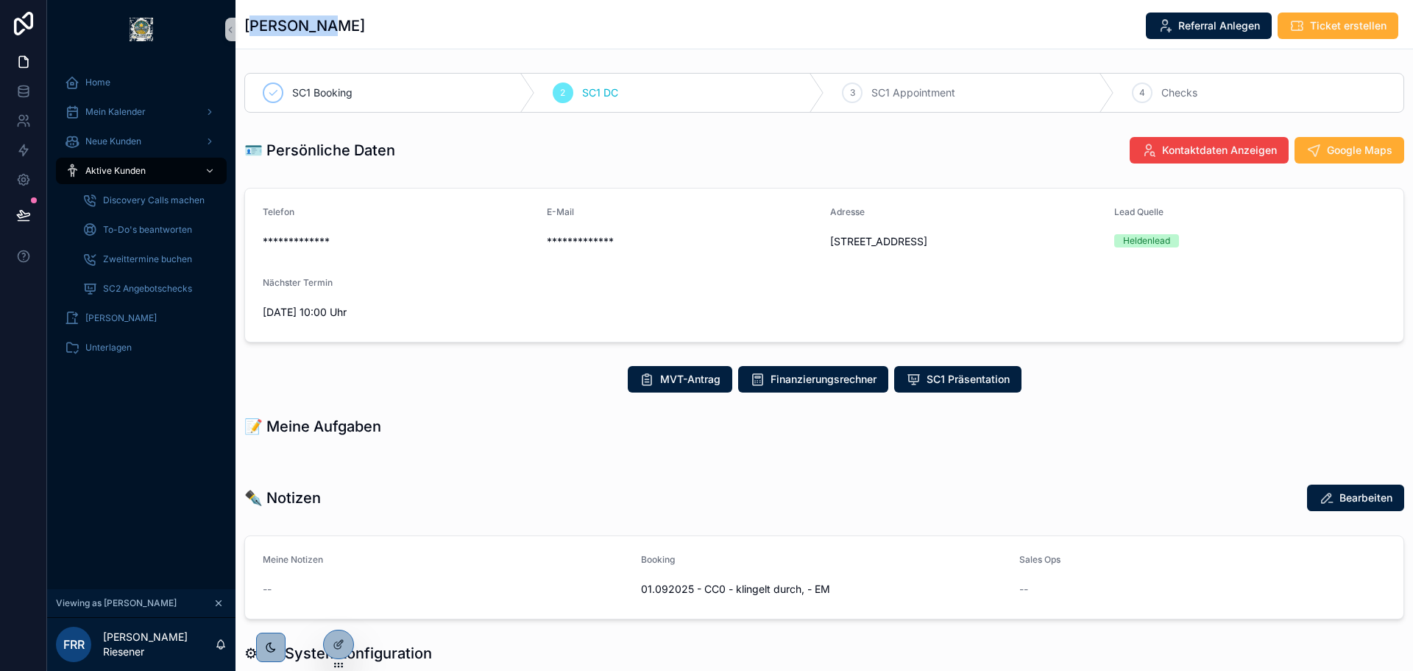
click at [250, 30] on h1 "Silke Weyh" at bounding box center [304, 25] width 121 height 21
drag, startPoint x: 317, startPoint y: 29, endPoint x: 247, endPoint y: 29, distance: 69.9
click at [247, 29] on h1 "Silke Weyh" at bounding box center [304, 25] width 121 height 21
copy h1 "Silke Weyh"
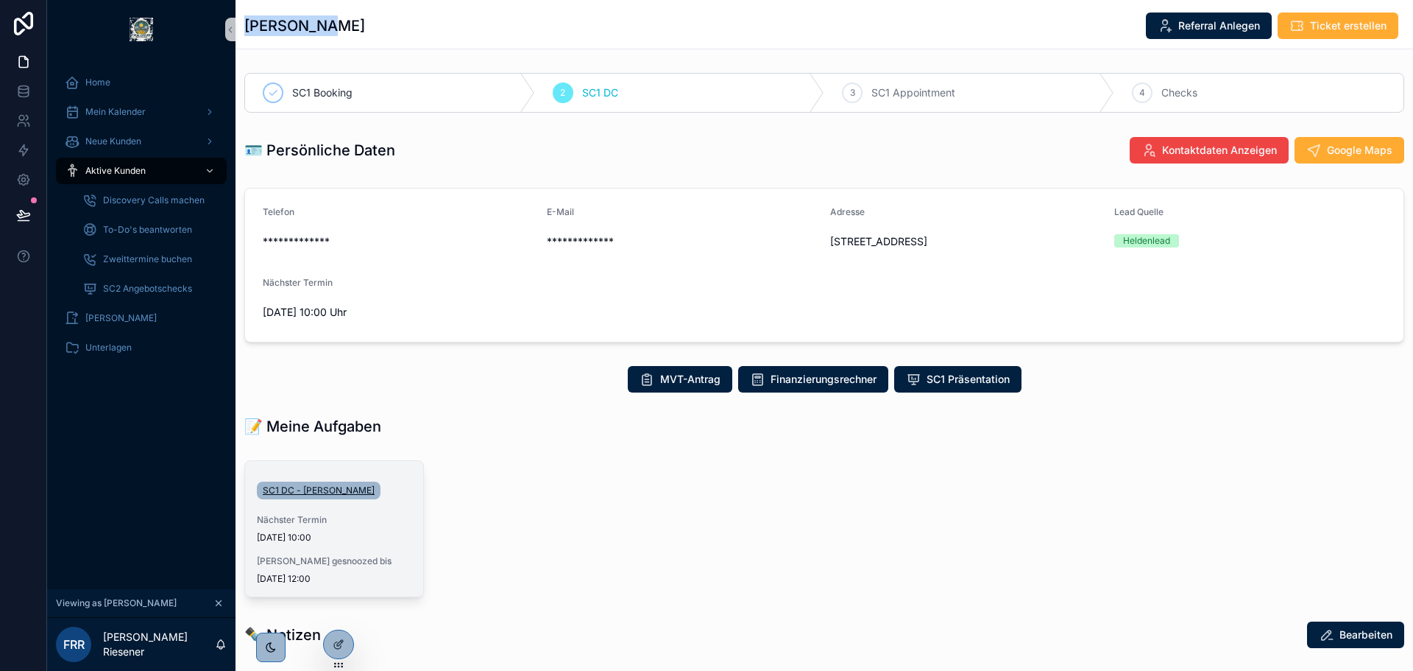
click at [301, 490] on span "SC1 DC - Silke Weyh" at bounding box center [319, 490] width 112 height 12
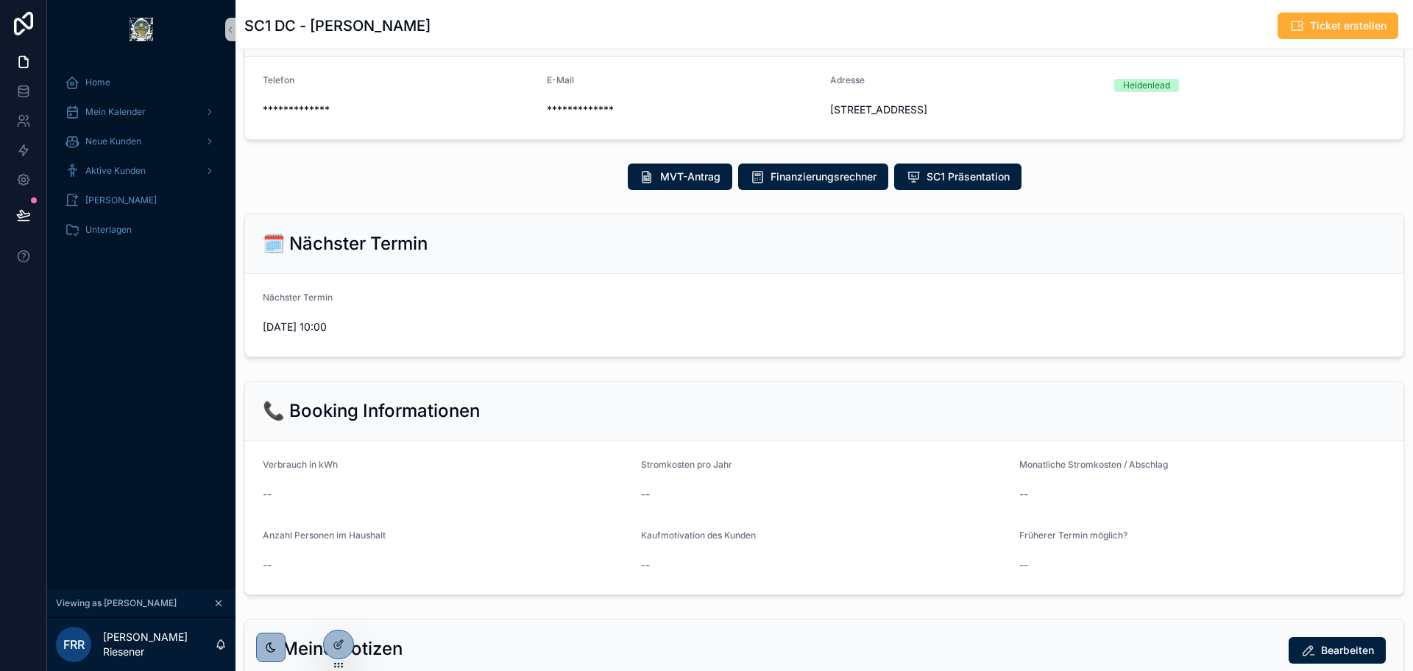
scroll to position [300, 0]
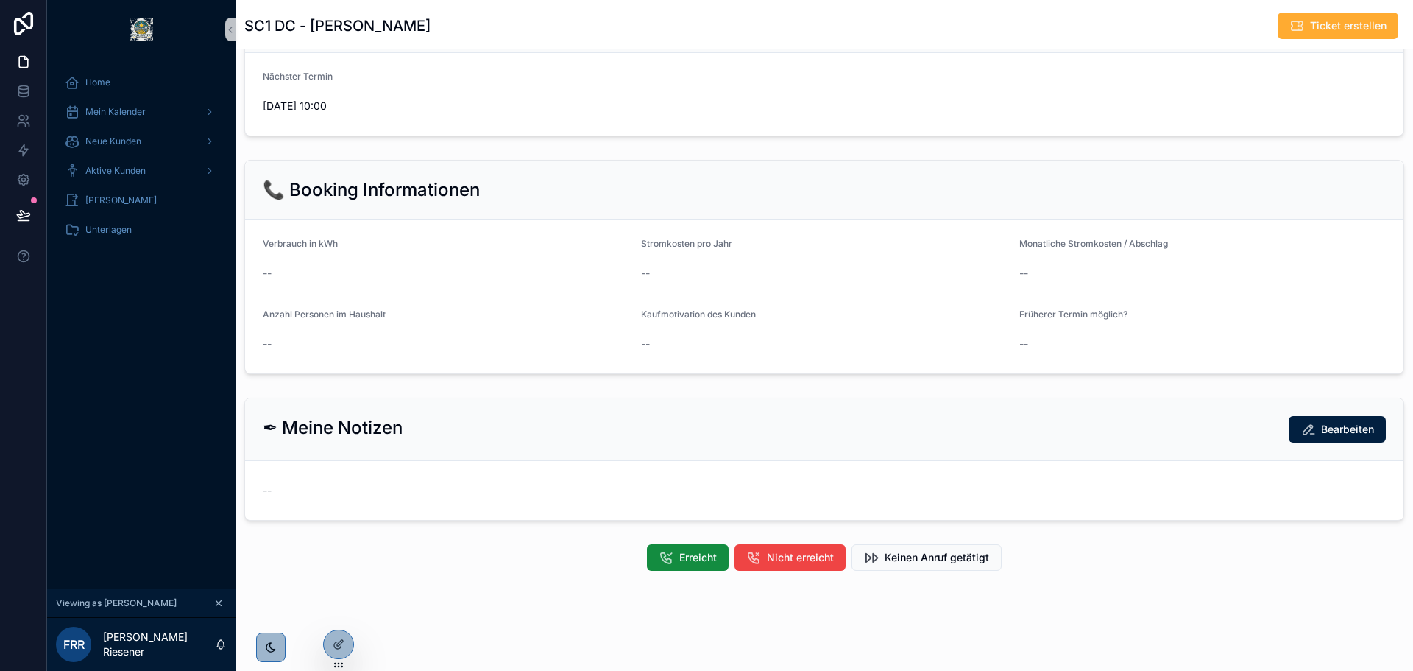
click at [122, 24] on link "scrollable content" at bounding box center [141, 30] width 171 height 24
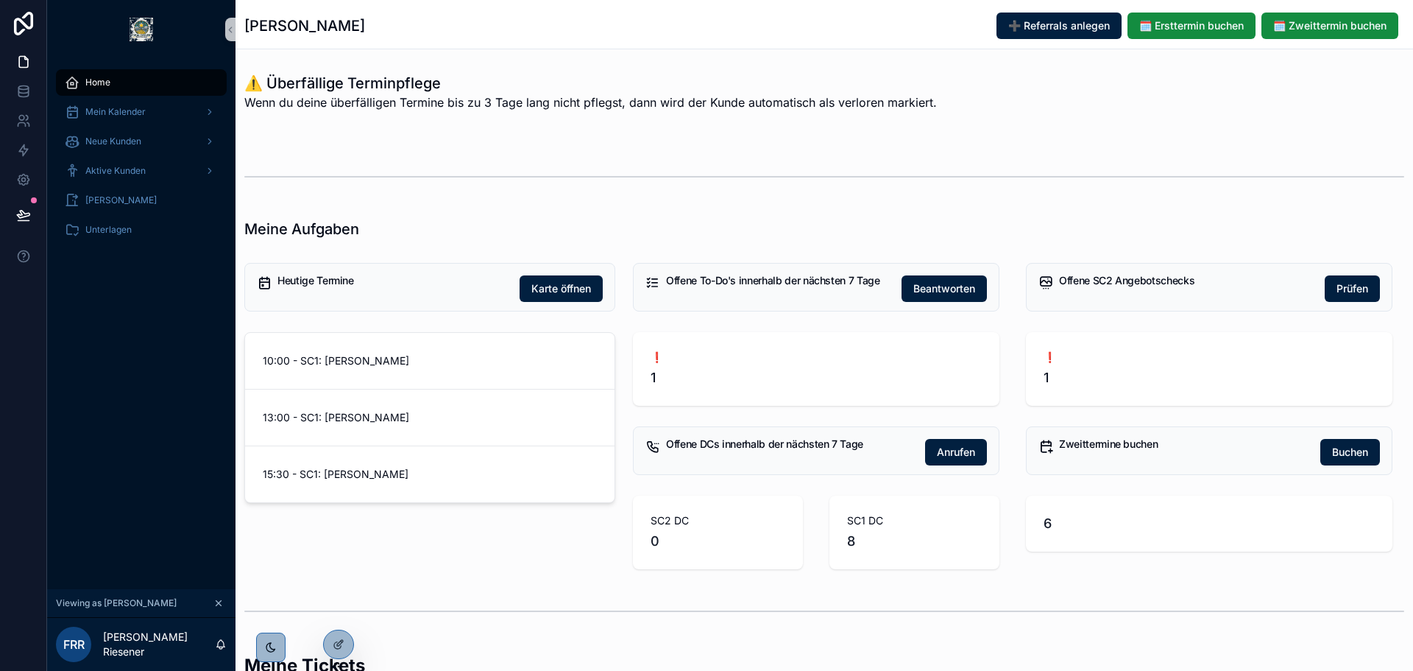
click at [215, 608] on button "scrollable content" at bounding box center [219, 603] width 16 height 16
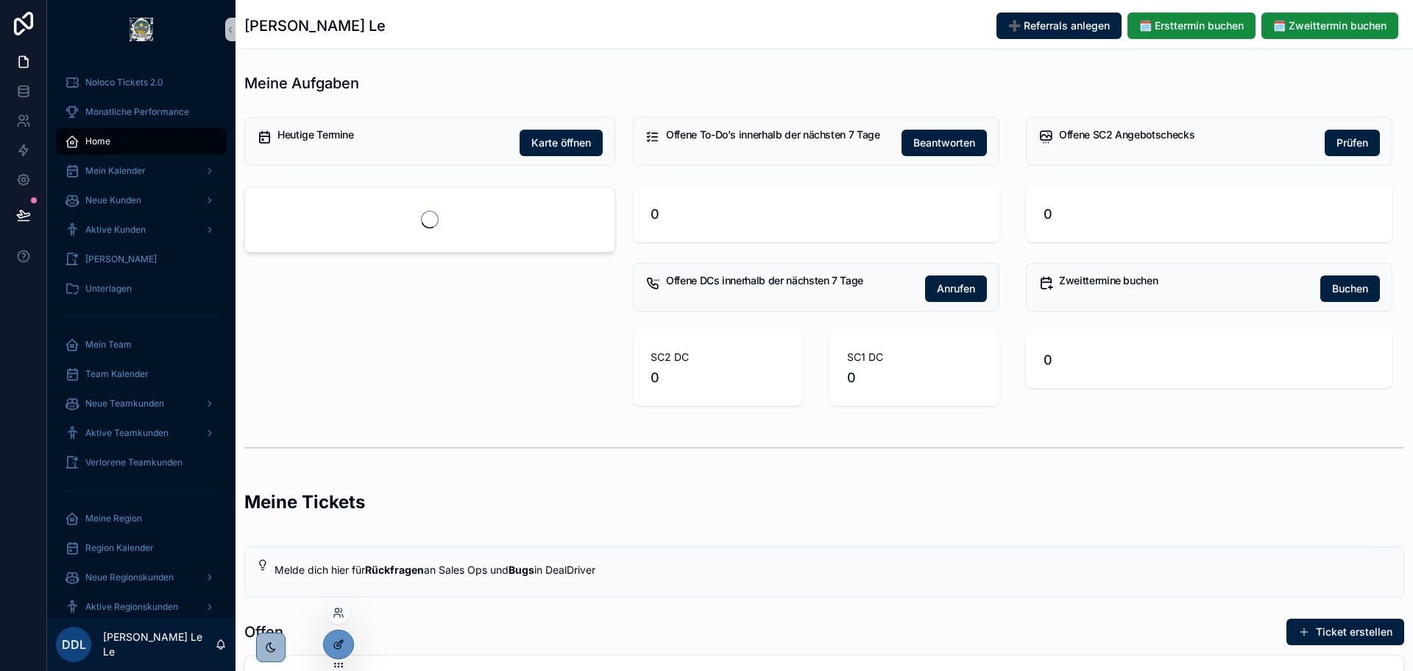
click at [335, 640] on icon at bounding box center [339, 644] width 12 height 12
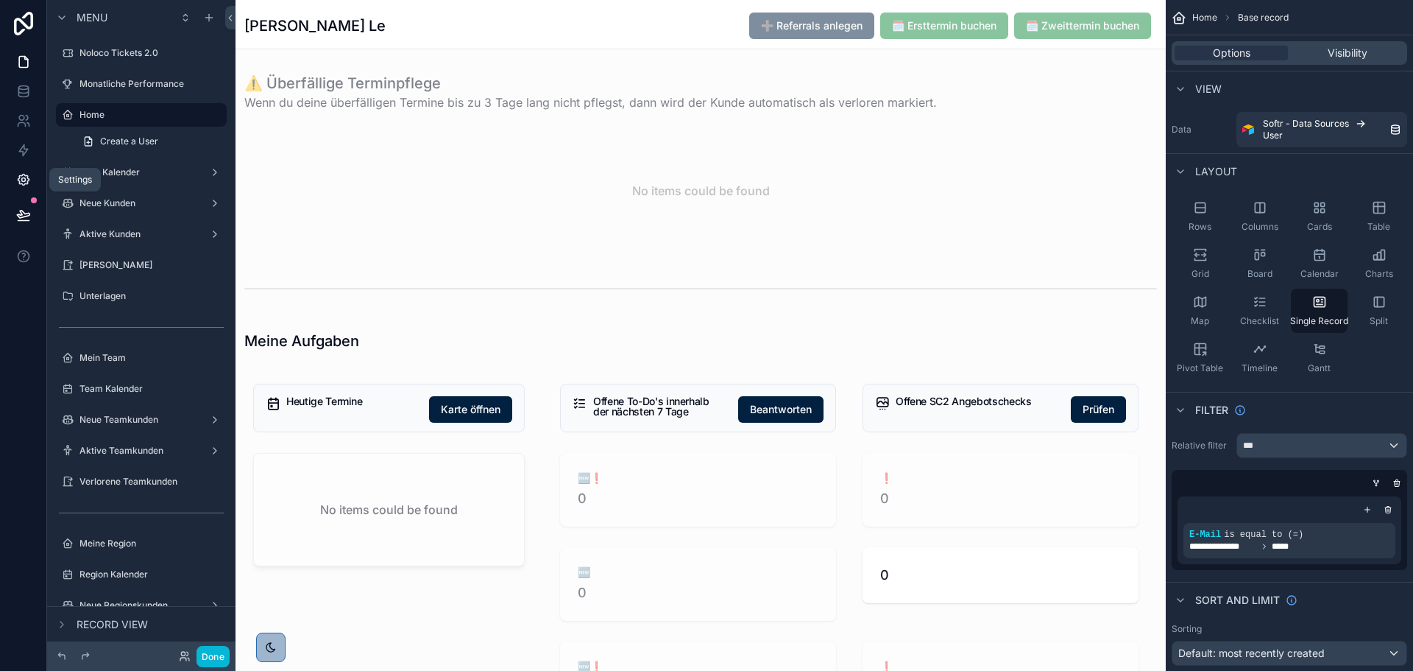
click at [14, 184] on link at bounding box center [23, 179] width 46 height 29
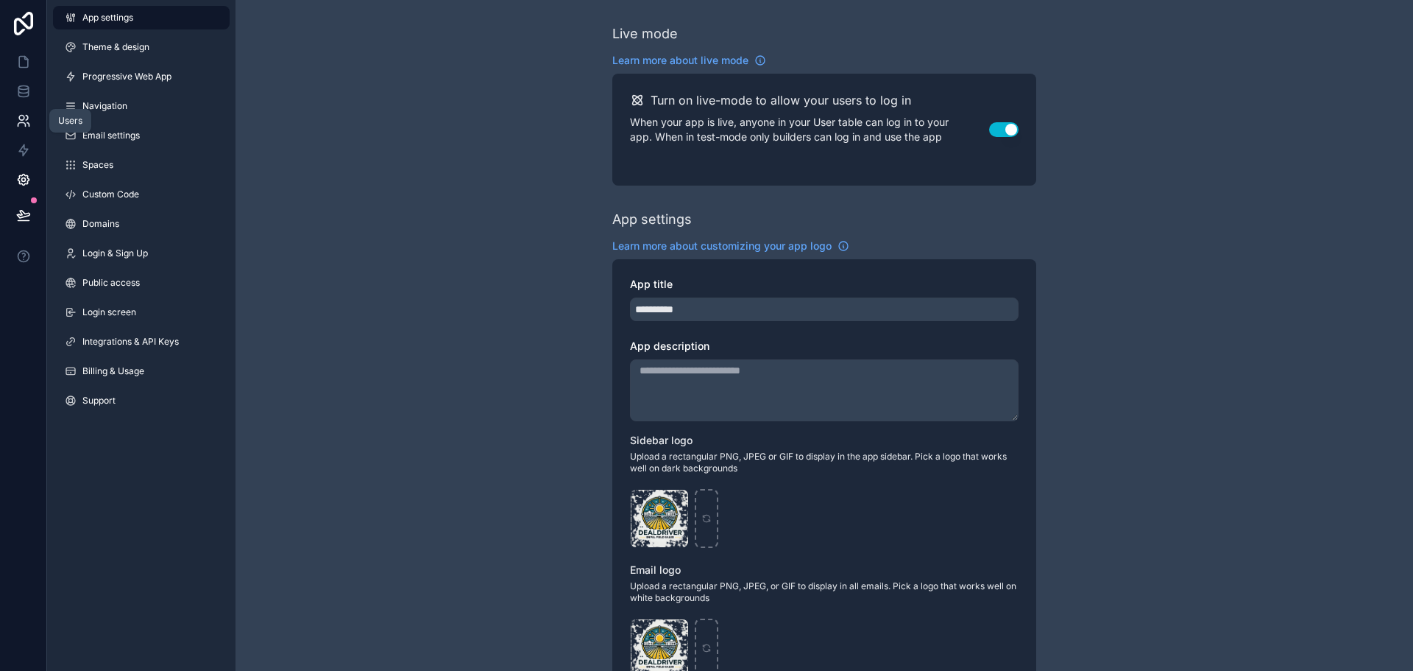
click at [26, 120] on icon at bounding box center [27, 118] width 2 height 4
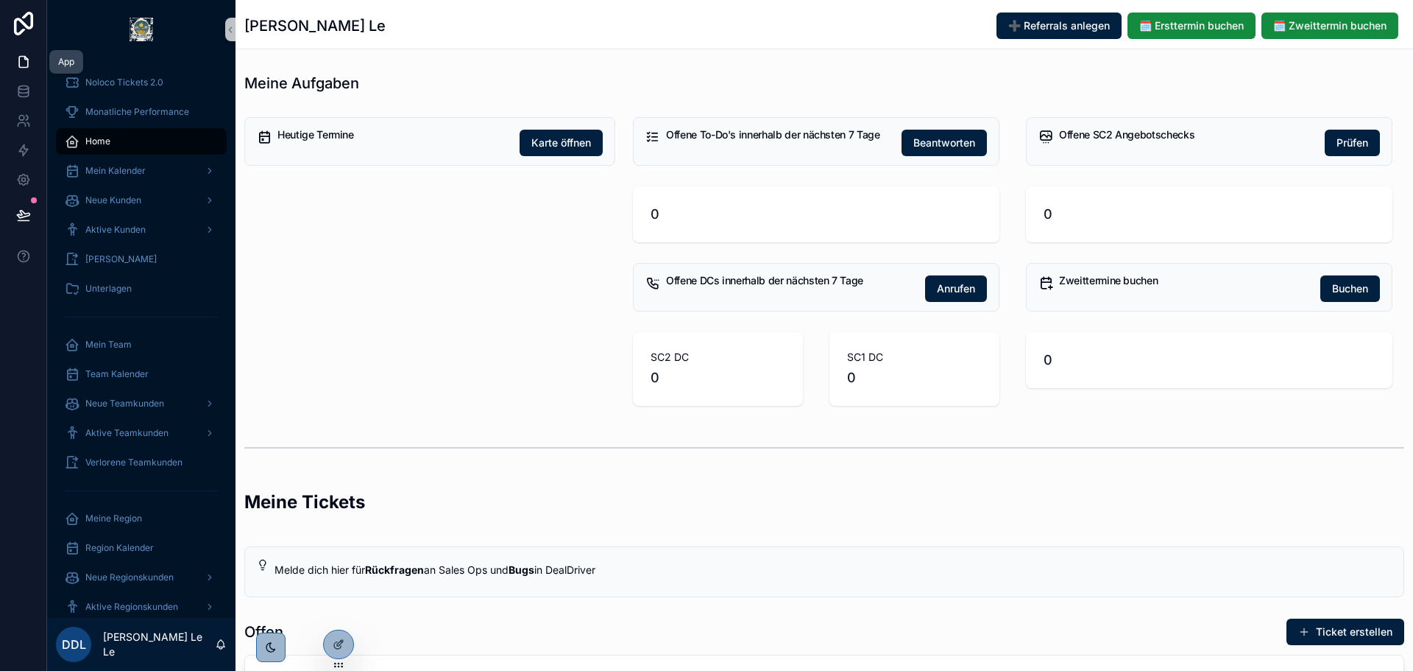
drag, startPoint x: 25, startPoint y: 67, endPoint x: 41, endPoint y: 67, distance: 16.2
click at [25, 67] on icon at bounding box center [23, 62] width 9 height 11
click at [25, 83] on link at bounding box center [23, 91] width 46 height 29
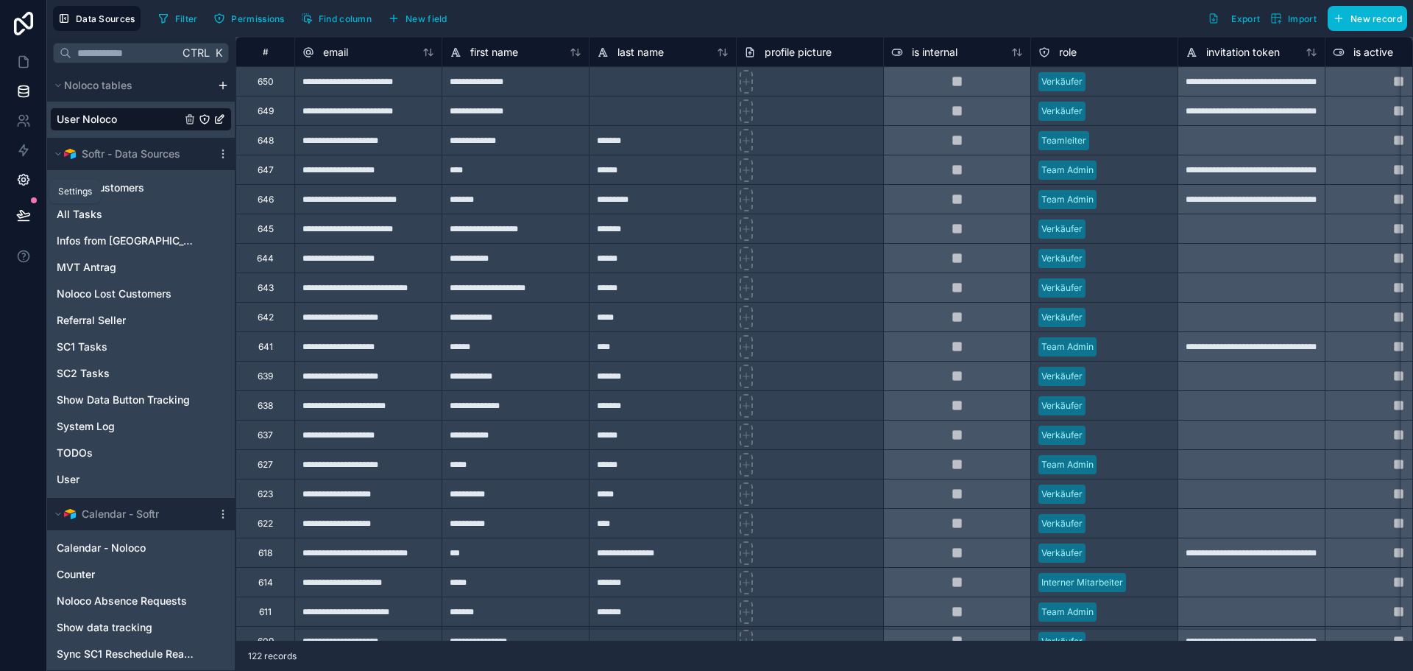
click at [24, 185] on icon at bounding box center [23, 179] width 11 height 11
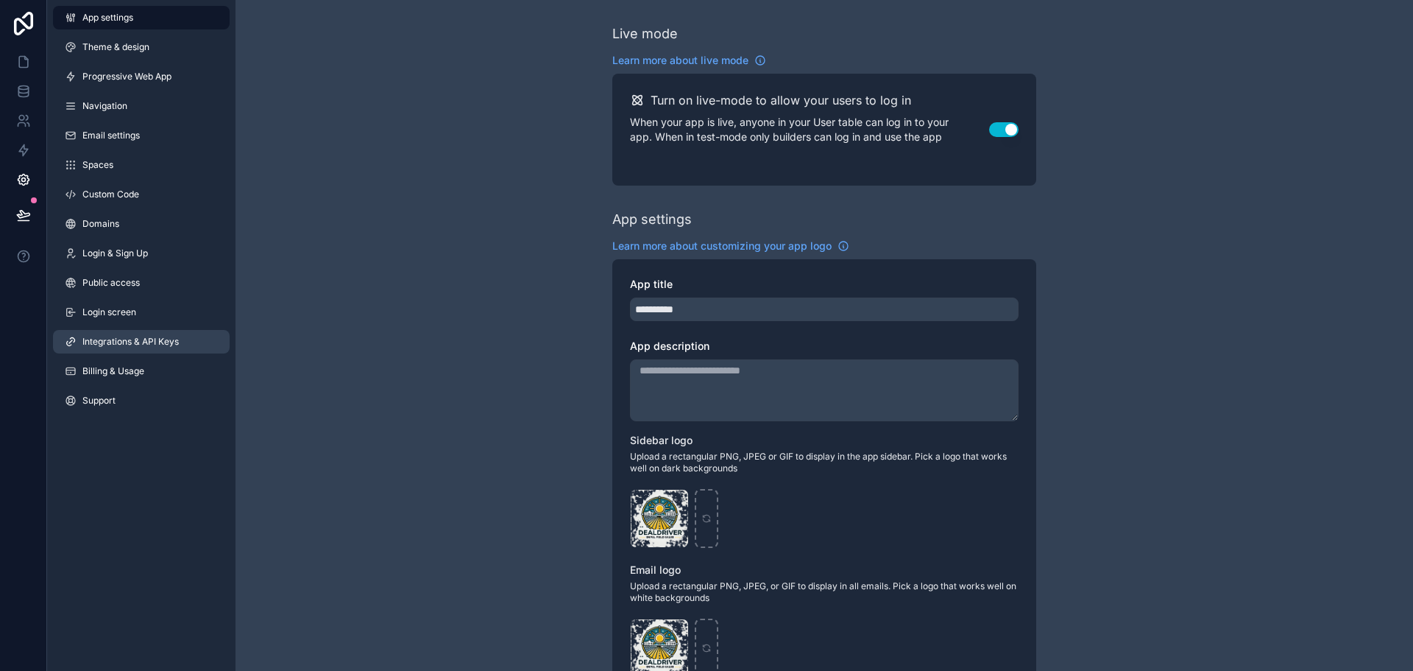
click at [124, 340] on span "Integrations & API Keys" at bounding box center [130, 342] width 96 height 12
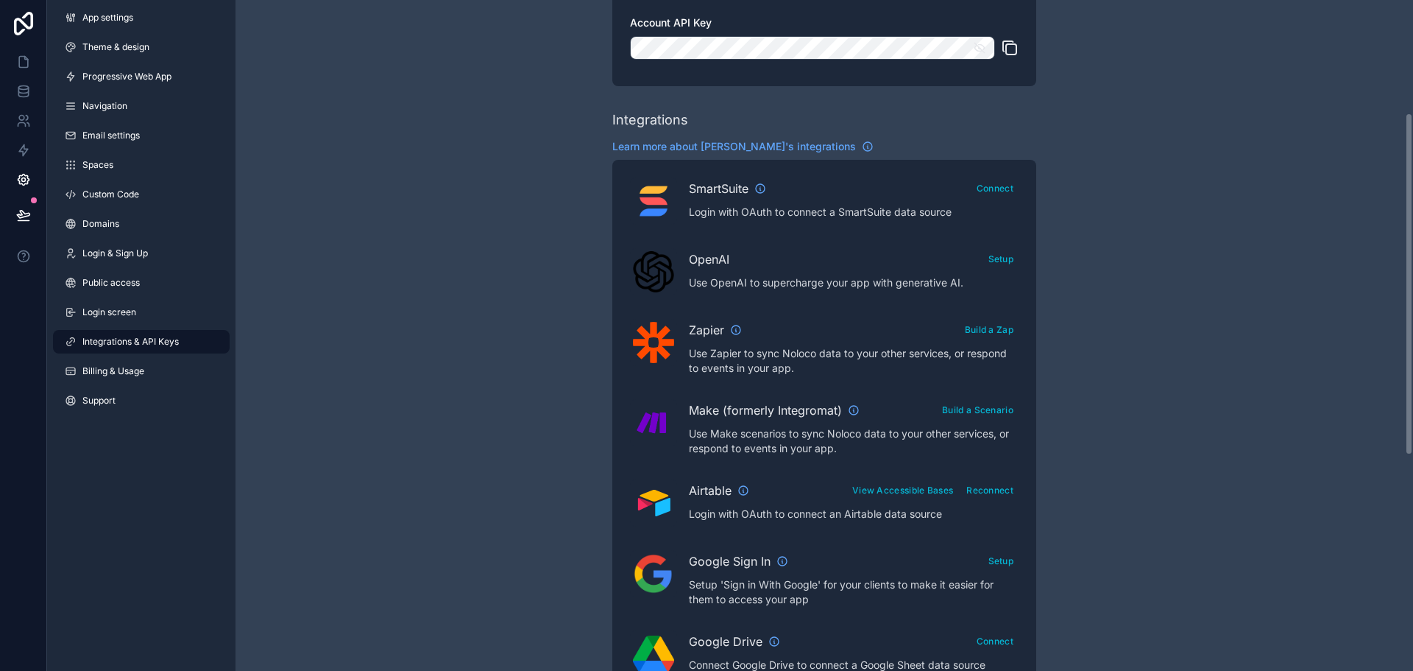
scroll to position [515, 0]
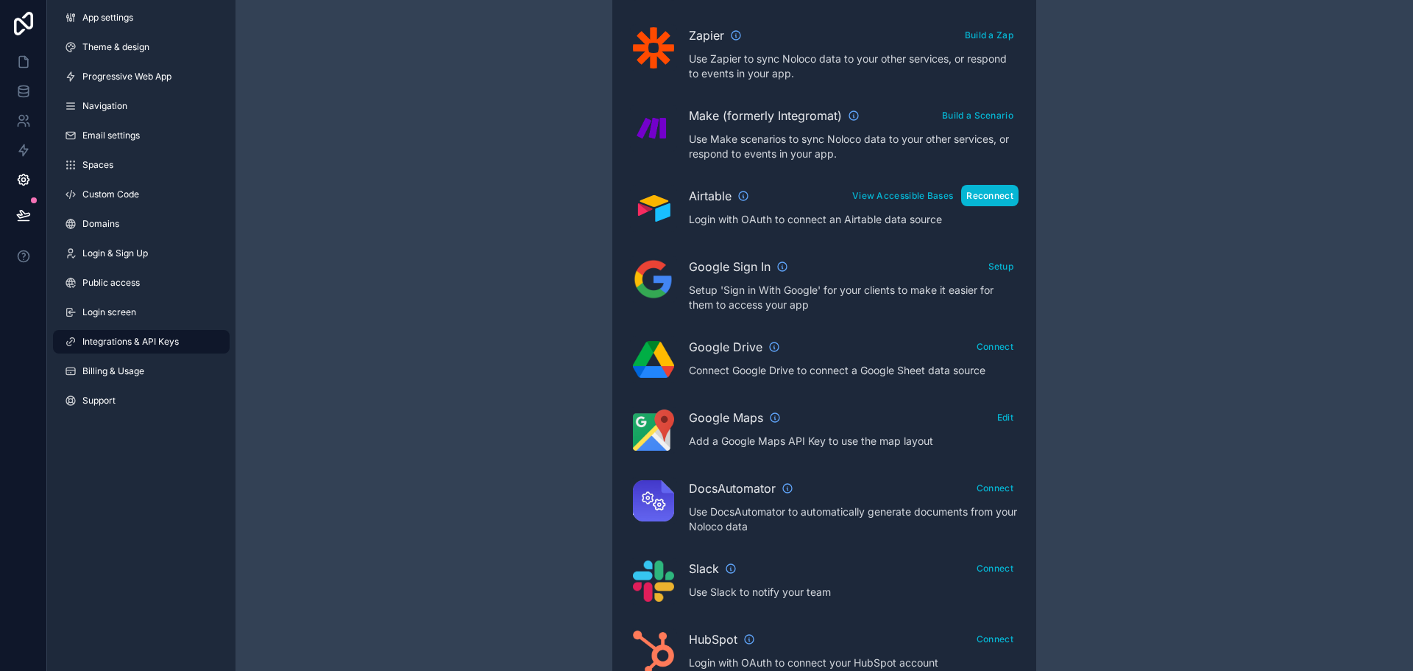
click at [995, 196] on button "Reconnect" at bounding box center [989, 195] width 57 height 21
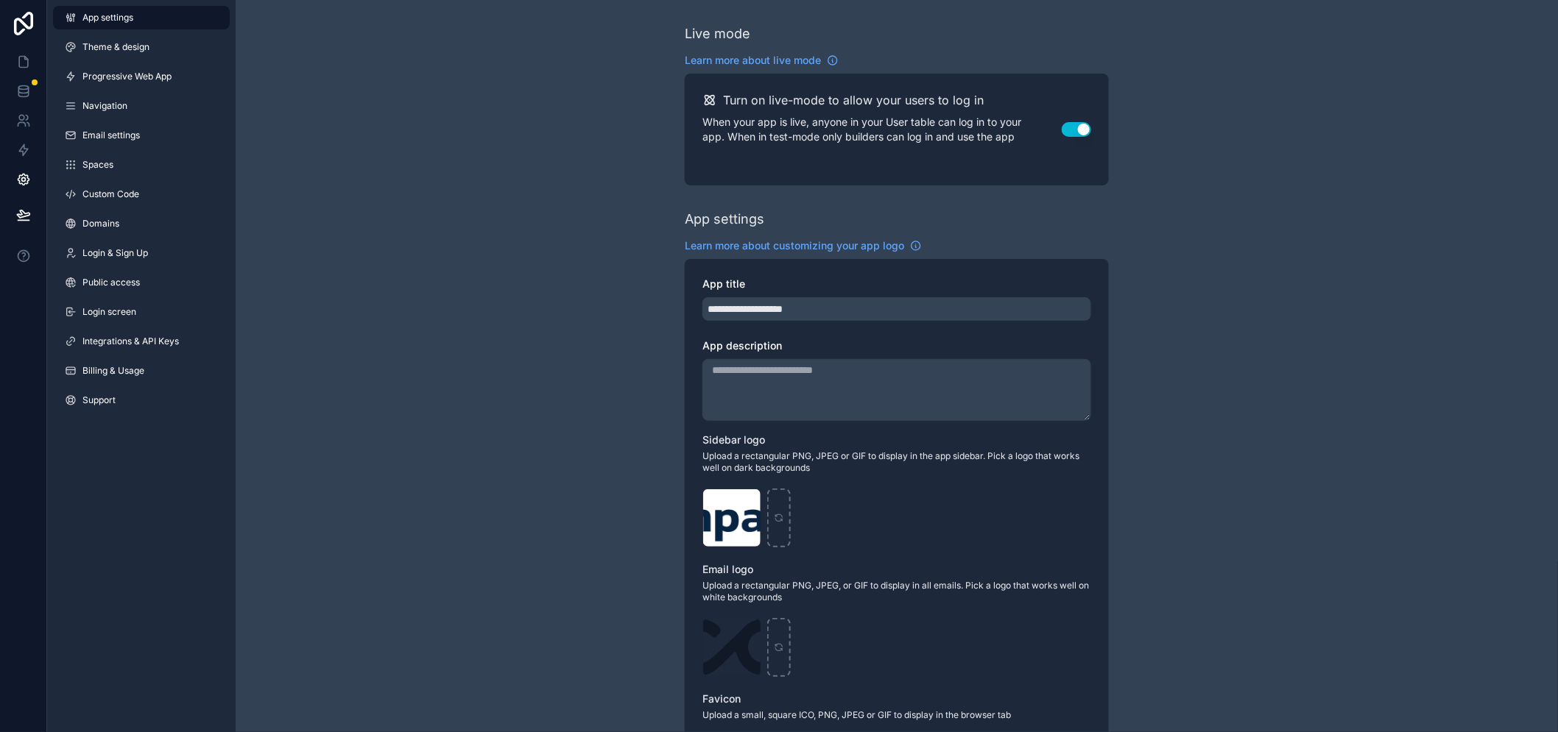
click at [177, 495] on div "App settings Theme & design Progressive Web App Navigation Email settings Space…" at bounding box center [141, 366] width 188 height 732
click at [194, 342] on link "Integrations & API Keys" at bounding box center [141, 342] width 177 height 24
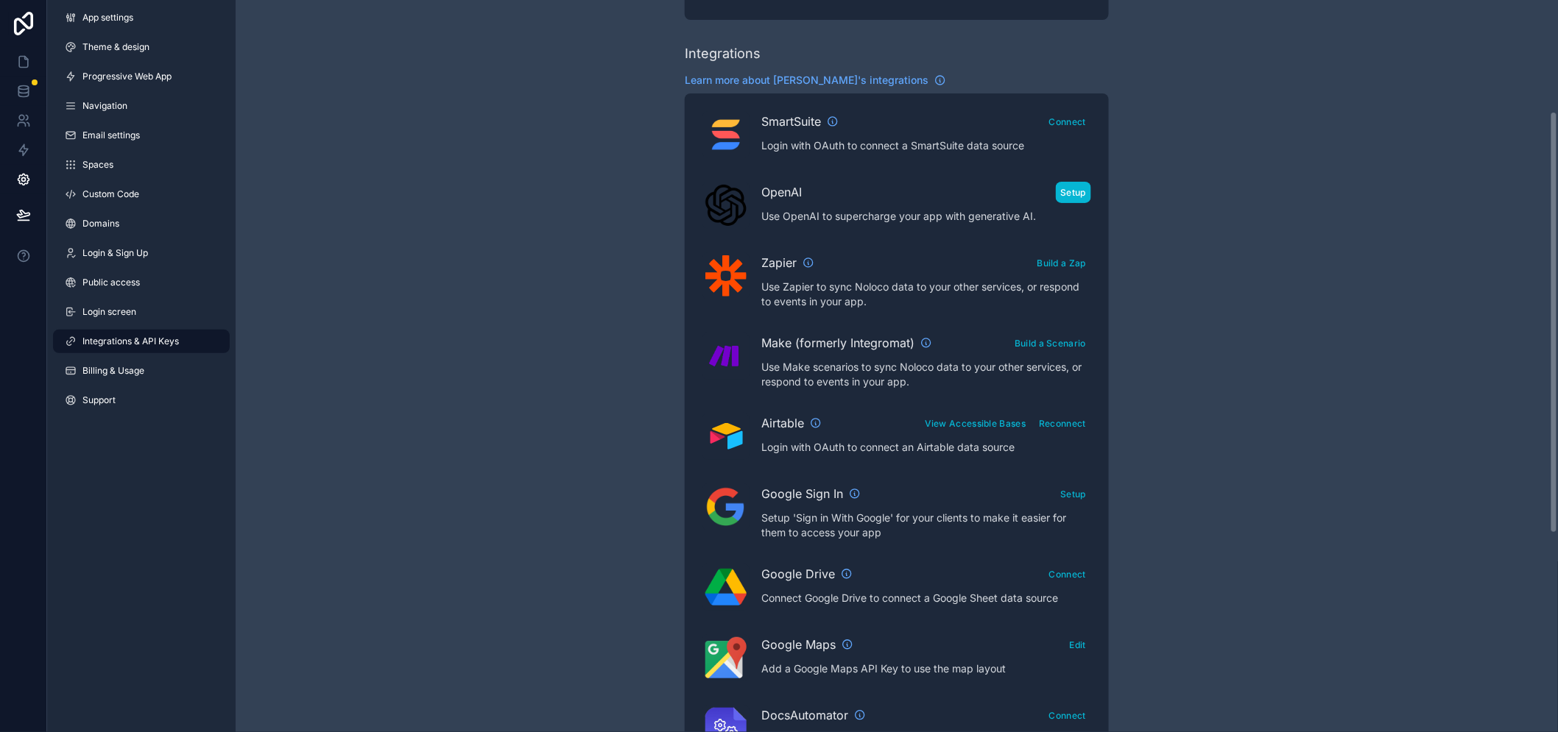
scroll to position [490, 0]
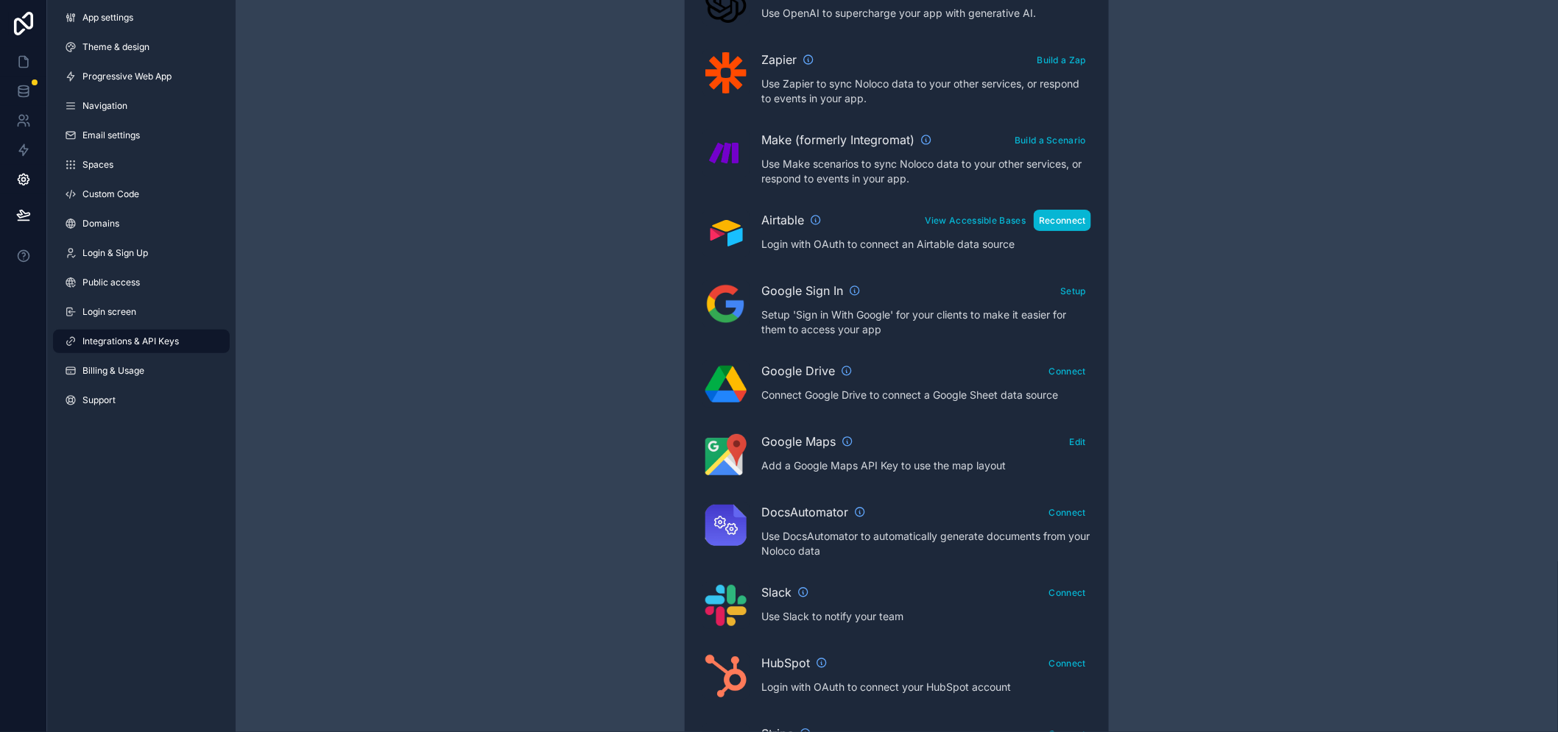
click at [1061, 219] on button "Reconnect" at bounding box center [1061, 220] width 57 height 21
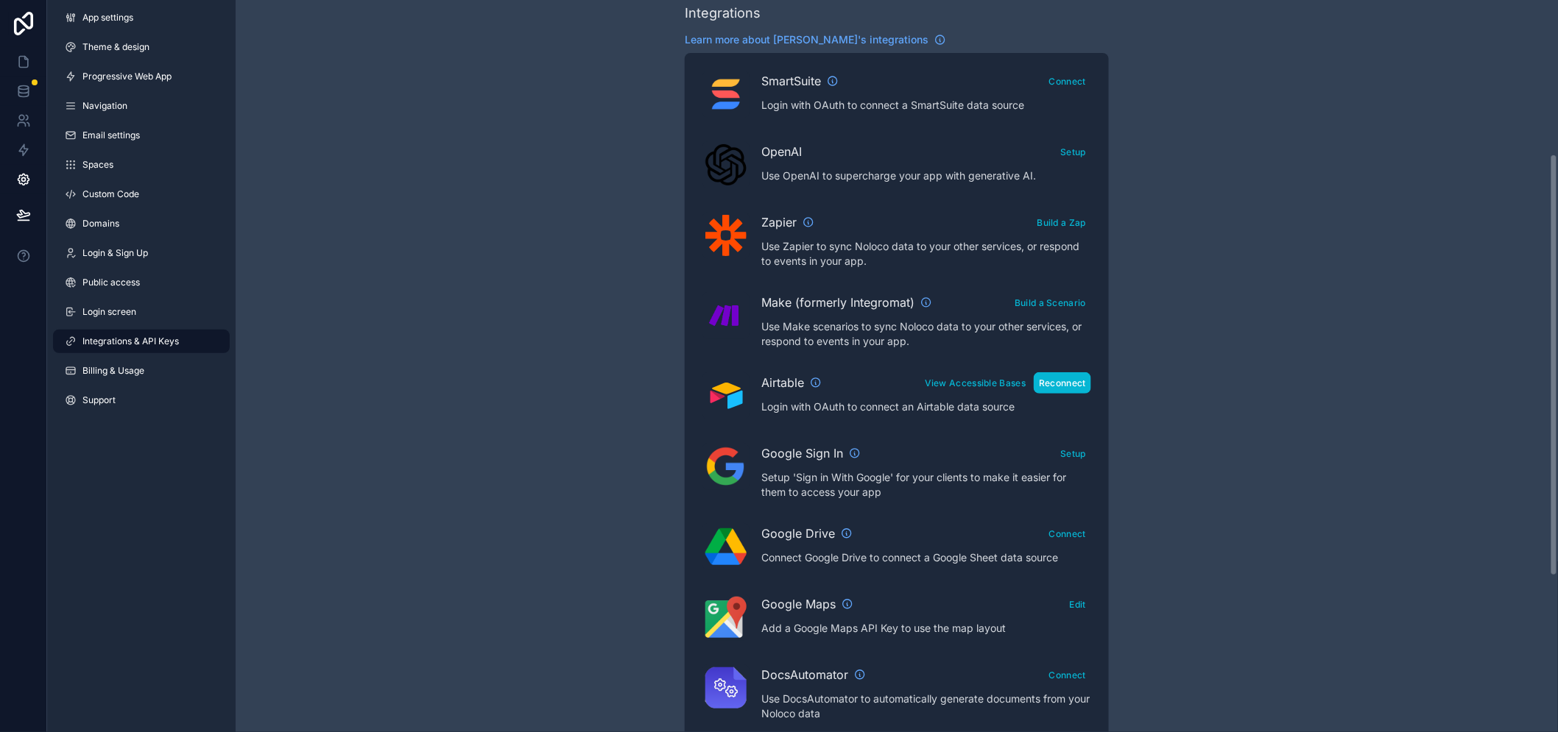
scroll to position [163, 0]
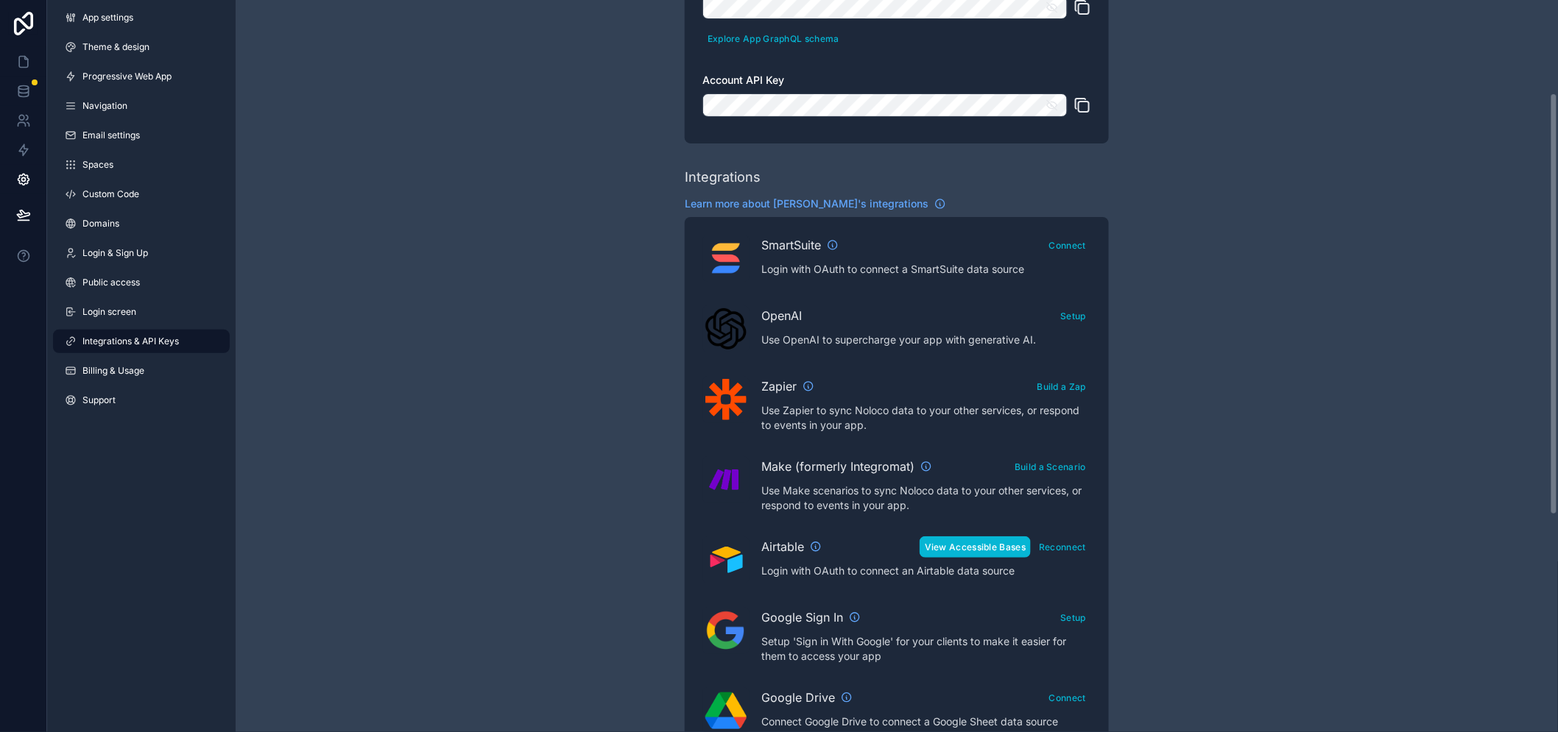
click at [987, 548] on button "View Accessible Bases" at bounding box center [974, 547] width 111 height 21
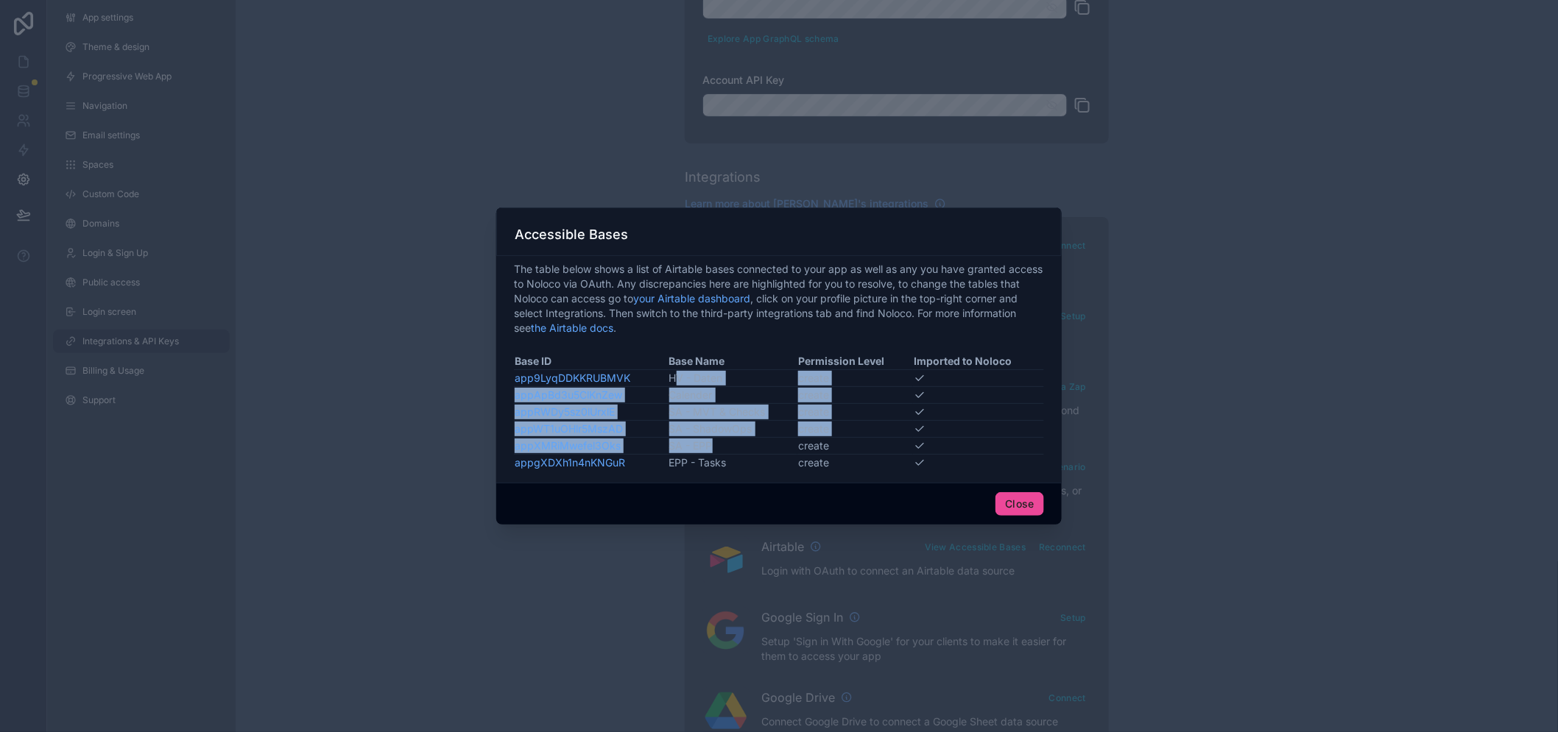
drag, startPoint x: 679, startPoint y: 378, endPoint x: 788, endPoint y: 464, distance: 138.9
click at [777, 460] on tbody "app9LyqDDKKRUBMVK HV - Daten create appApBd3u5ClKnZew Calender create appRWDy5s…" at bounding box center [779, 421] width 530 height 102
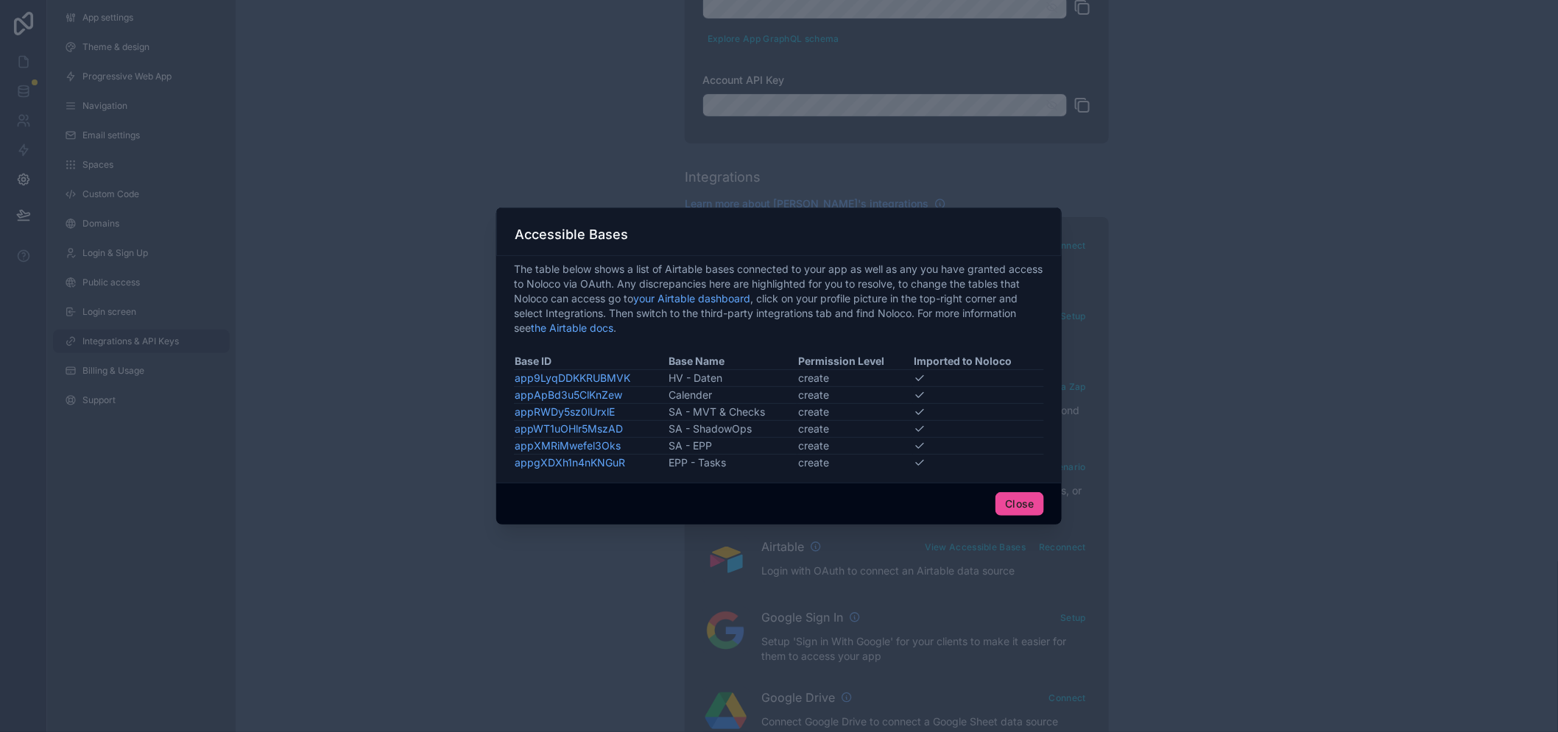
drag, startPoint x: 826, startPoint y: 473, endPoint x: 842, endPoint y: 479, distance: 17.5
click at [827, 472] on td "create" at bounding box center [855, 463] width 116 height 17
click at [1019, 512] on button "Close" at bounding box center [1019, 504] width 49 height 24
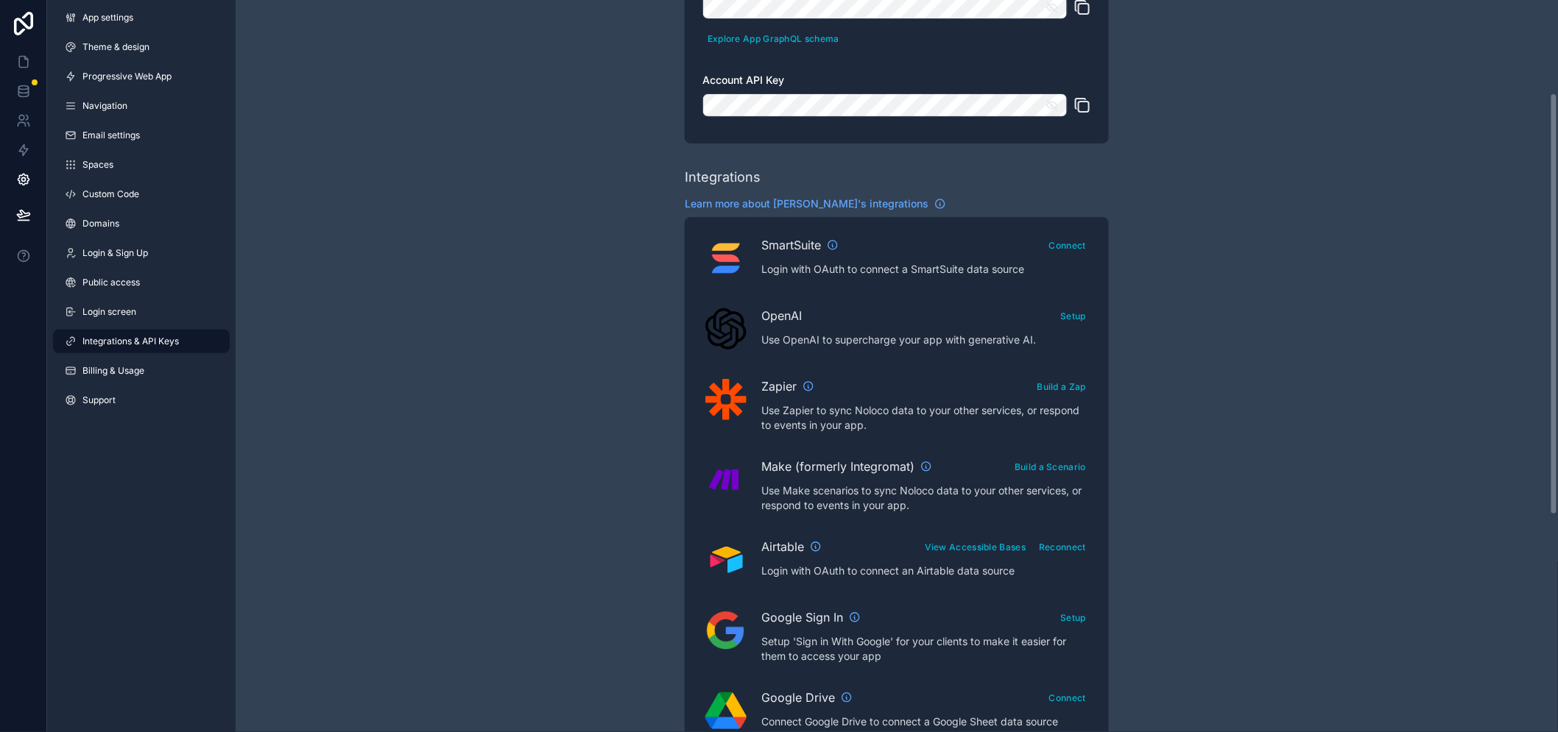
click at [1334, 459] on div "Integrations & API Keys Learn more about your API keys Your API keys allow you …" at bounding box center [897, 493] width 1322 height 1312
click at [18, 85] on icon at bounding box center [23, 91] width 15 height 15
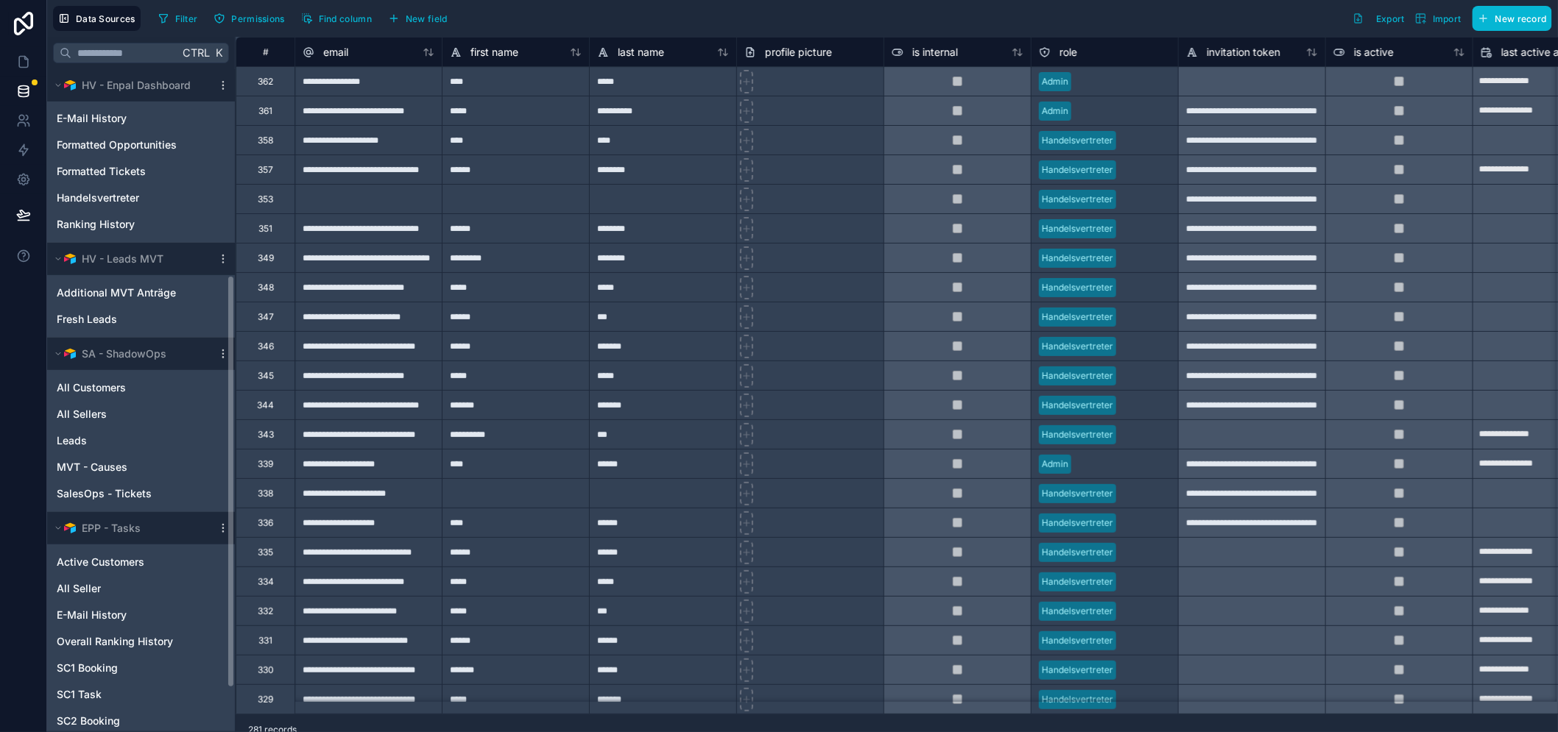
scroll to position [327, 0]
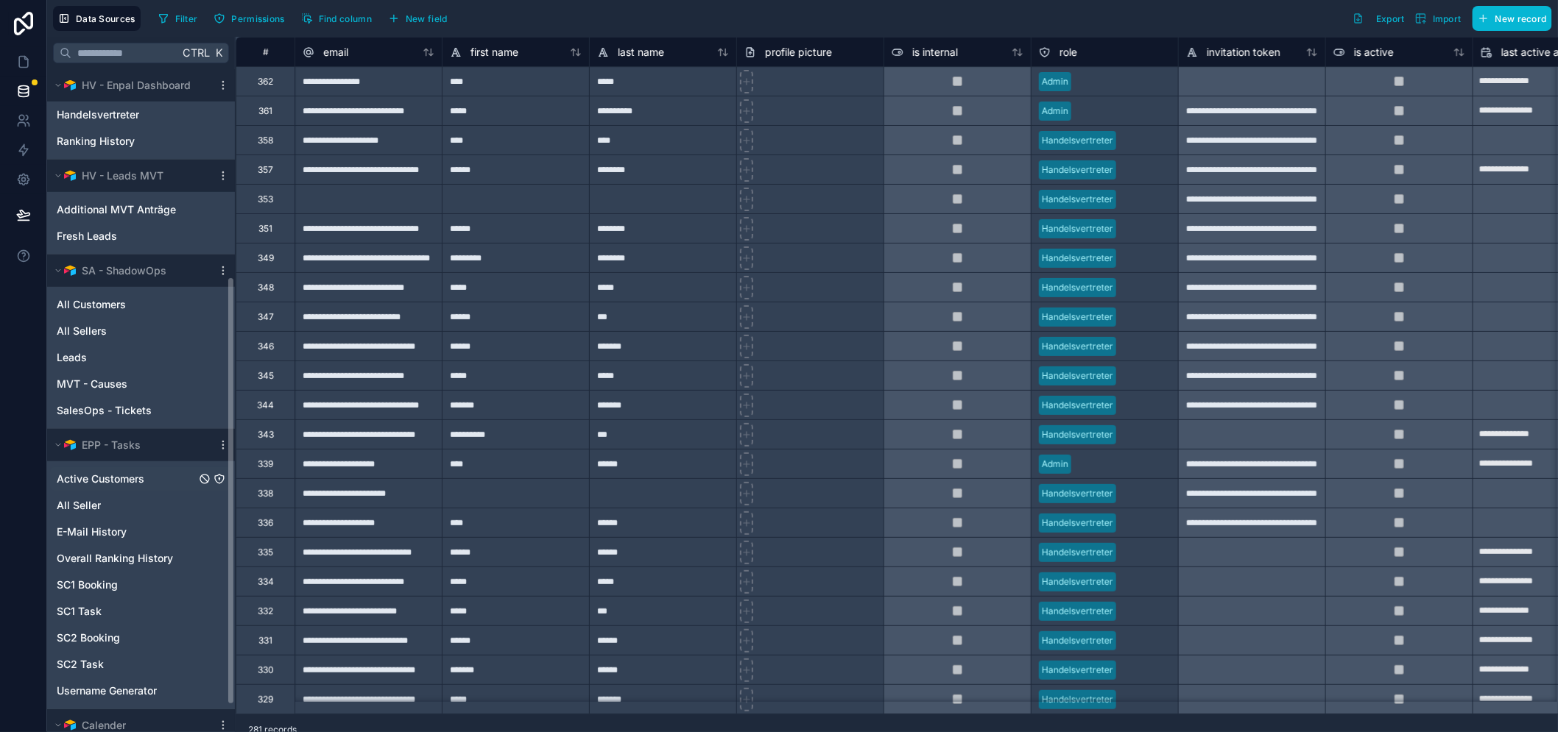
click at [121, 470] on div "Active Customers" at bounding box center [141, 479] width 182 height 24
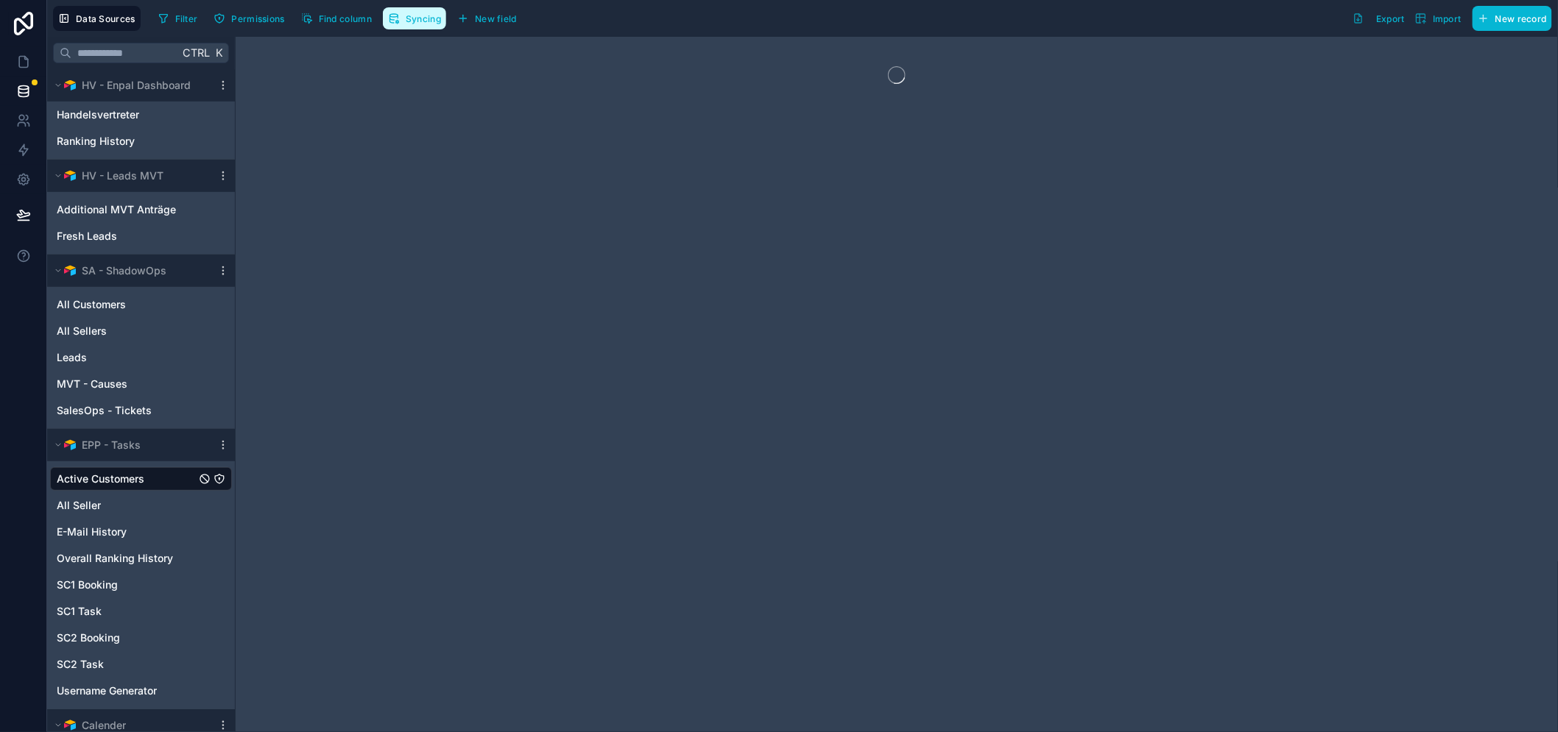
click at [425, 28] on button "Syncing" at bounding box center [414, 18] width 63 height 22
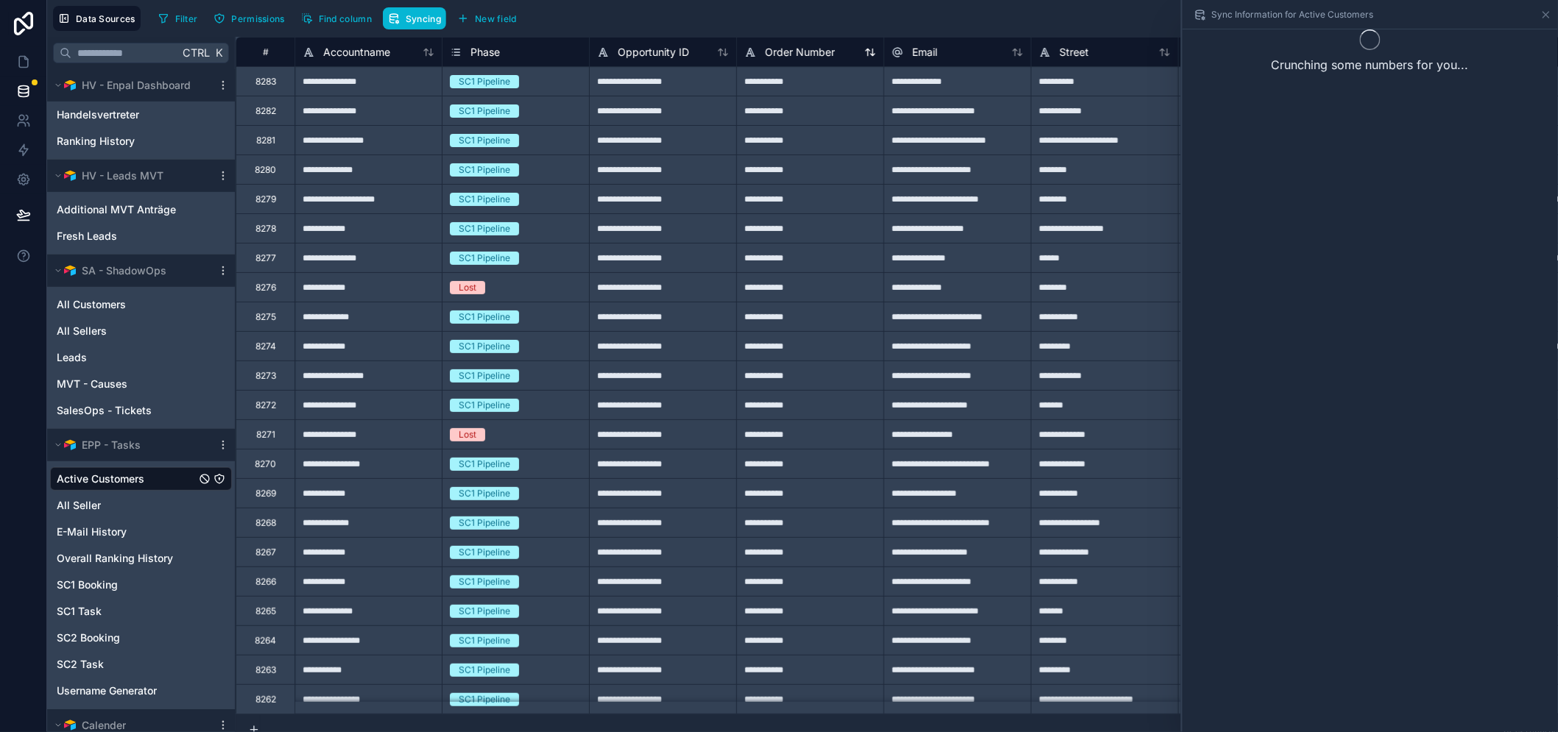
scroll to position [0, 12]
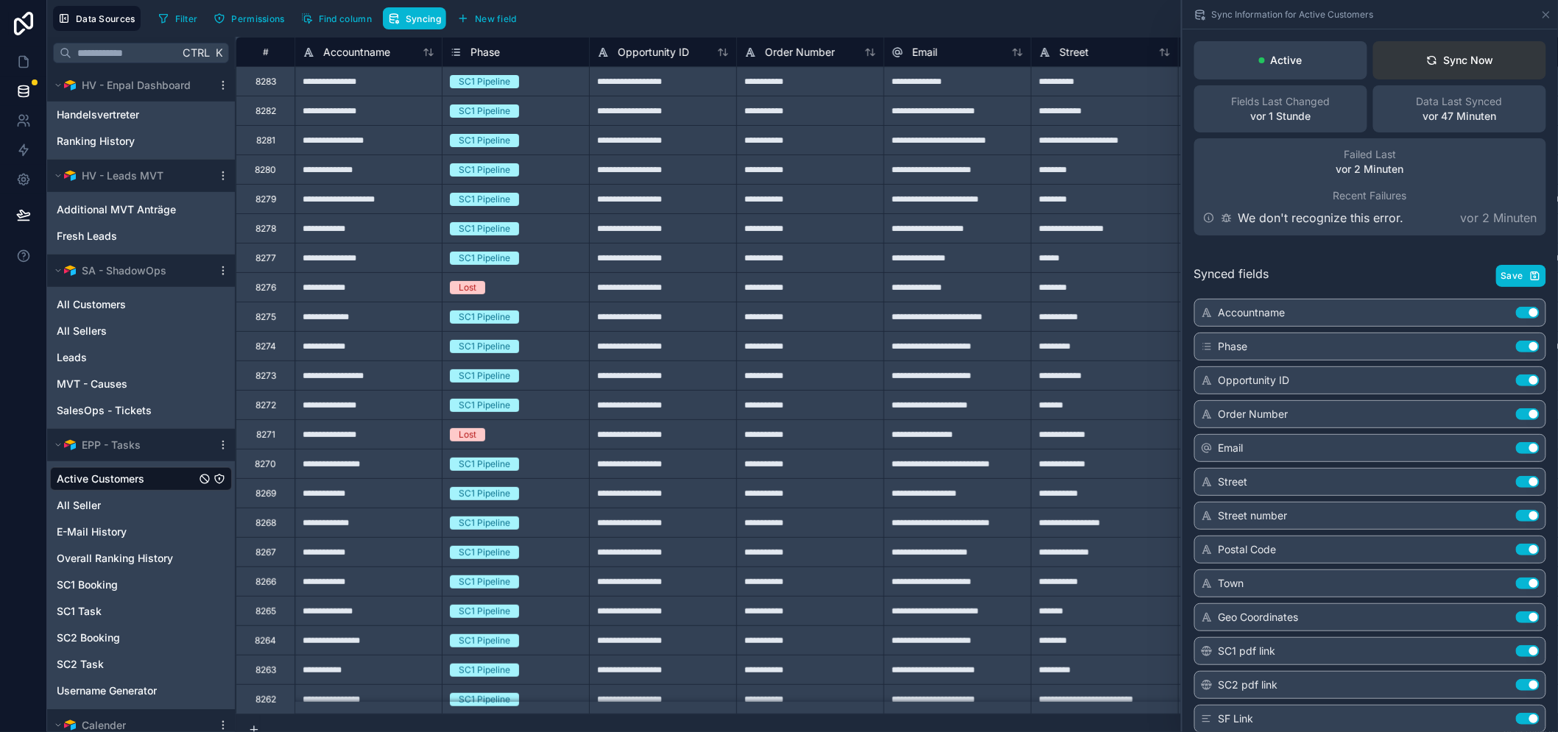
click at [1477, 59] on div "Sync Now" at bounding box center [1460, 60] width 68 height 15
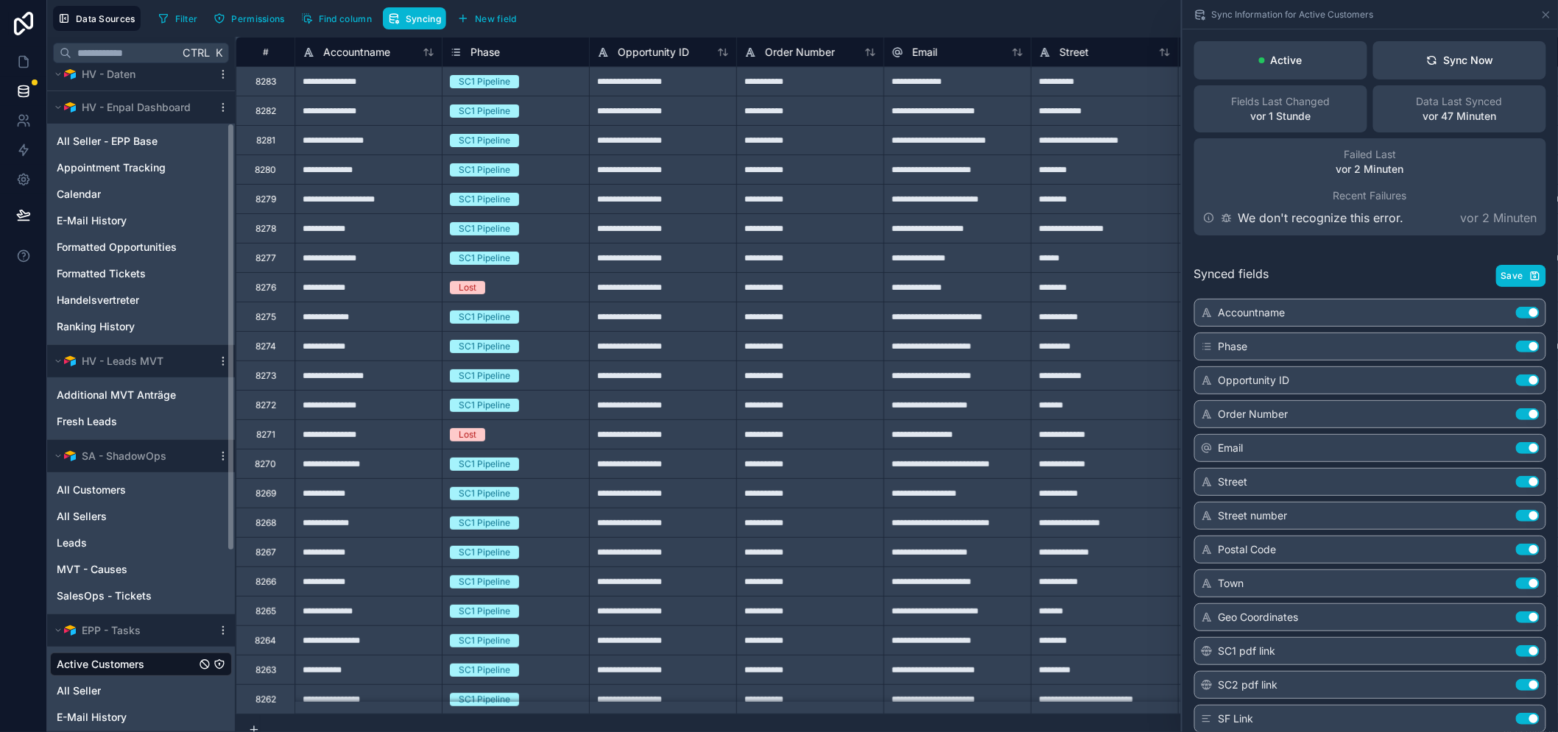
scroll to position [0, 0]
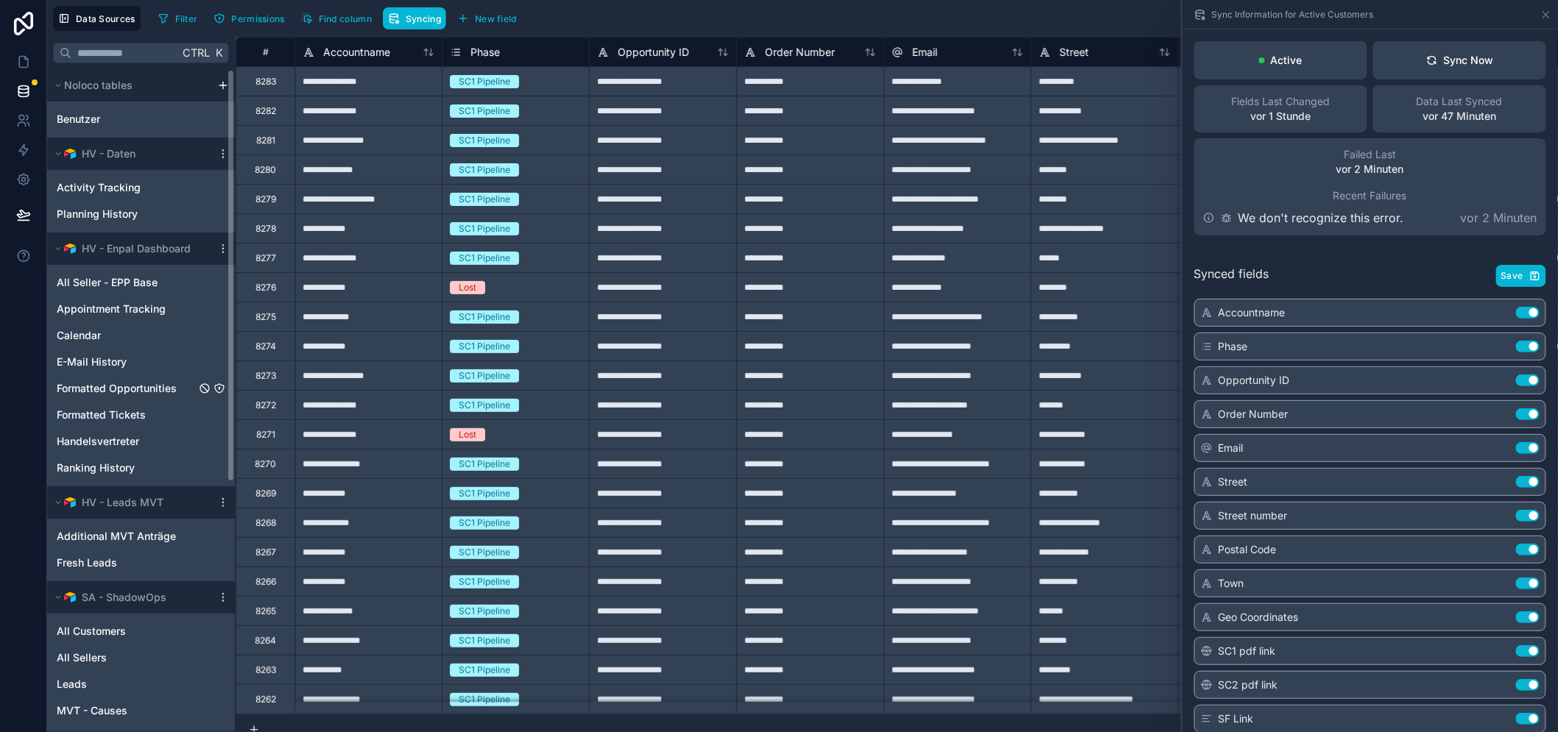
click at [130, 398] on div "Formatted Opportunities" at bounding box center [141, 389] width 182 height 24
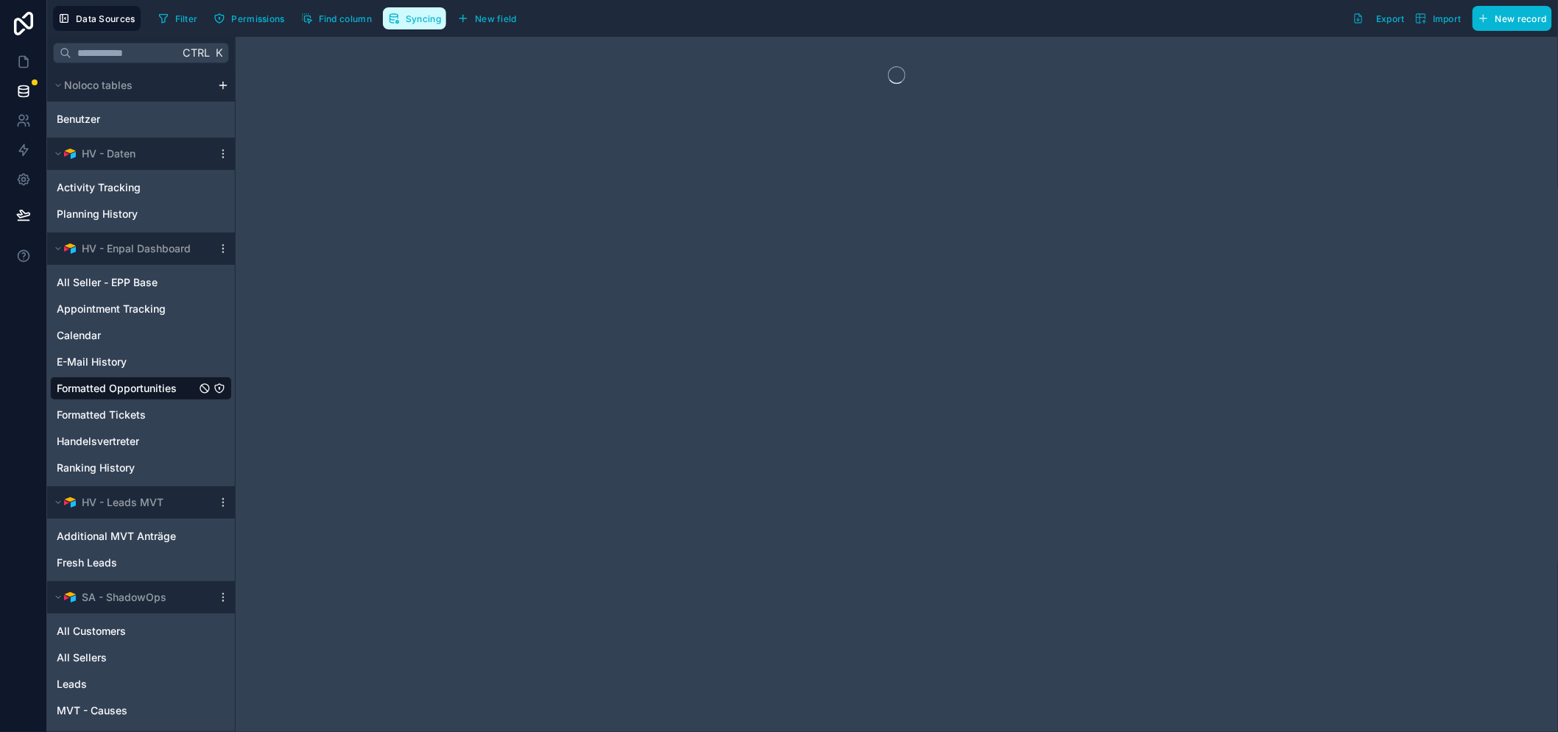
click at [407, 16] on span "Syncing" at bounding box center [423, 18] width 35 height 11
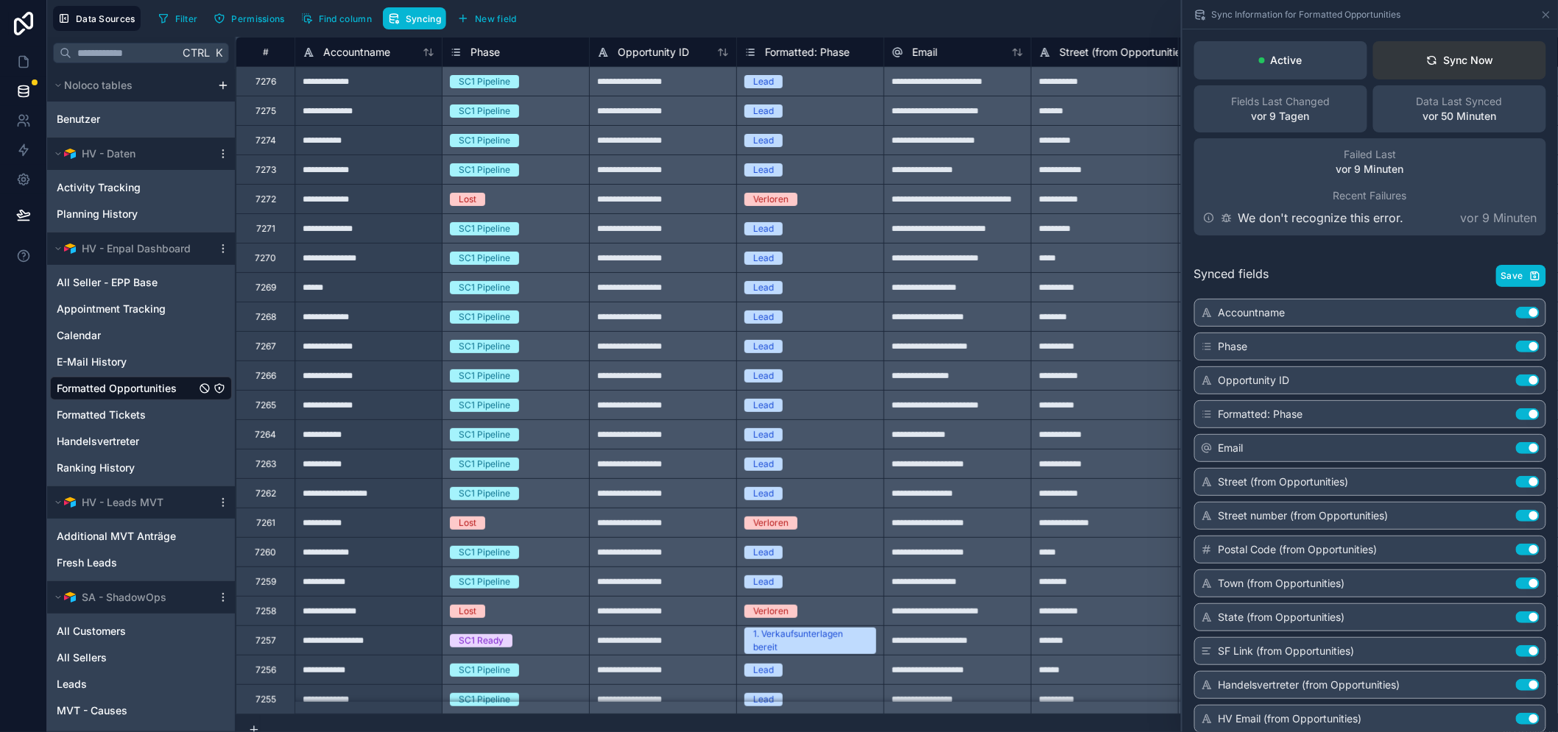
click at [1492, 65] on button "Sync Now" at bounding box center [1459, 60] width 173 height 38
click at [1427, 57] on icon at bounding box center [1431, 59] width 8 height 4
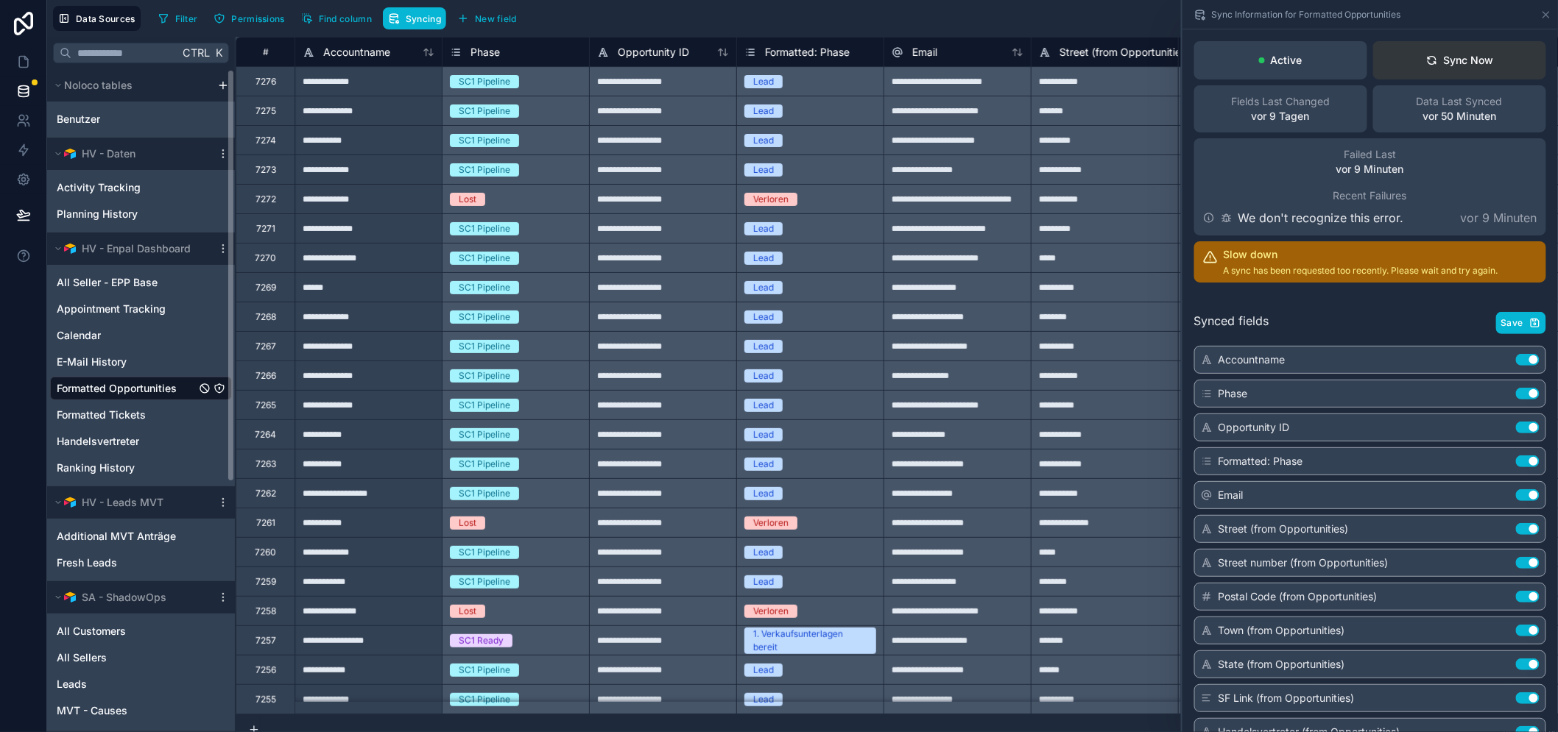
click at [1441, 64] on div "Sync Now" at bounding box center [1460, 60] width 68 height 15
click at [16, 86] on icon at bounding box center [23, 91] width 15 height 15
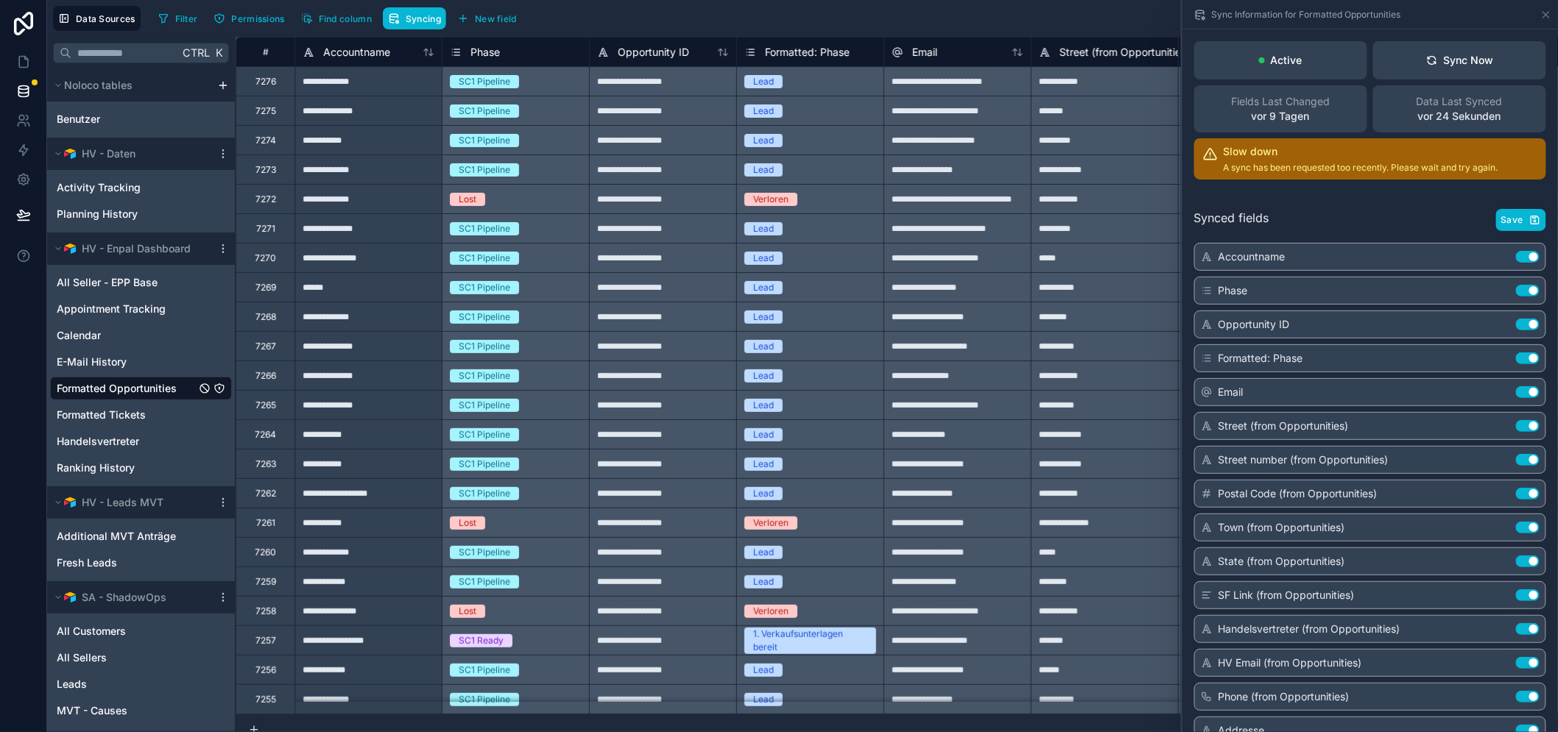
click at [1395, 174] on div "Slow down A sync has been requested too recently. Please wait and try again." at bounding box center [1370, 158] width 352 height 41
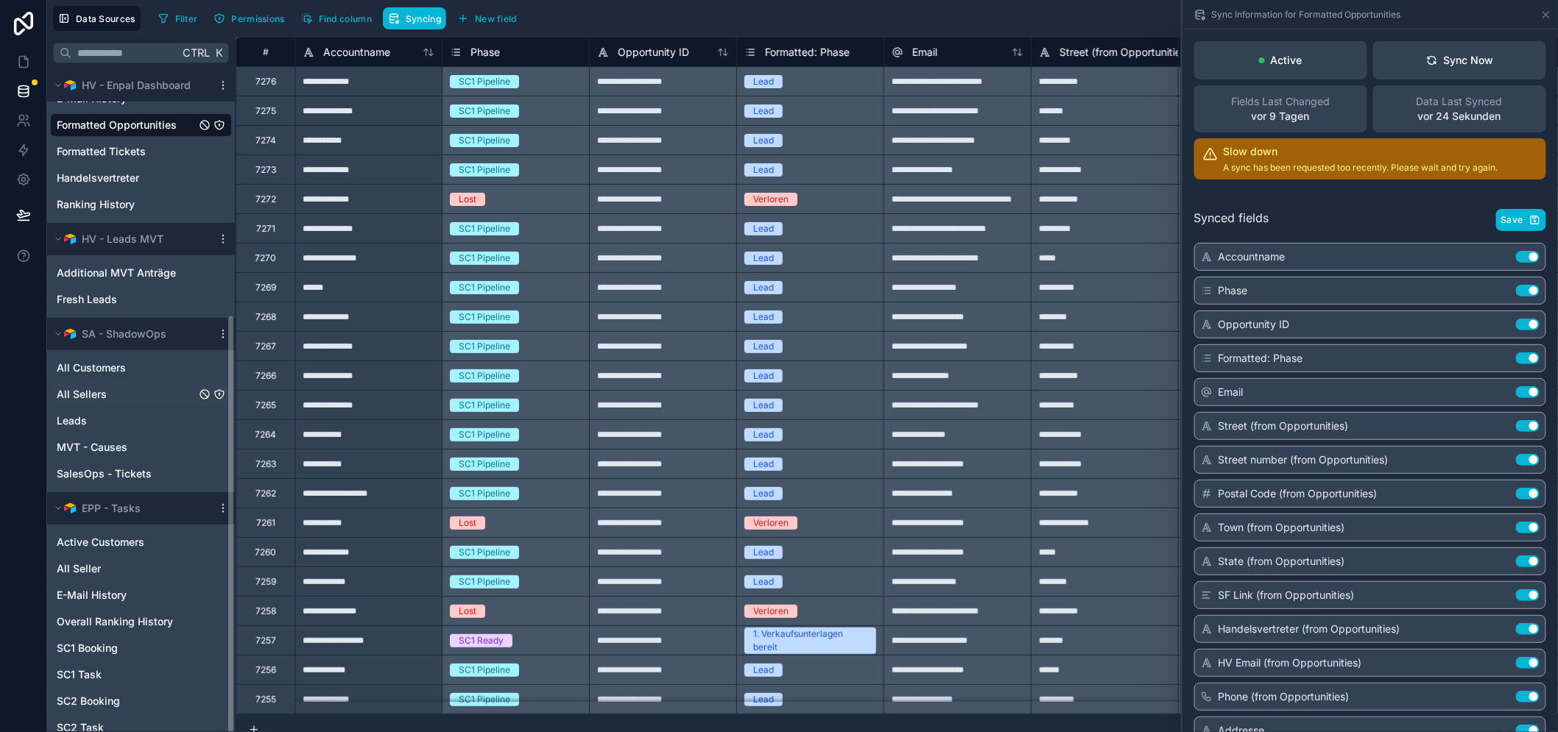
scroll to position [386, 0]
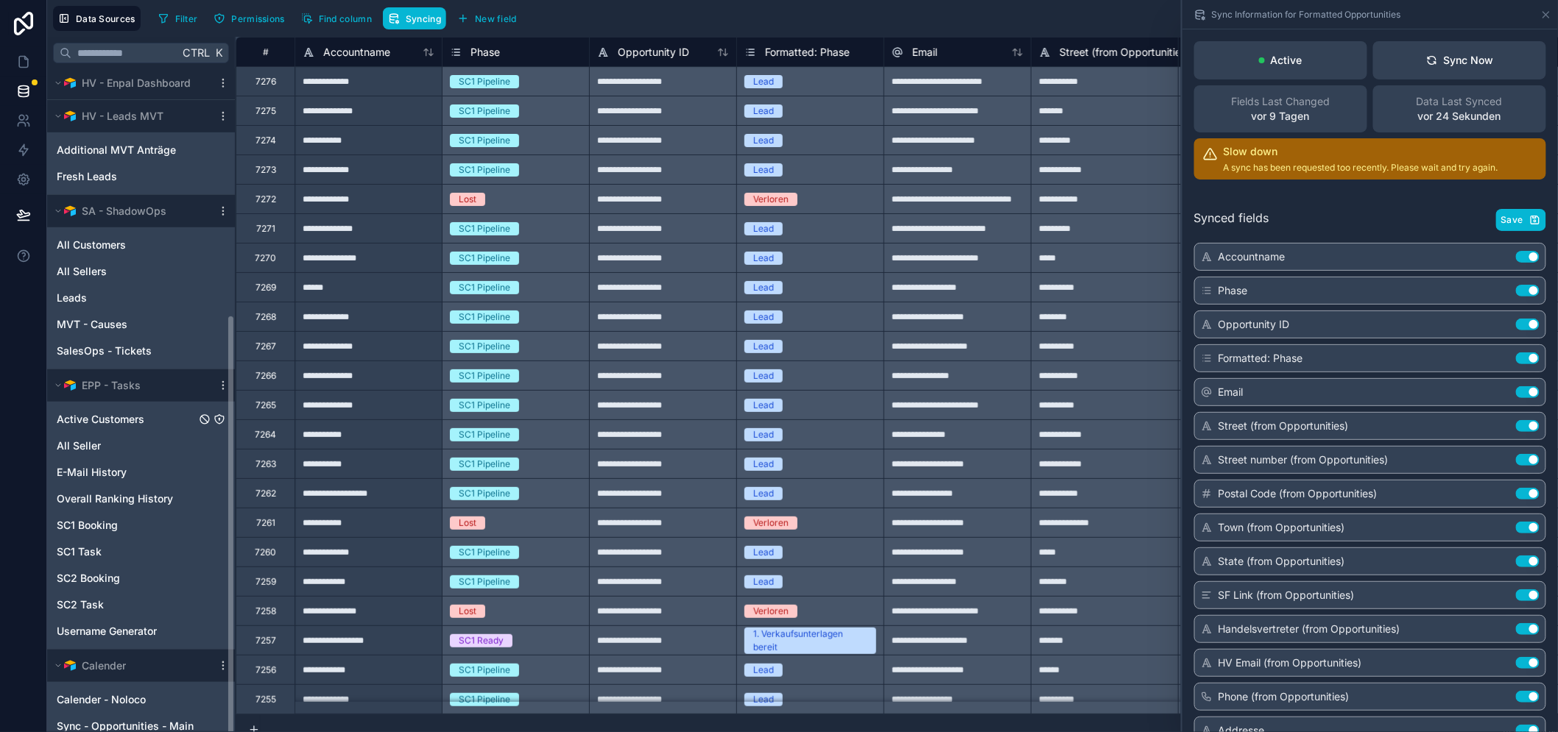
click at [122, 414] on span "Active Customers" at bounding box center [101, 419] width 88 height 15
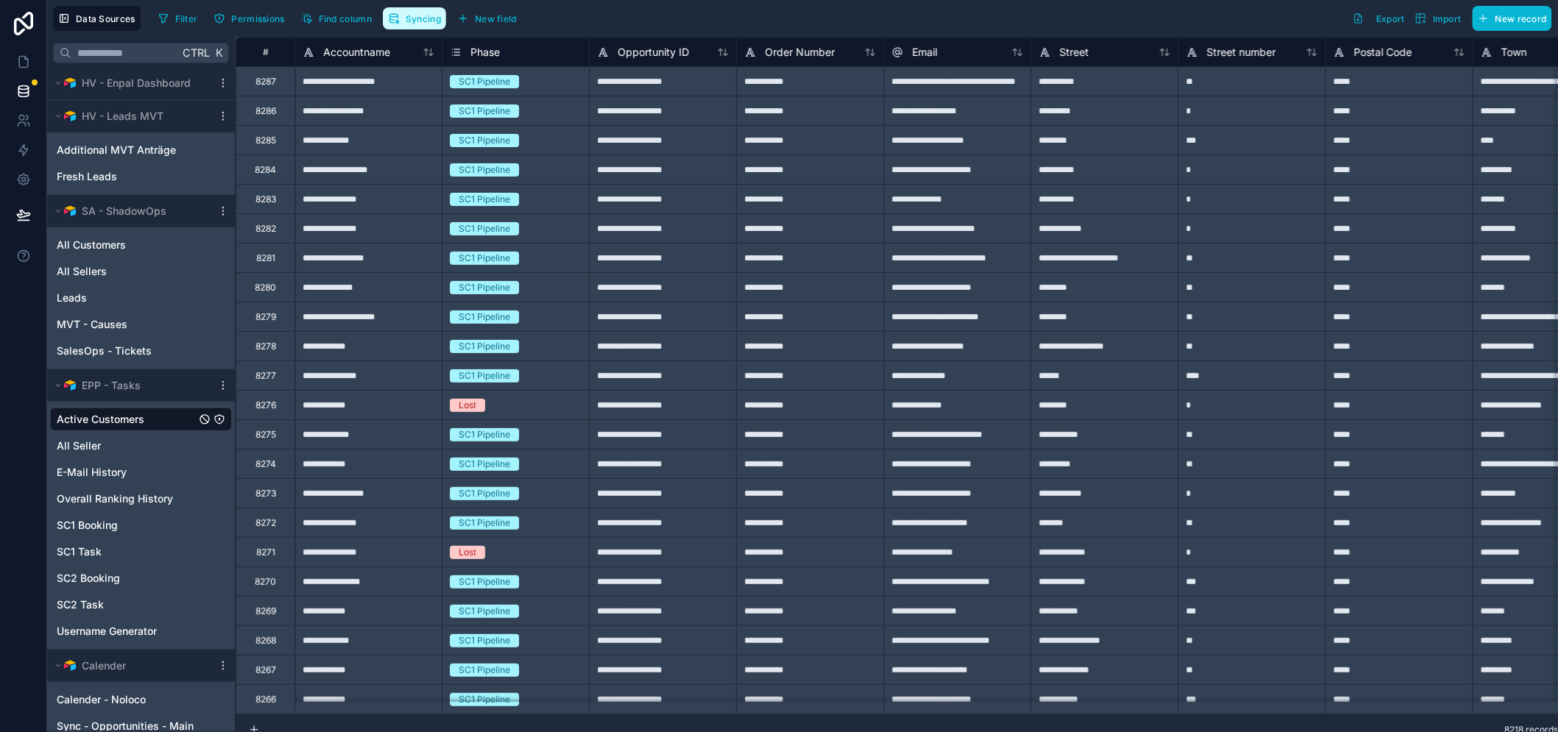
click at [406, 15] on span "Syncing" at bounding box center [423, 18] width 35 height 11
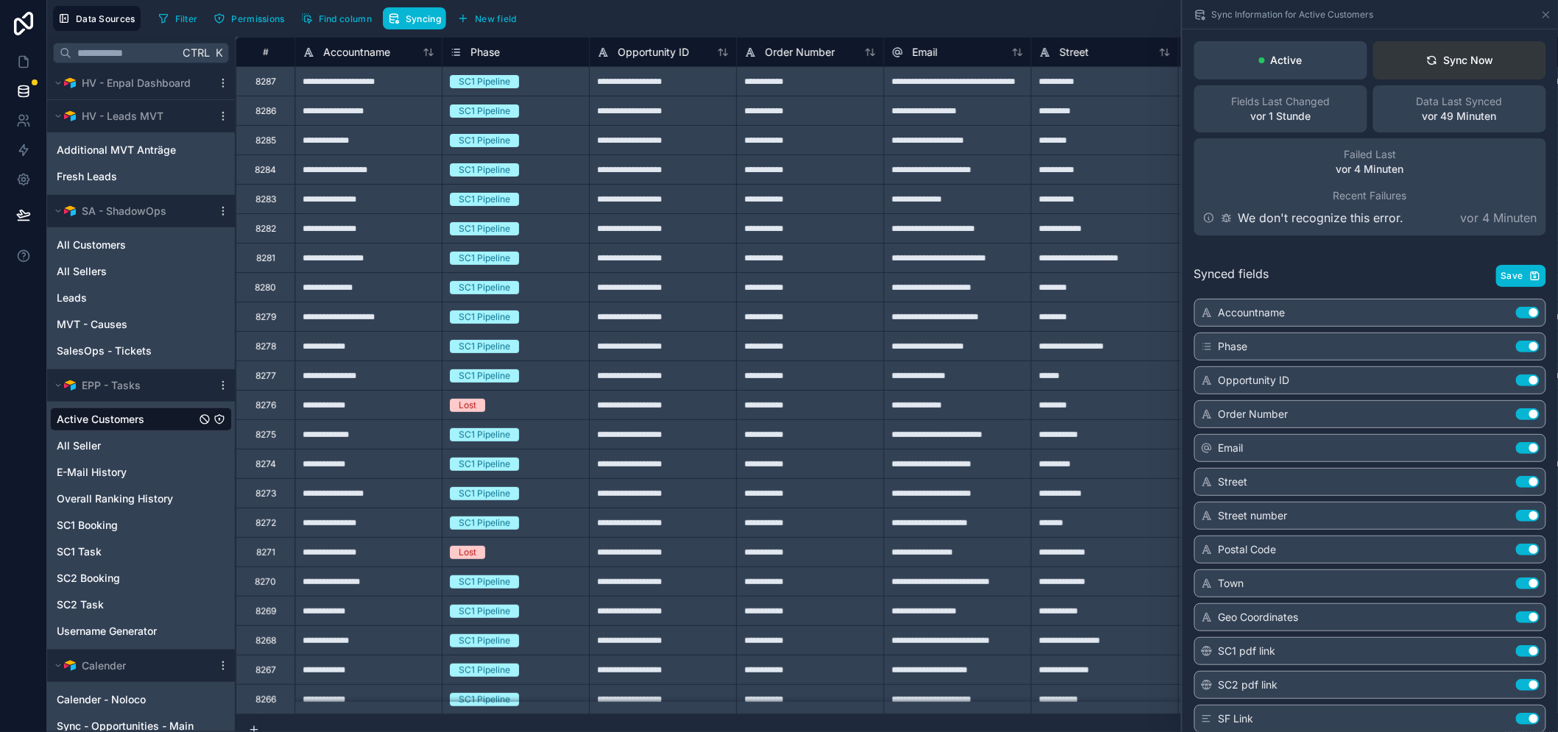
click at [1470, 68] on button "Sync Now" at bounding box center [1459, 60] width 173 height 38
click at [21, 53] on link at bounding box center [23, 61] width 46 height 29
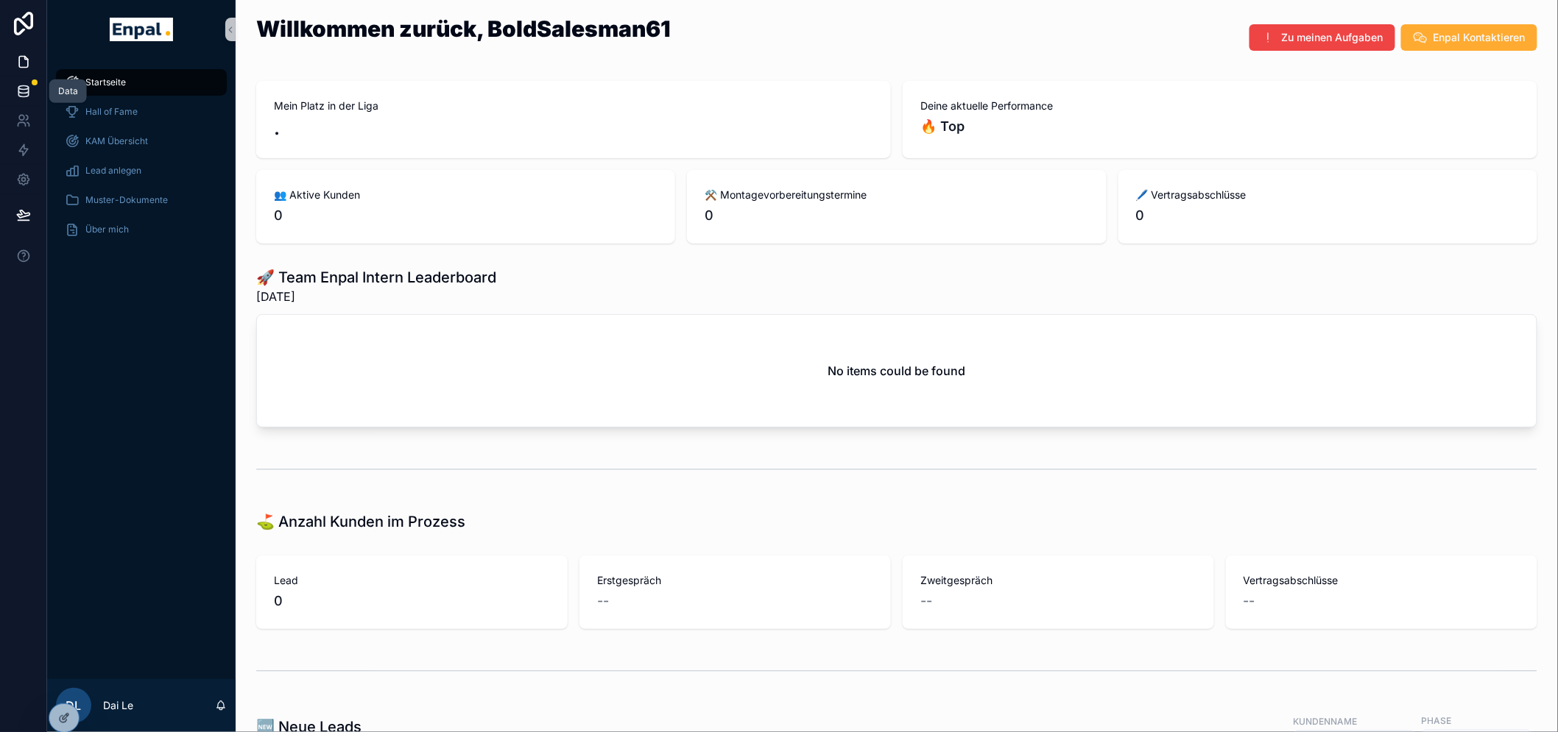
click at [16, 86] on icon at bounding box center [23, 91] width 15 height 15
click at [19, 59] on icon at bounding box center [23, 62] width 9 height 11
click at [18, 89] on icon at bounding box center [23, 88] width 10 height 4
